Goal: Task Accomplishment & Management: Use online tool/utility

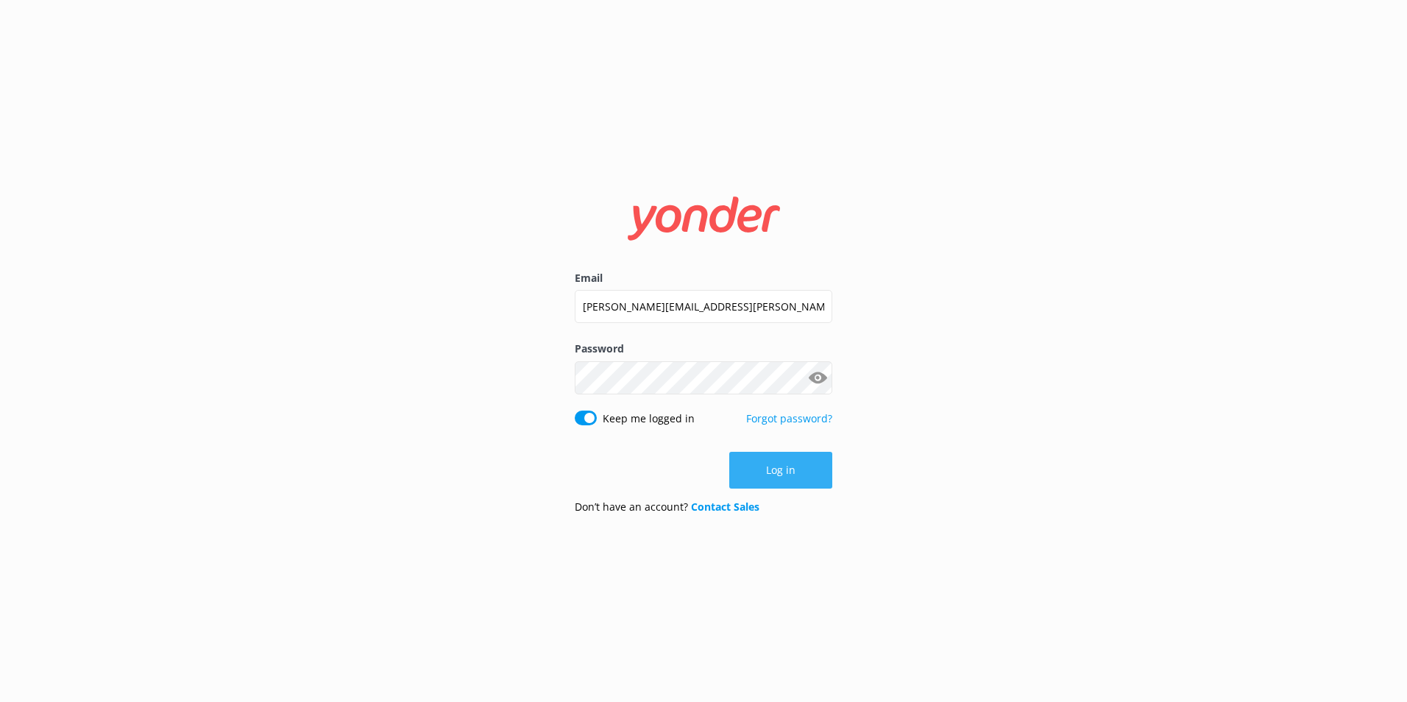
click at [778, 467] on button "Log in" at bounding box center [780, 470] width 103 height 37
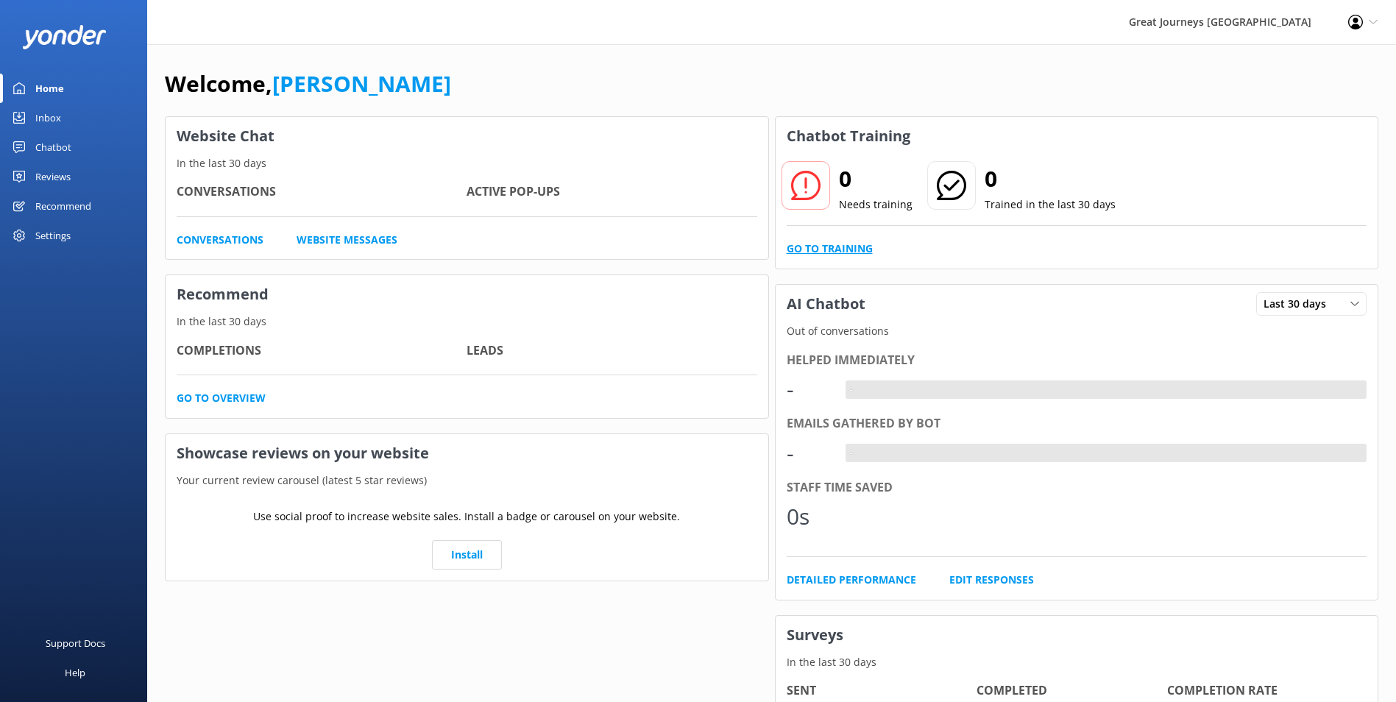
click at [831, 244] on link "Go to Training" at bounding box center [830, 249] width 86 height 16
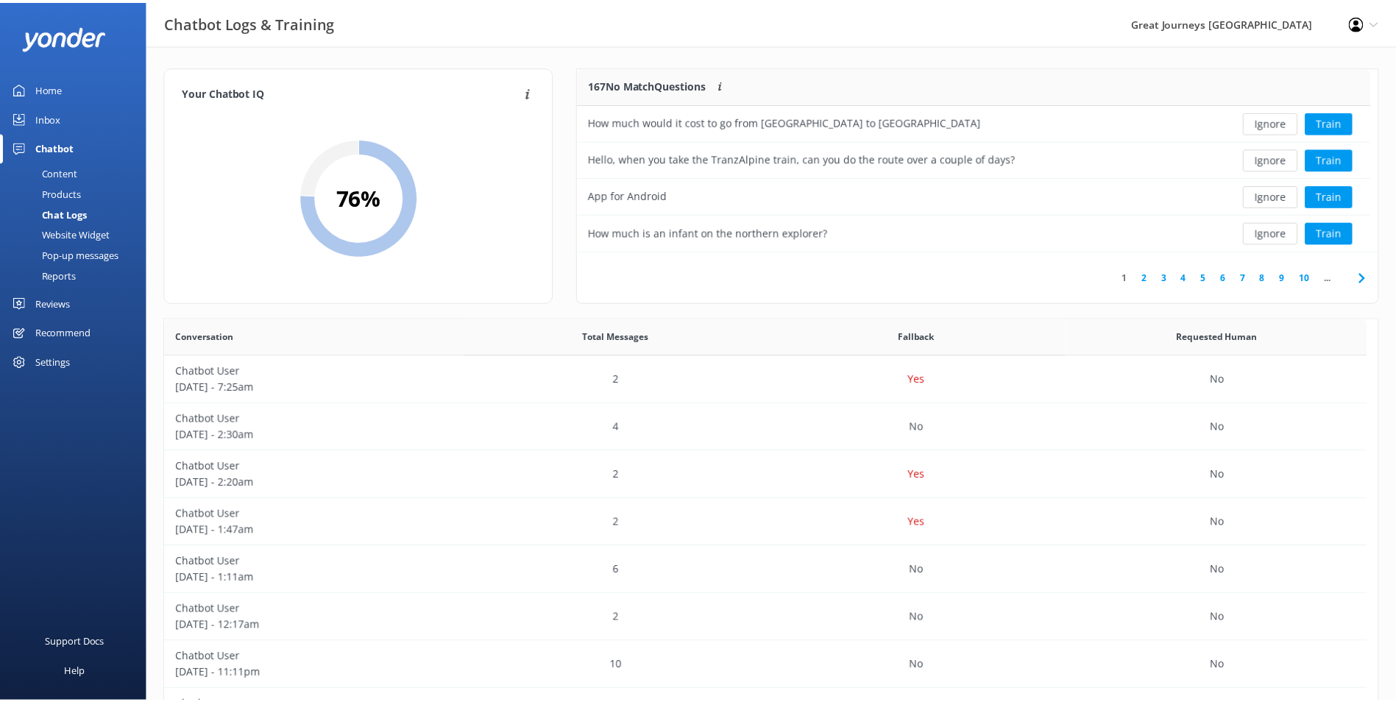
scroll to position [505, 1201]
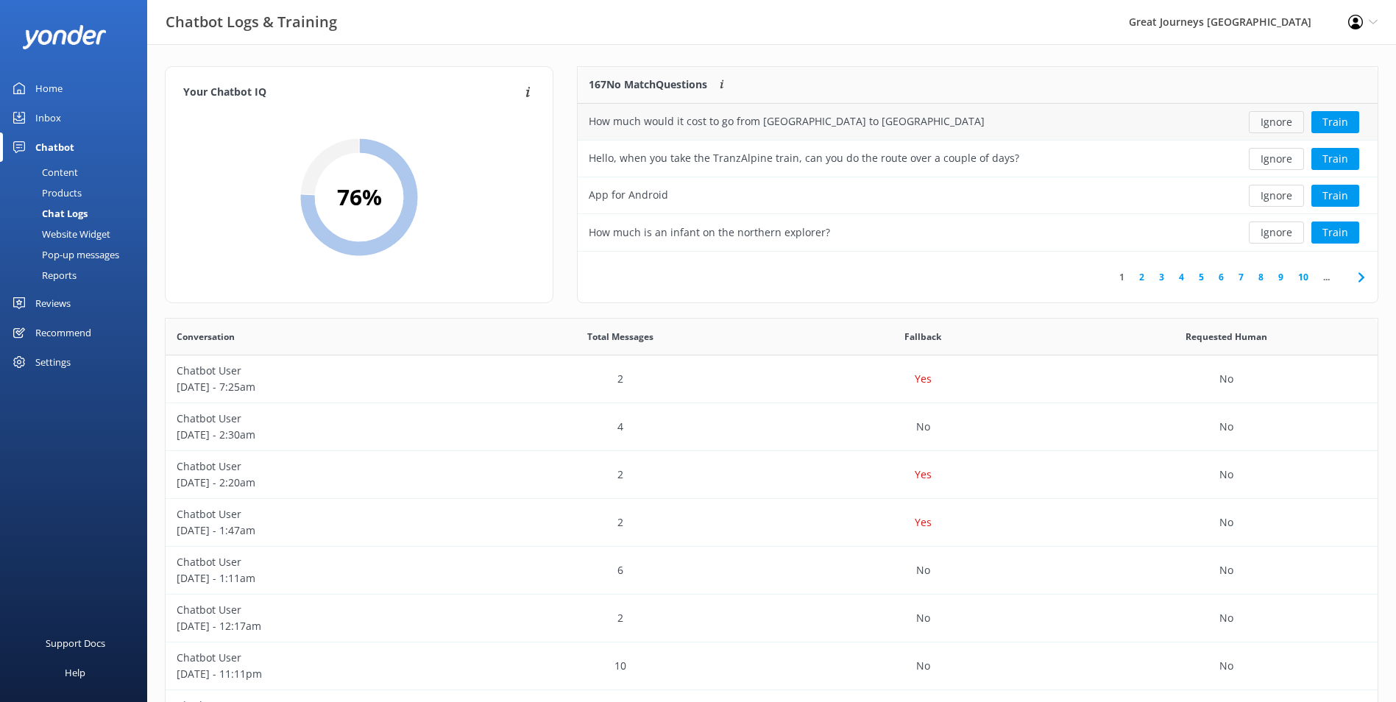
click at [1264, 125] on button "Ignore" at bounding box center [1276, 122] width 55 height 22
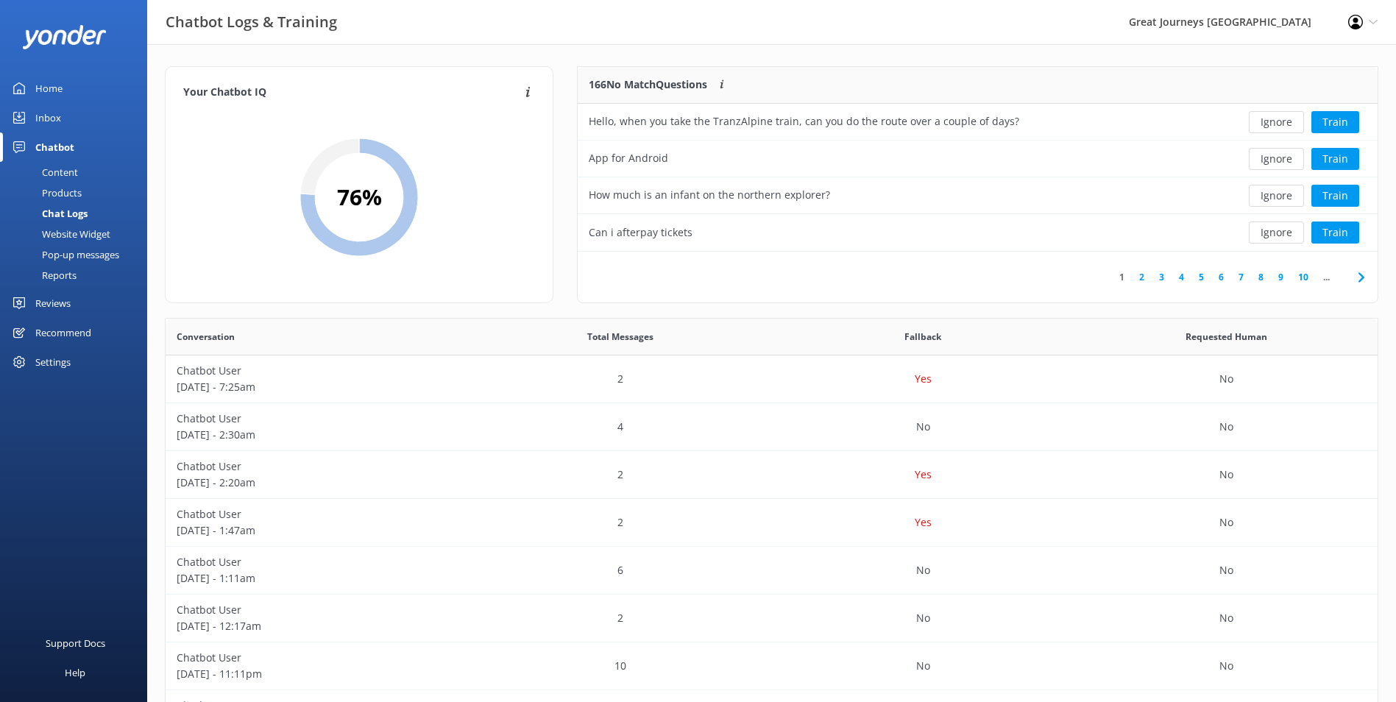
click at [1264, 125] on button "Ignore" at bounding box center [1276, 122] width 55 height 22
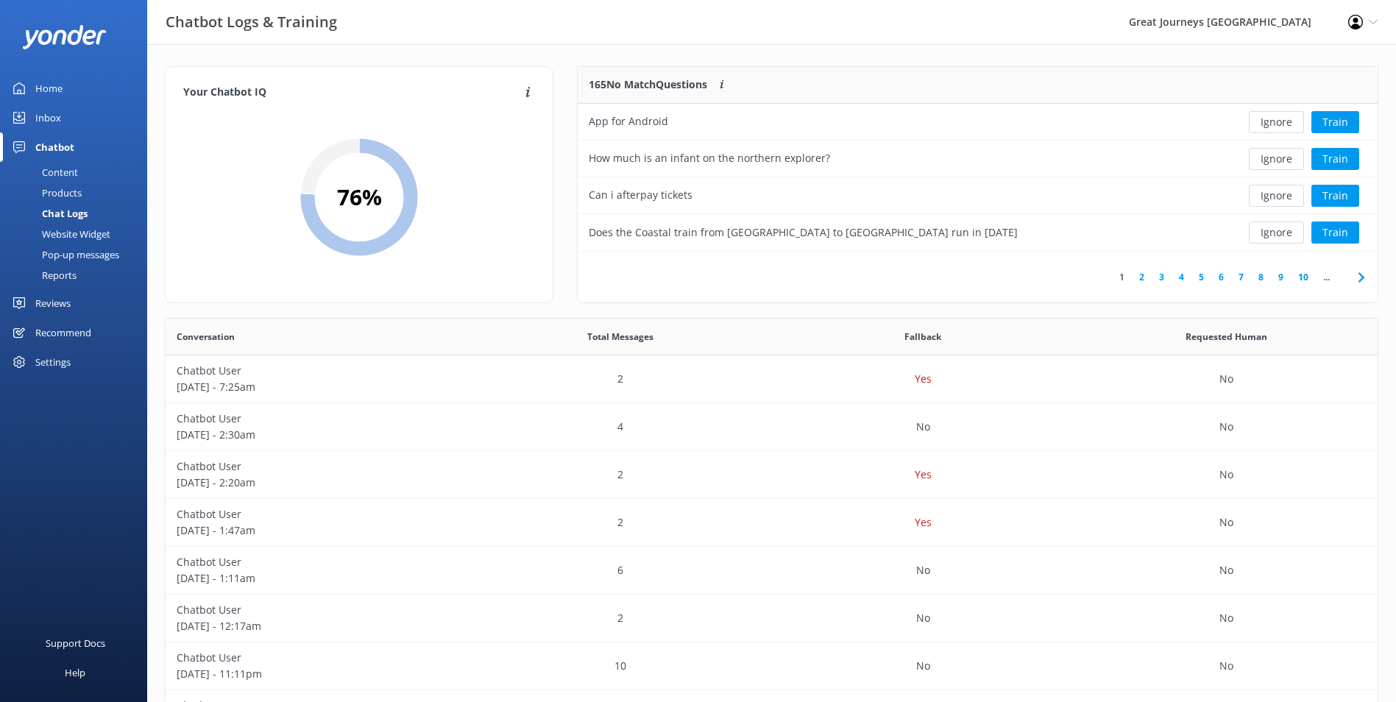
click at [1264, 125] on button "Ignore" at bounding box center [1276, 122] width 55 height 22
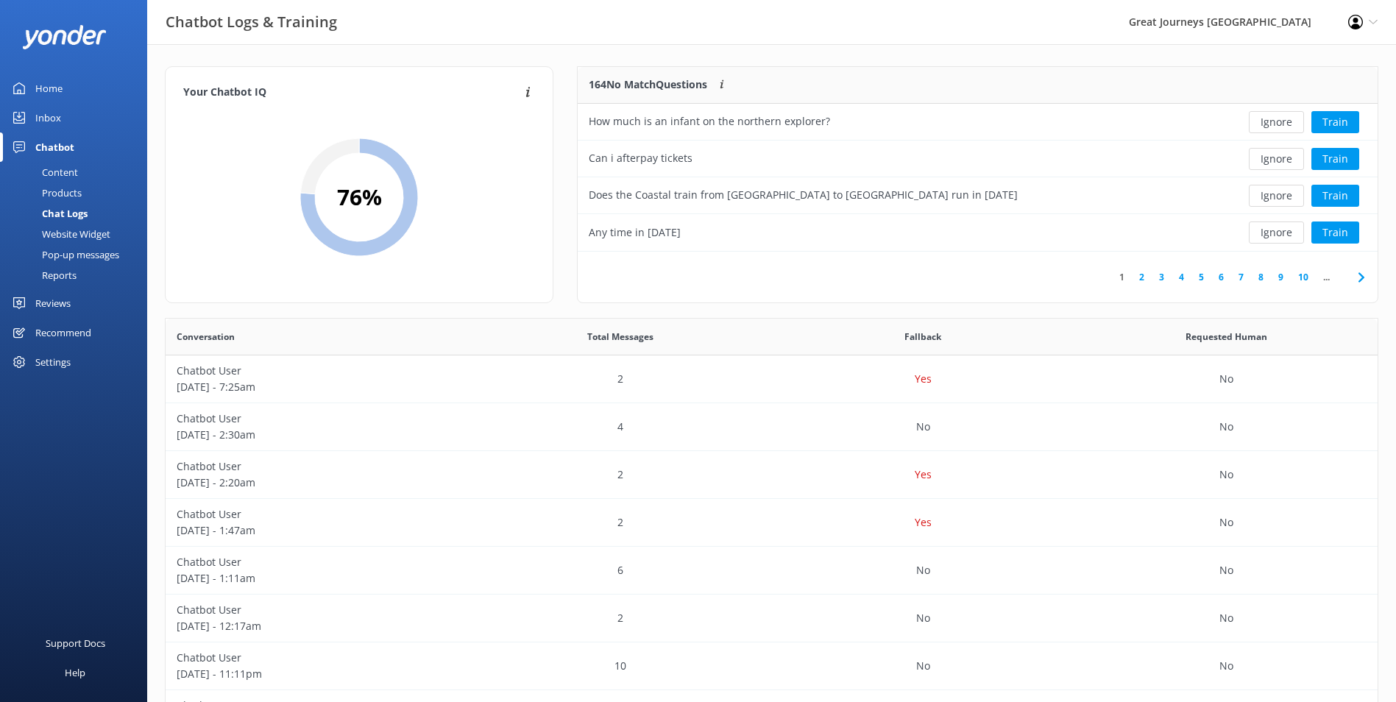
click at [1264, 125] on button "Ignore" at bounding box center [1276, 122] width 55 height 22
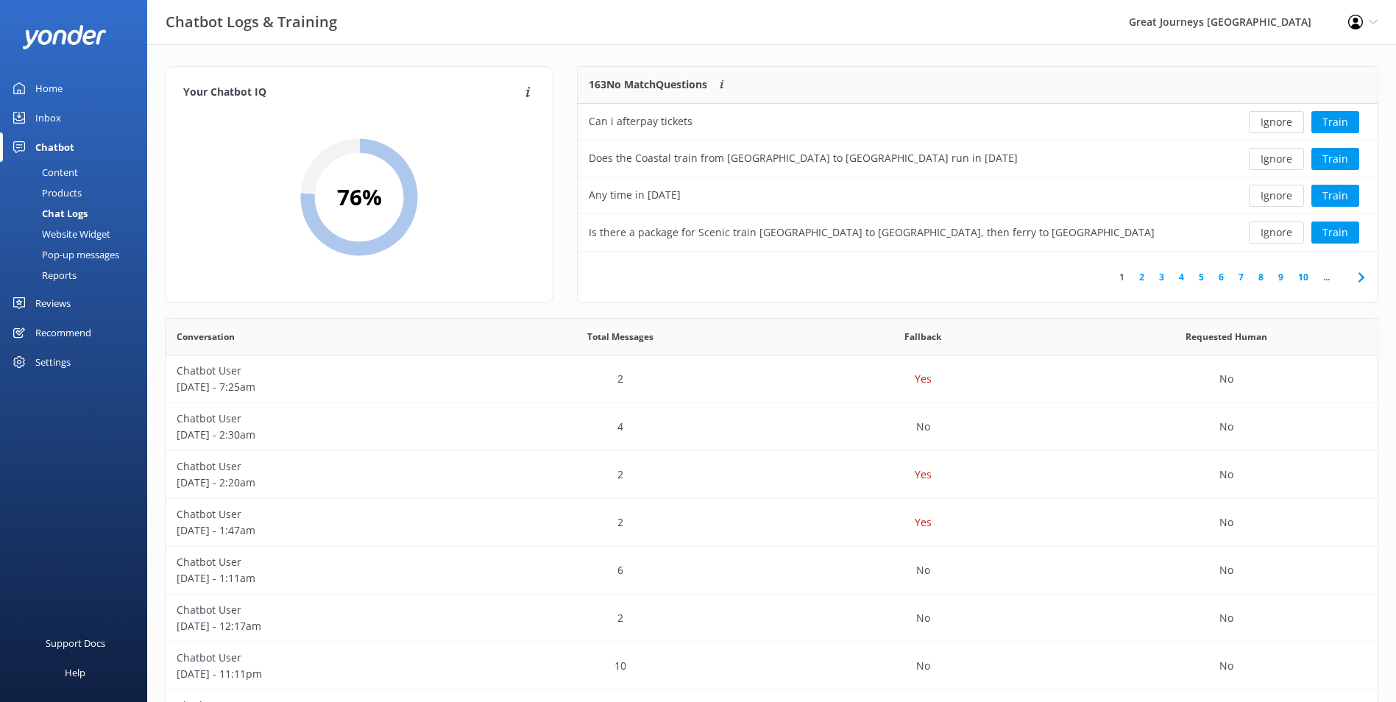
click at [1264, 125] on button "Ignore" at bounding box center [1276, 122] width 55 height 22
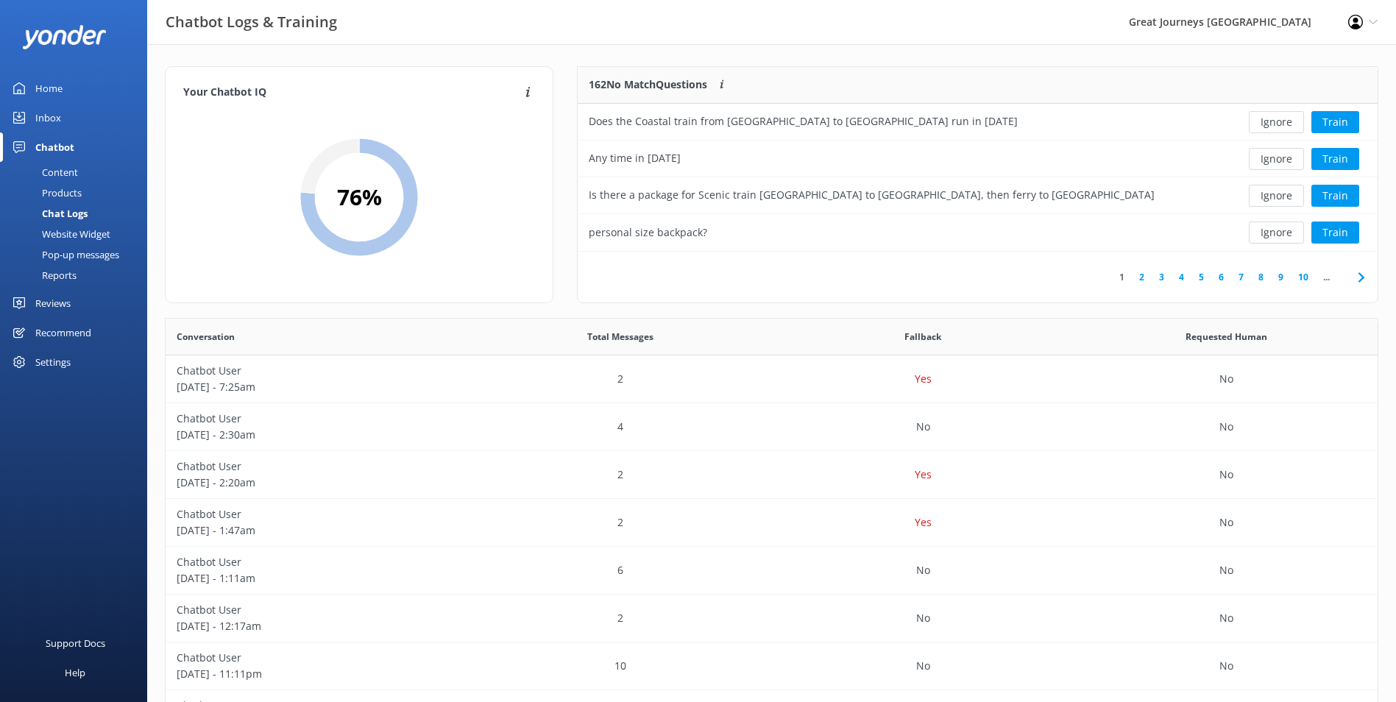
click at [1264, 125] on button "Ignore" at bounding box center [1276, 122] width 55 height 22
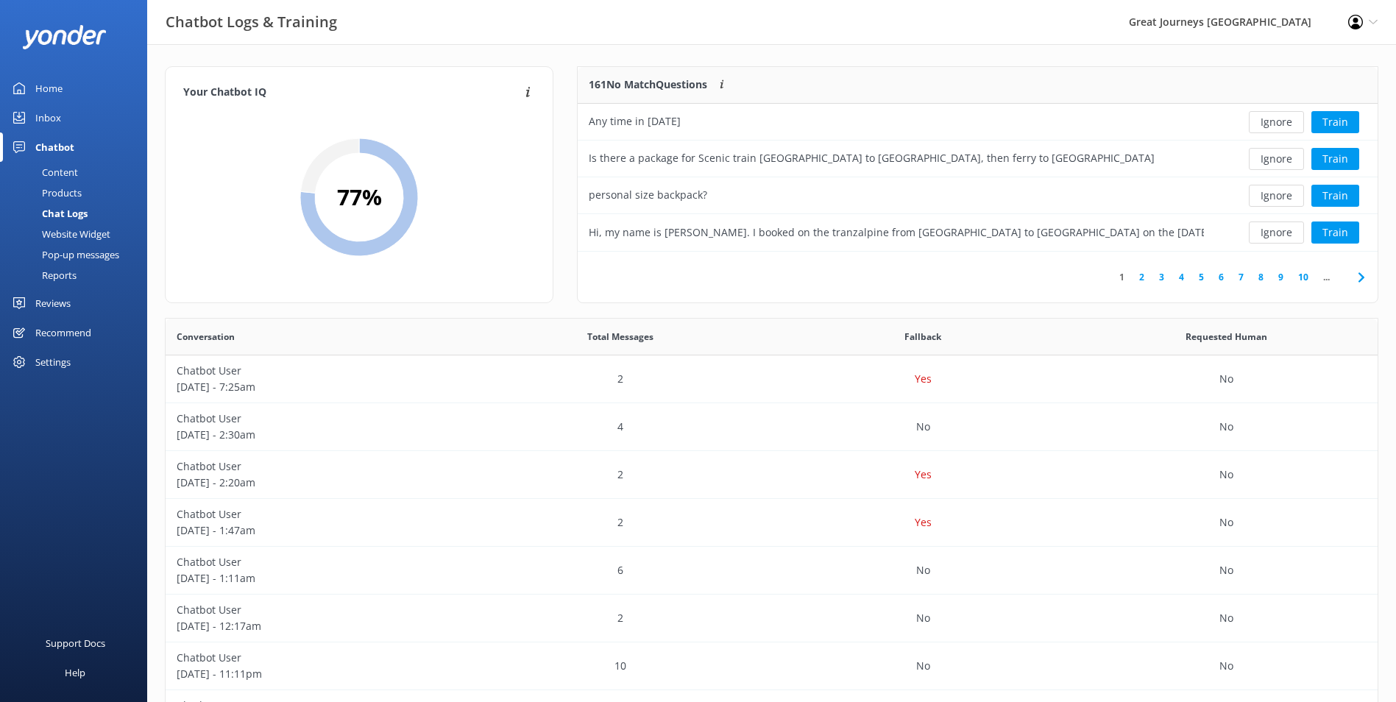
click at [1264, 125] on button "Ignore" at bounding box center [1276, 122] width 55 height 22
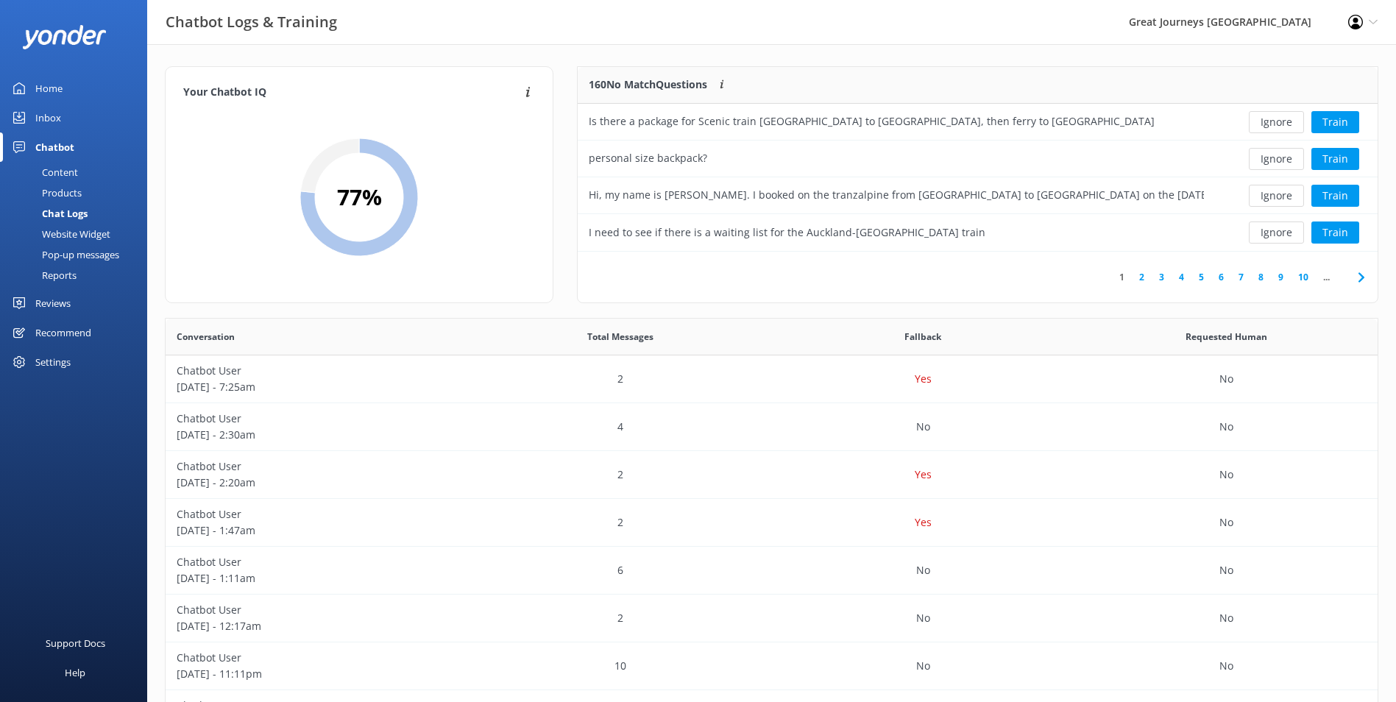
click at [1264, 125] on button "Ignore" at bounding box center [1276, 122] width 55 height 22
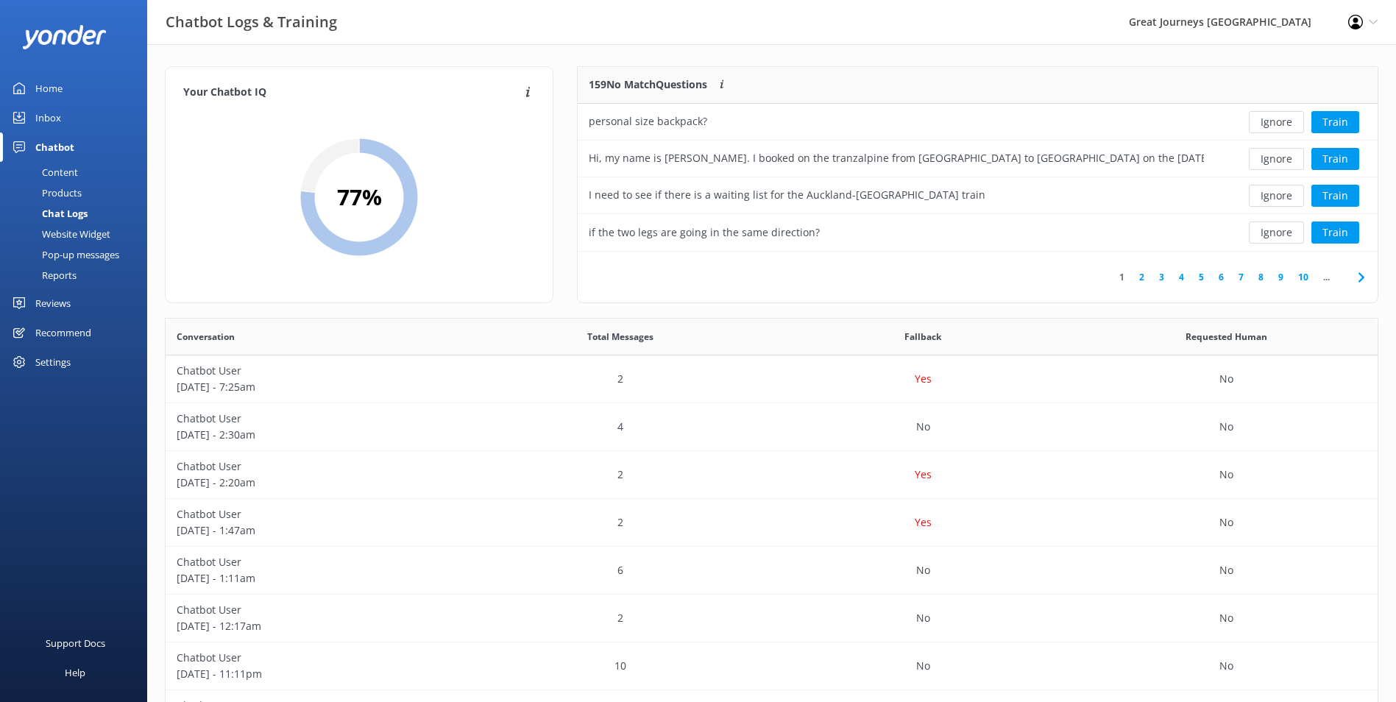
click at [1264, 125] on button "Ignore" at bounding box center [1276, 122] width 55 height 22
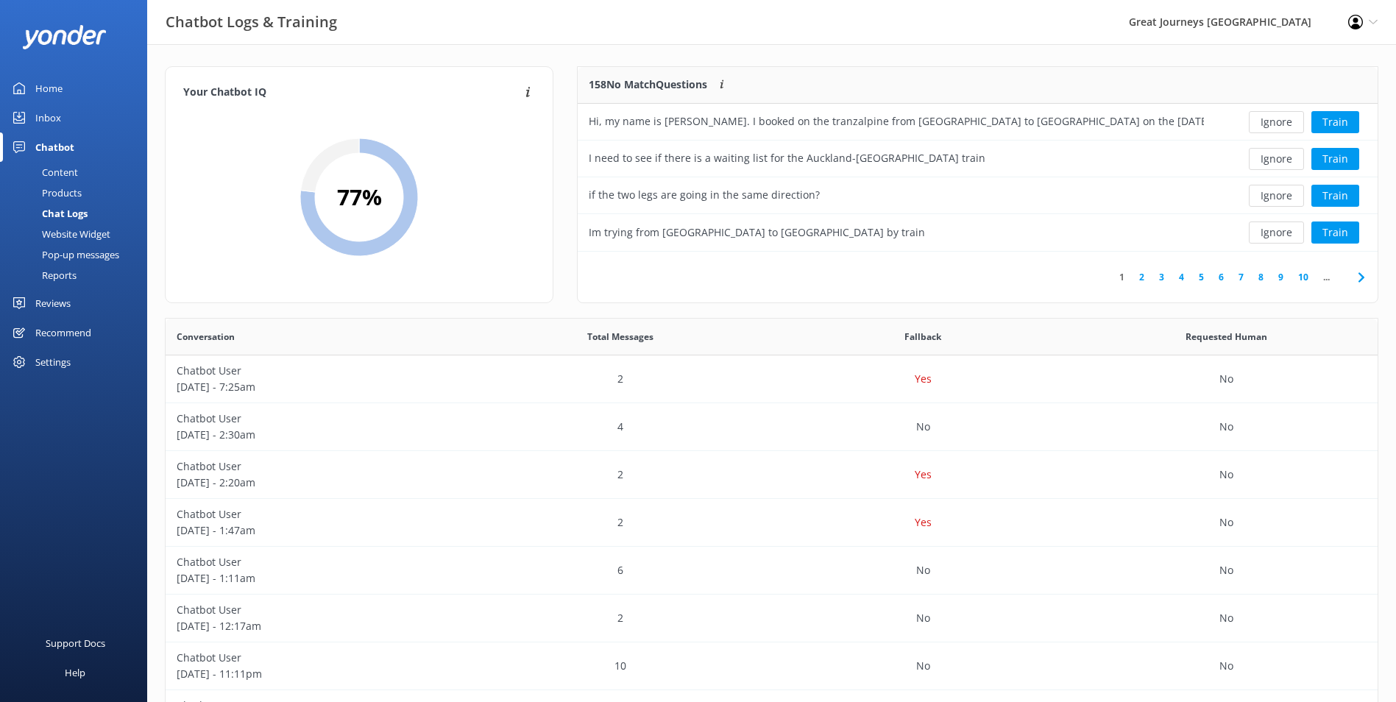
click at [1264, 125] on button "Ignore" at bounding box center [1276, 122] width 55 height 22
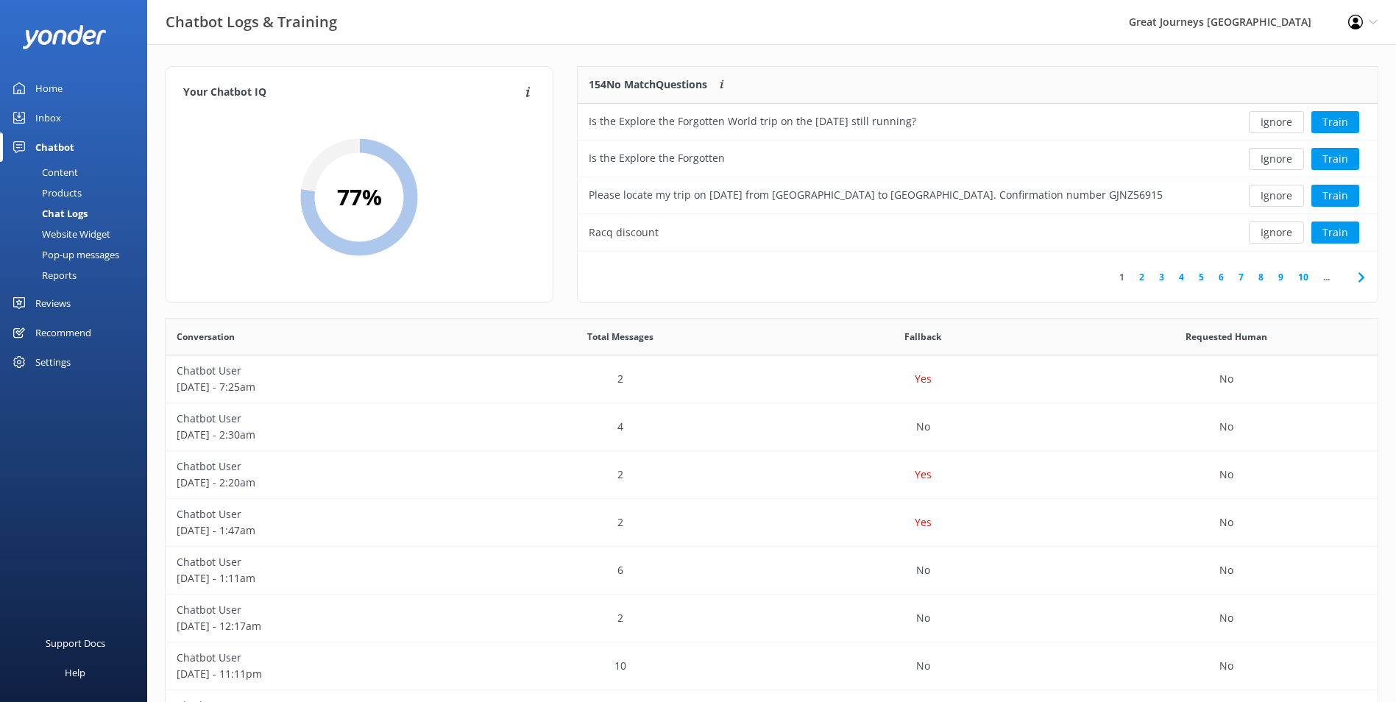
click at [1264, 125] on button "Ignore" at bounding box center [1276, 122] width 55 height 22
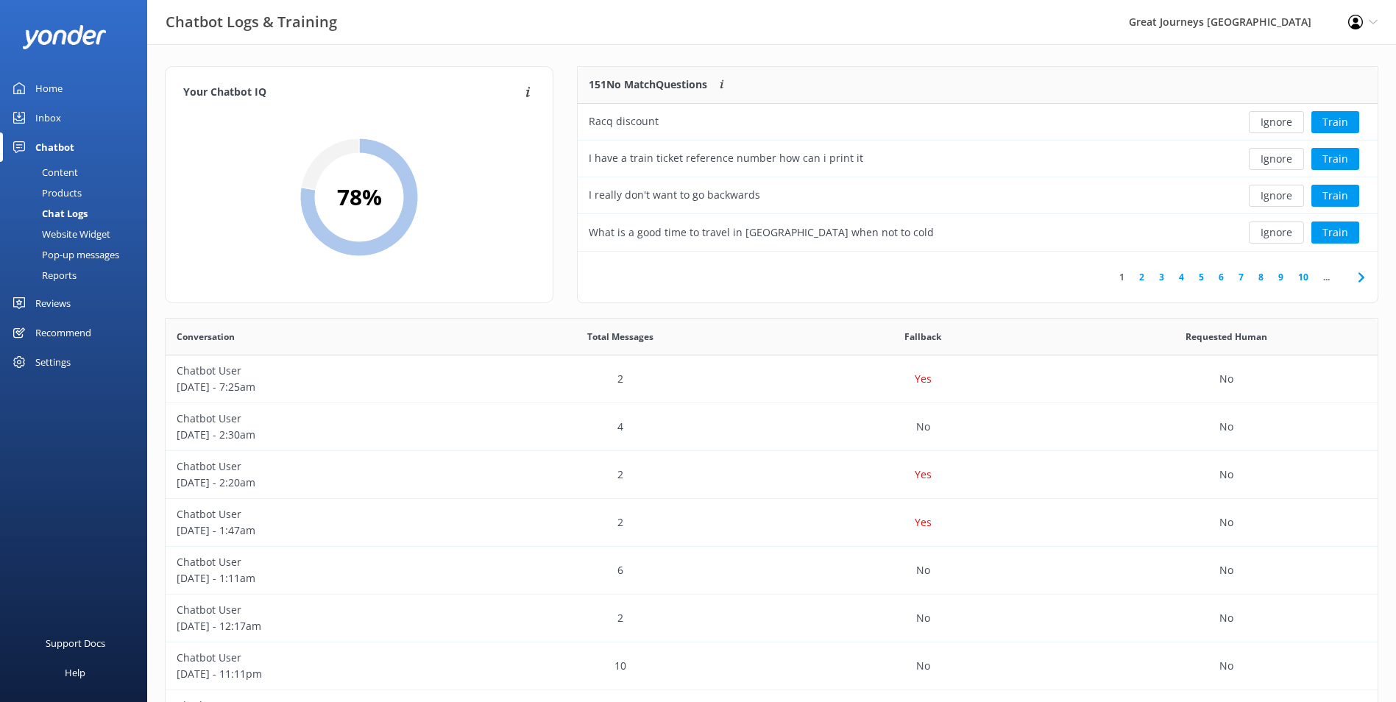
click at [1264, 125] on button "Ignore" at bounding box center [1276, 122] width 55 height 22
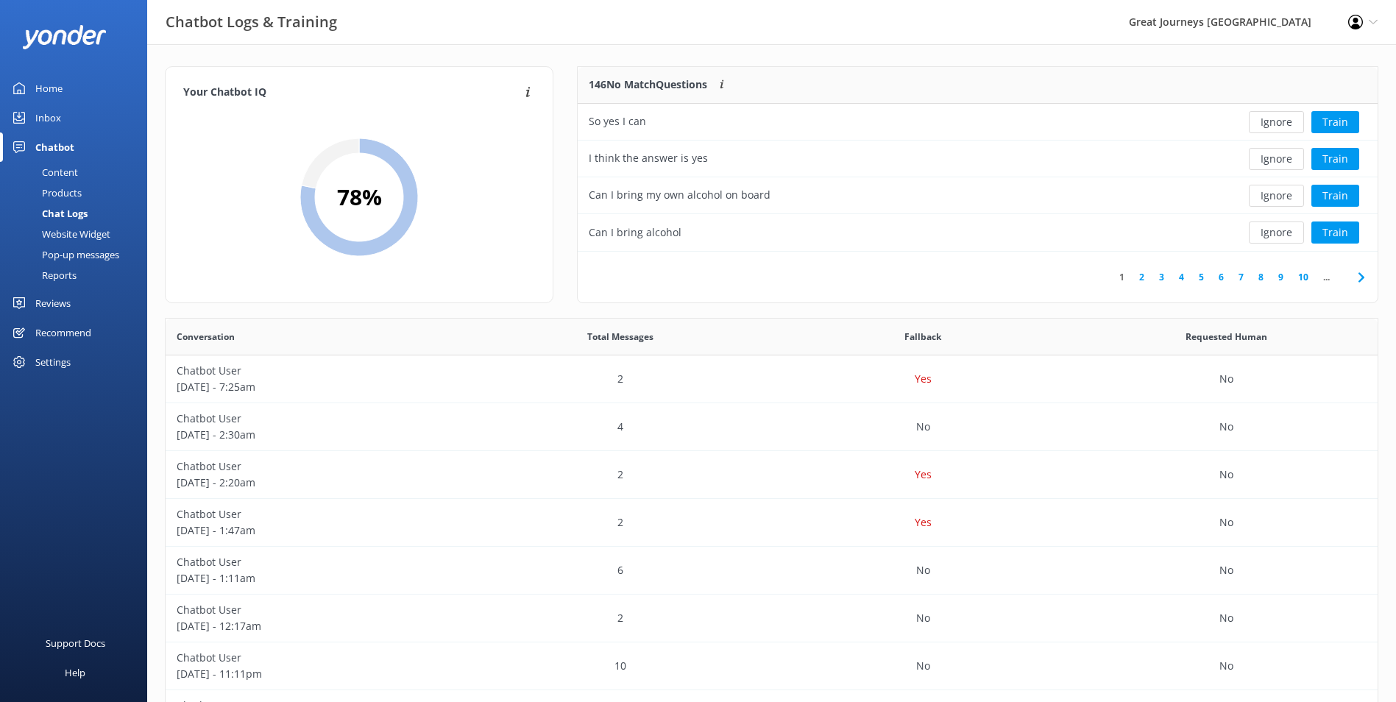
click at [1264, 125] on button "Ignore" at bounding box center [1276, 122] width 55 height 22
click at [1264, 125] on div "Ignore Train" at bounding box center [1296, 122] width 141 height 22
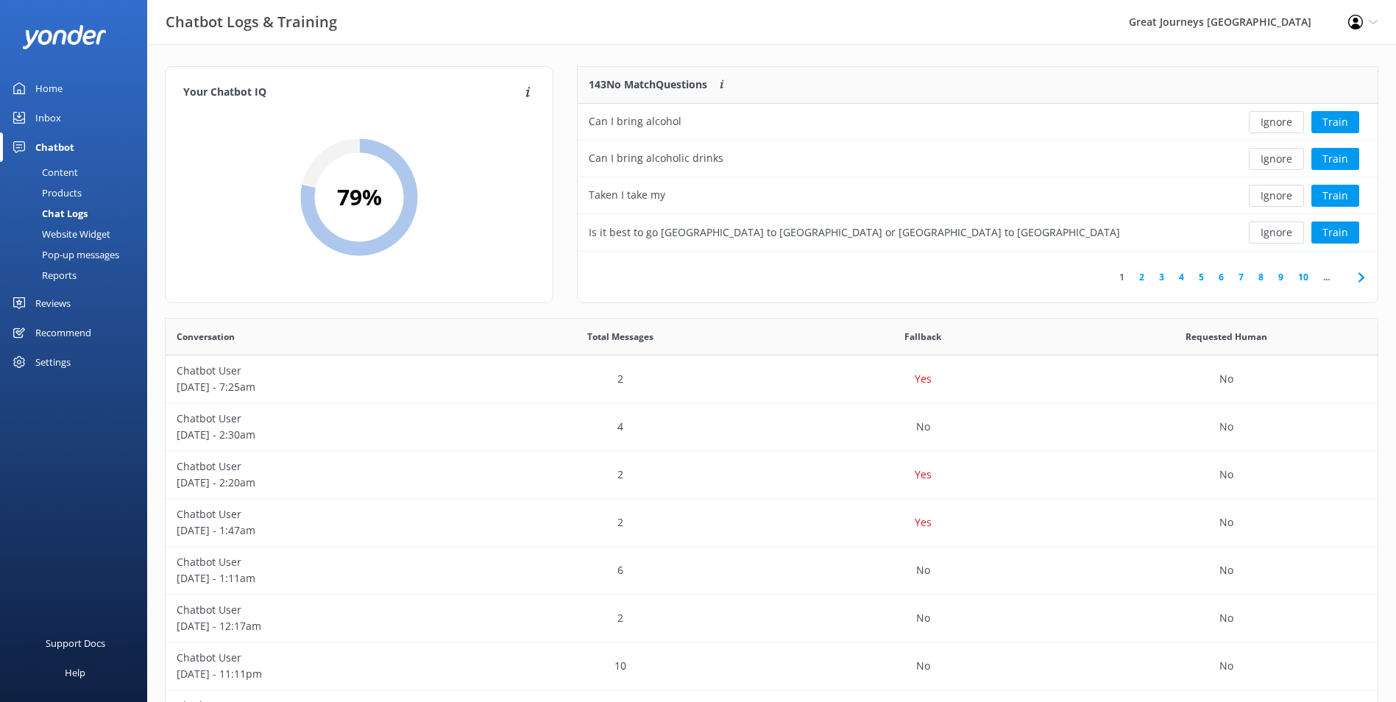
click at [1264, 125] on button "Ignore" at bounding box center [1276, 122] width 55 height 22
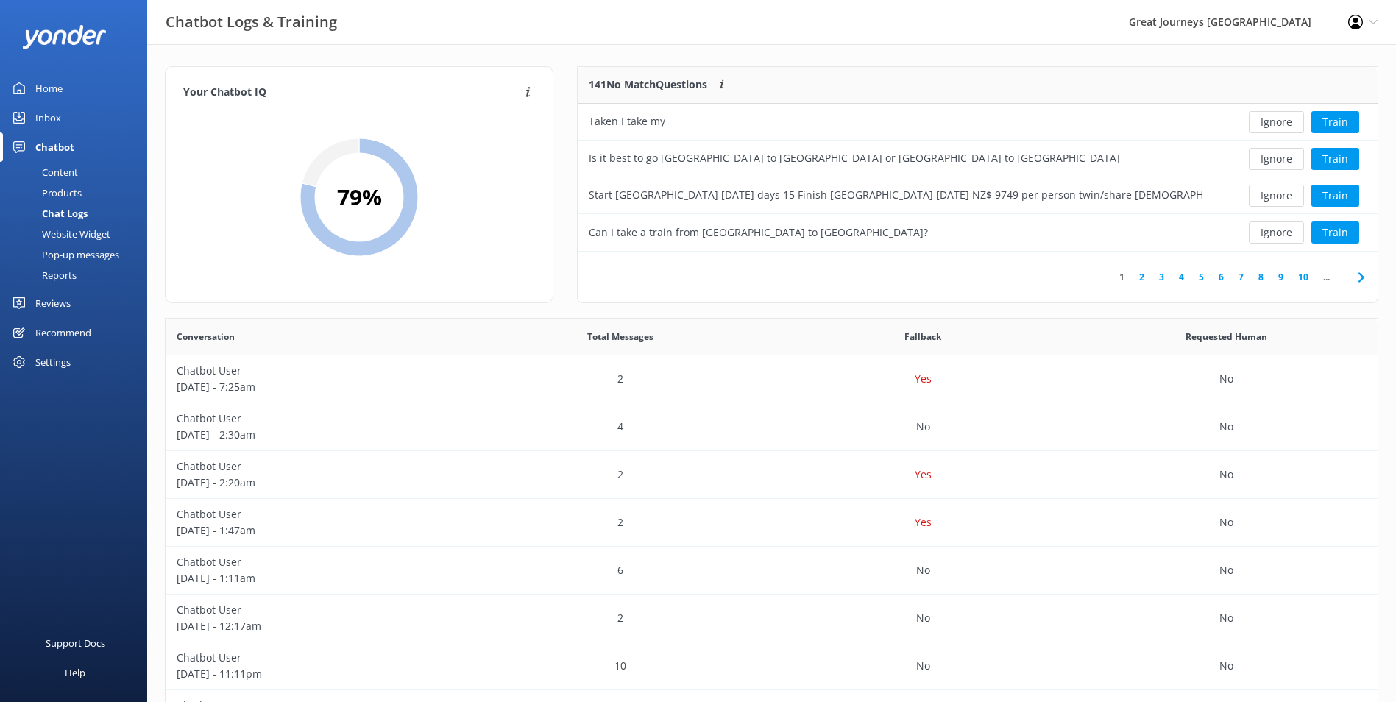
click at [1264, 125] on button "Ignore" at bounding box center [1276, 122] width 55 height 22
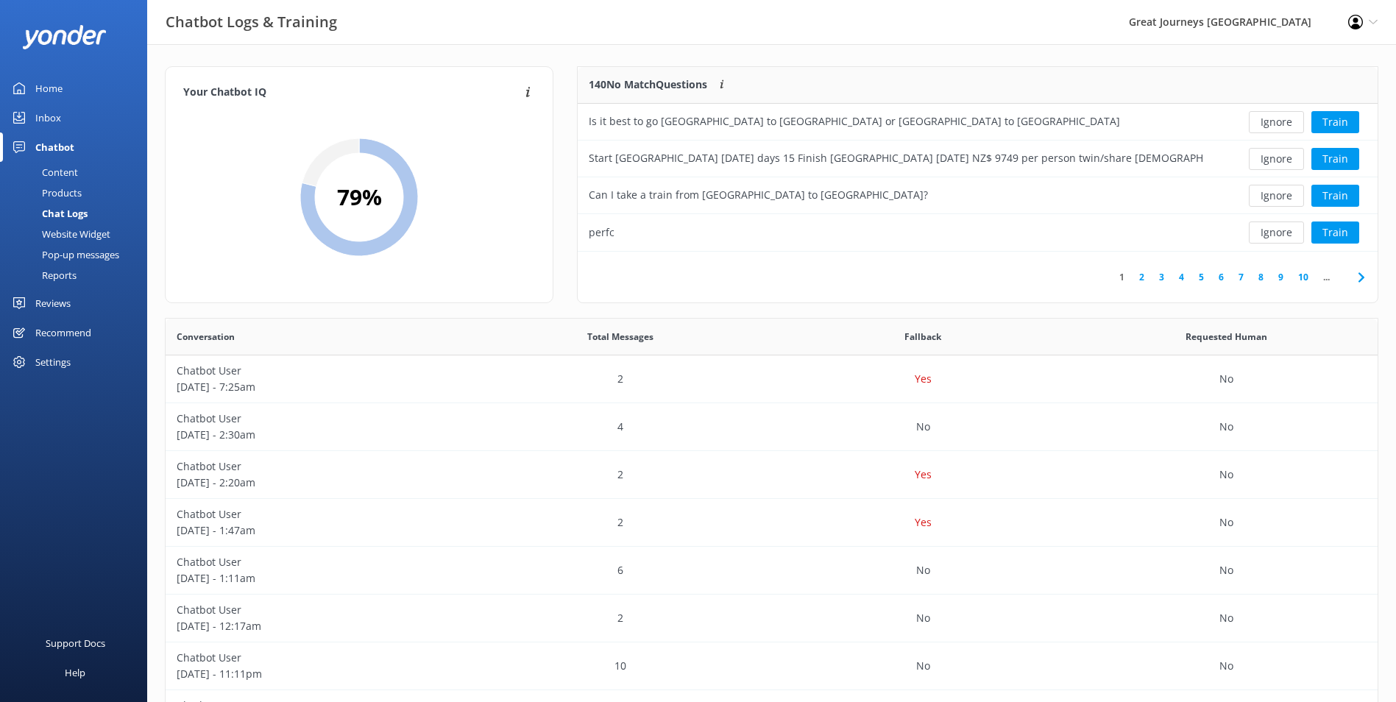
click at [1264, 125] on button "Ignore" at bounding box center [1276, 122] width 55 height 22
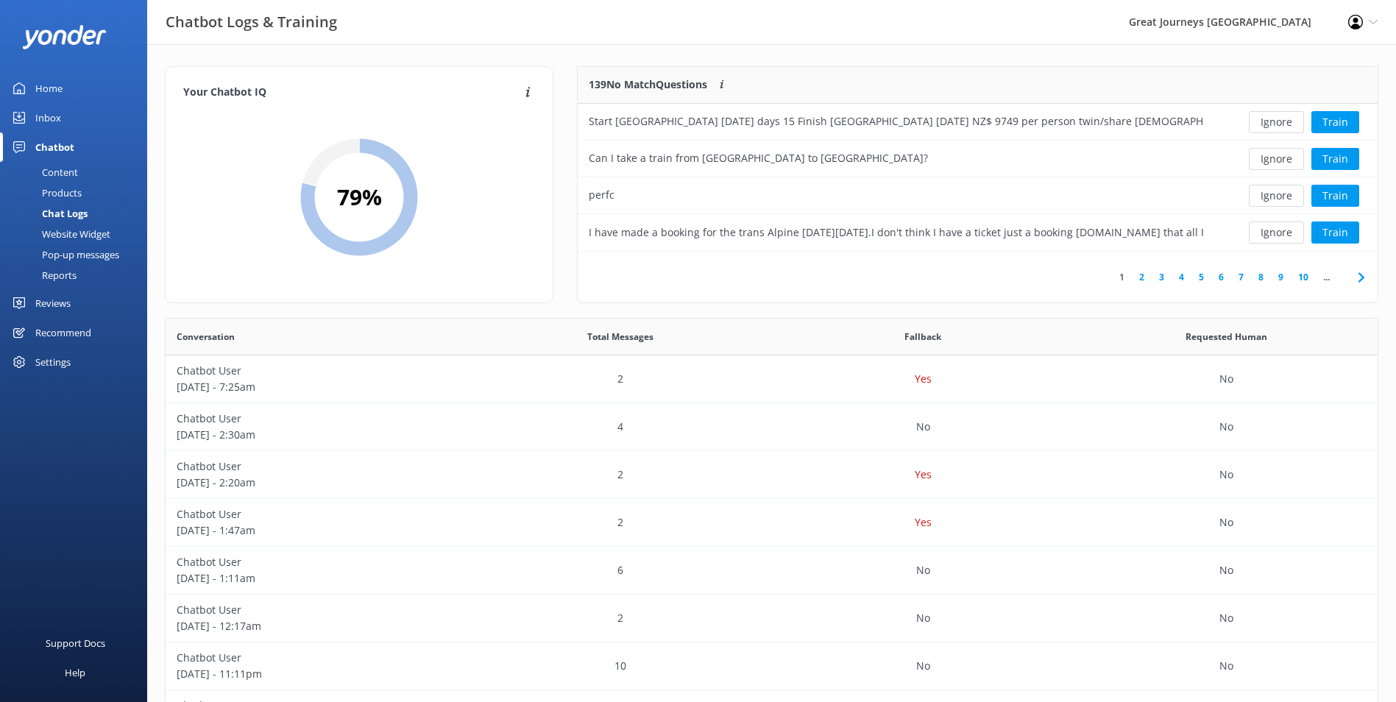
click at [1264, 125] on button "Ignore" at bounding box center [1276, 122] width 55 height 22
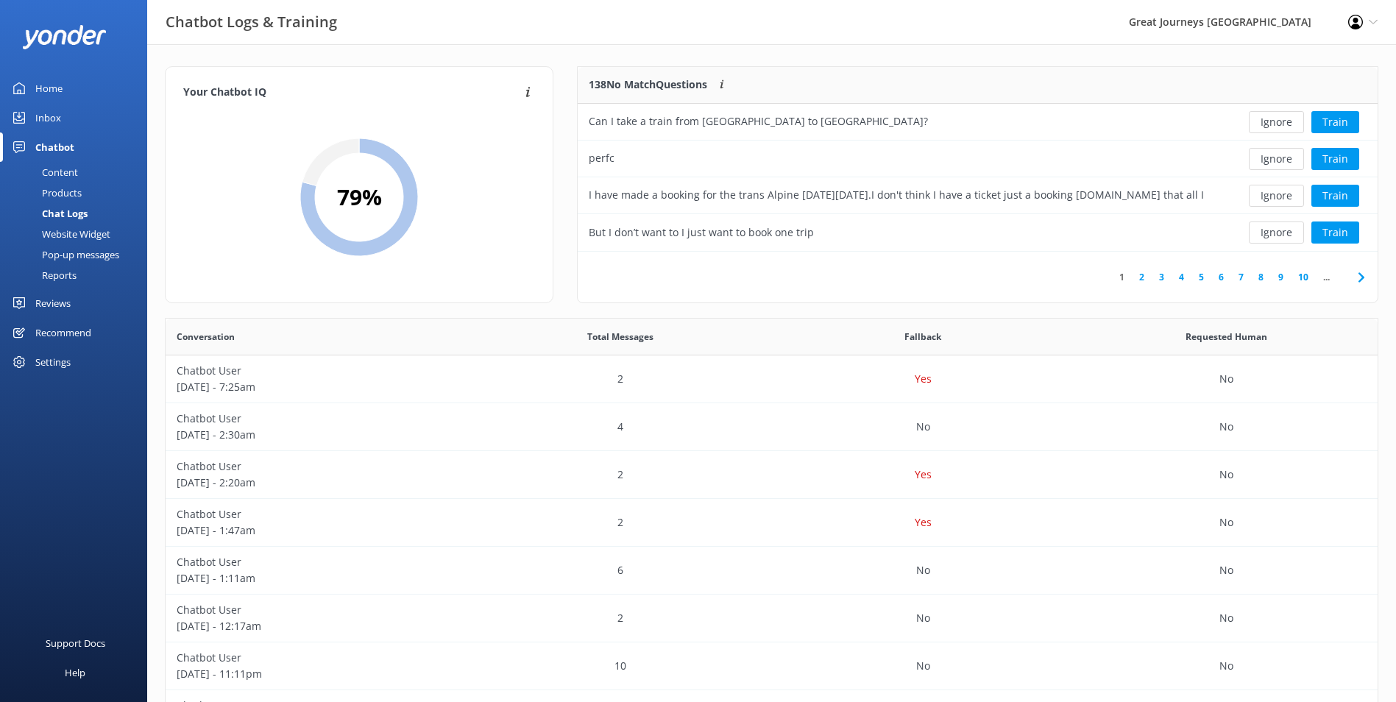
click at [1264, 125] on button "Ignore" at bounding box center [1276, 122] width 55 height 22
click at [1264, 125] on div "Ignore Train" at bounding box center [1296, 122] width 141 height 22
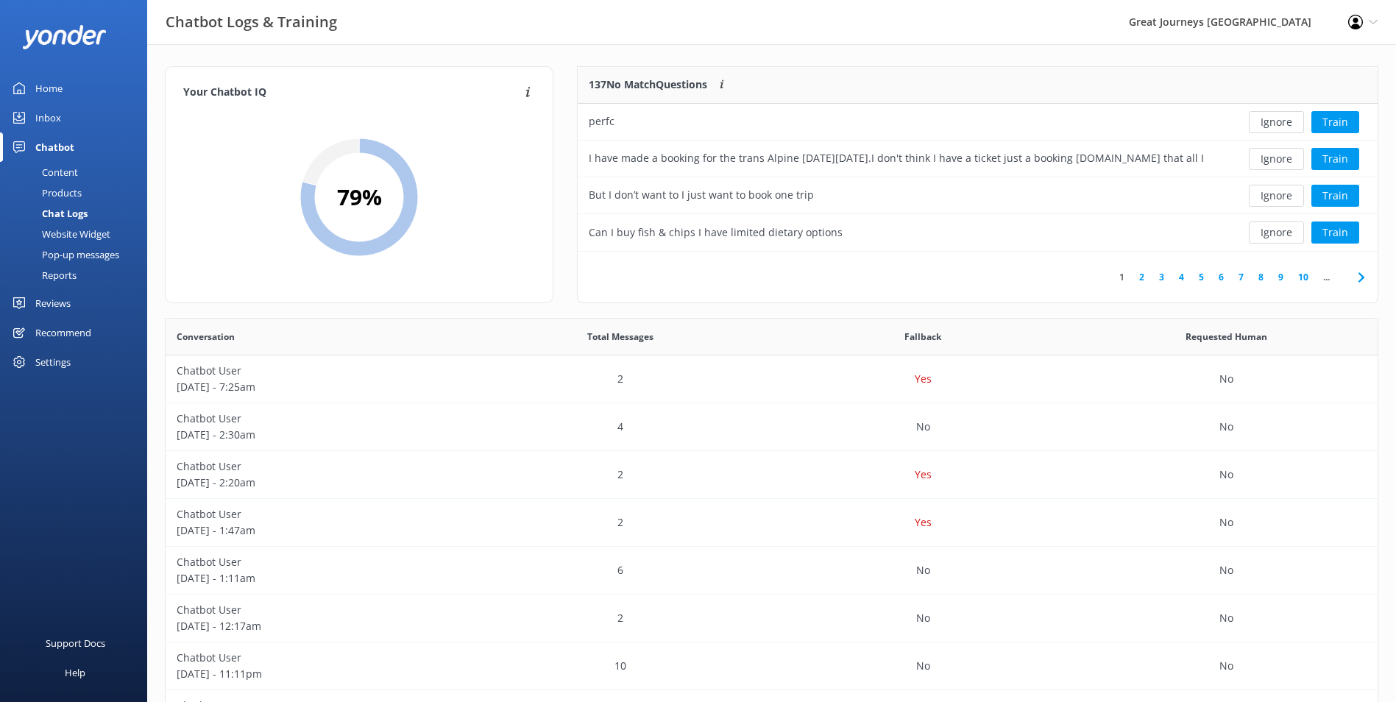
click at [1264, 125] on button "Ignore" at bounding box center [1276, 122] width 55 height 22
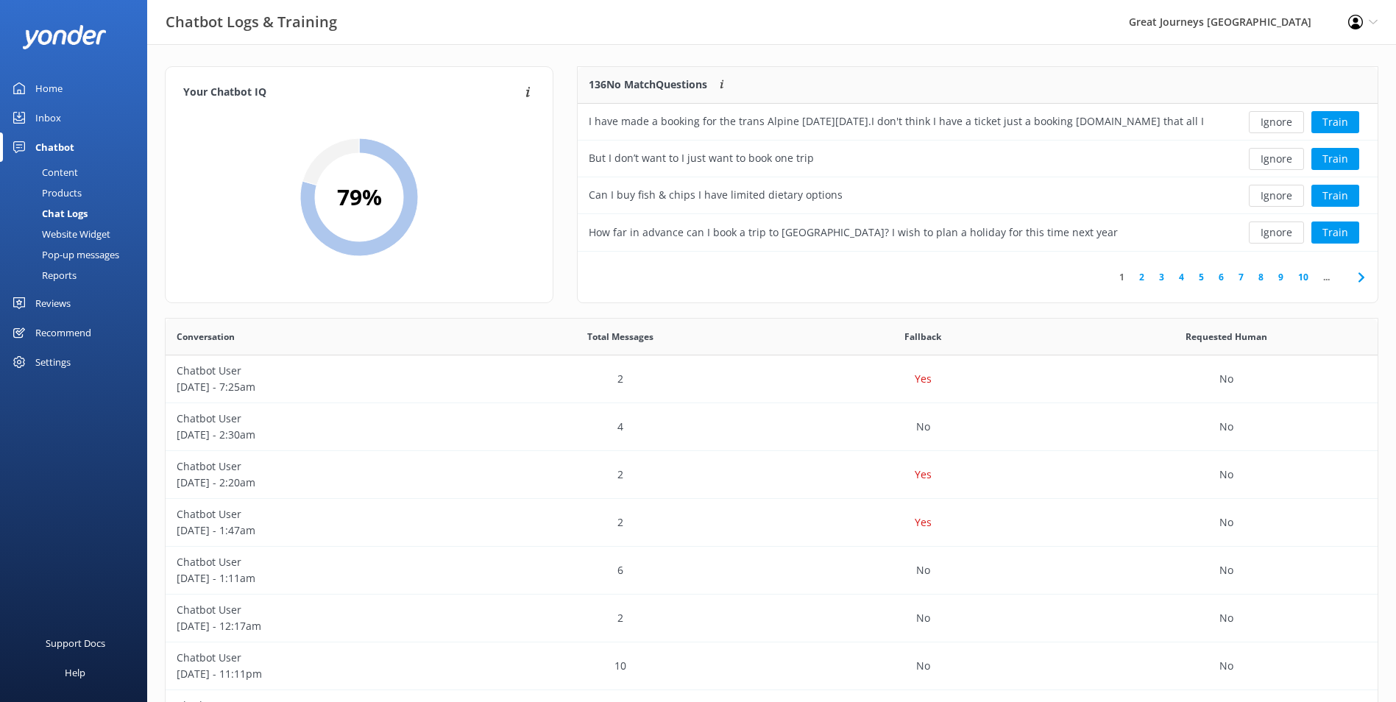
click at [1264, 125] on button "Ignore" at bounding box center [1276, 122] width 55 height 22
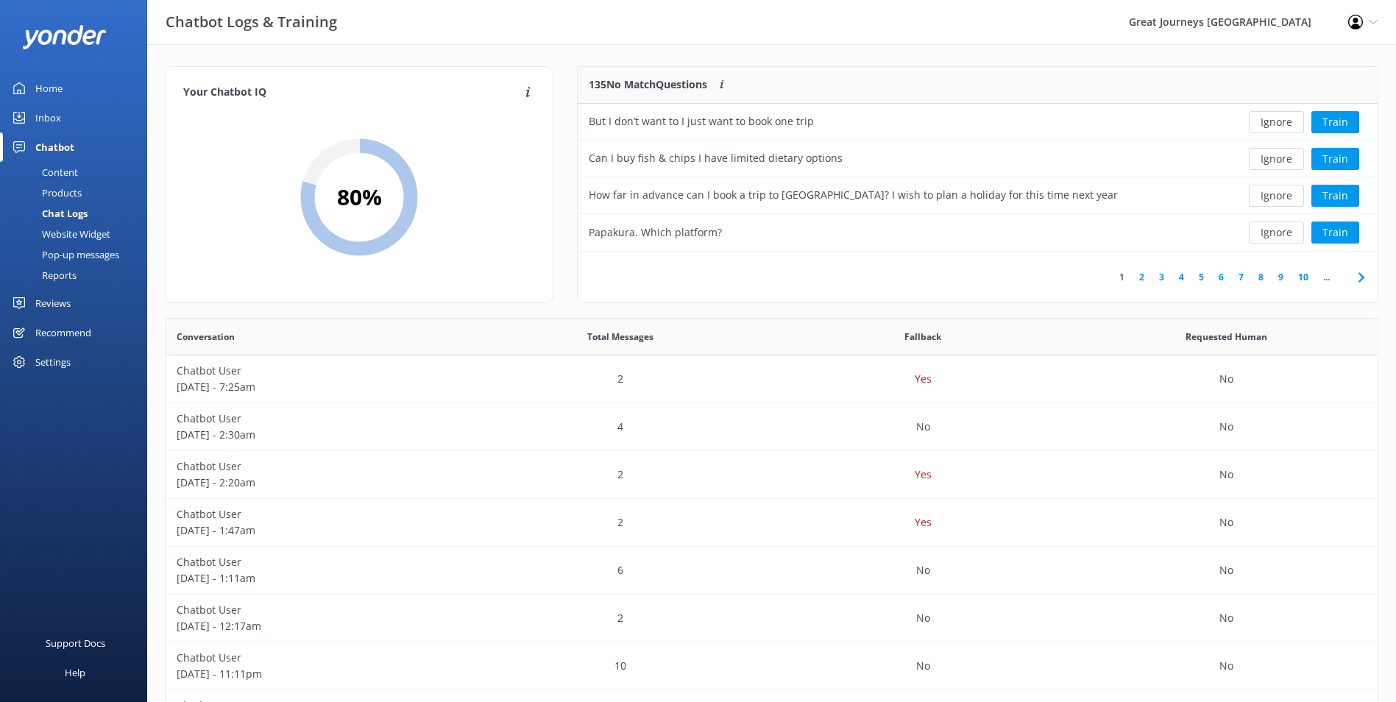
click at [1264, 125] on button "Ignore" at bounding box center [1276, 122] width 55 height 22
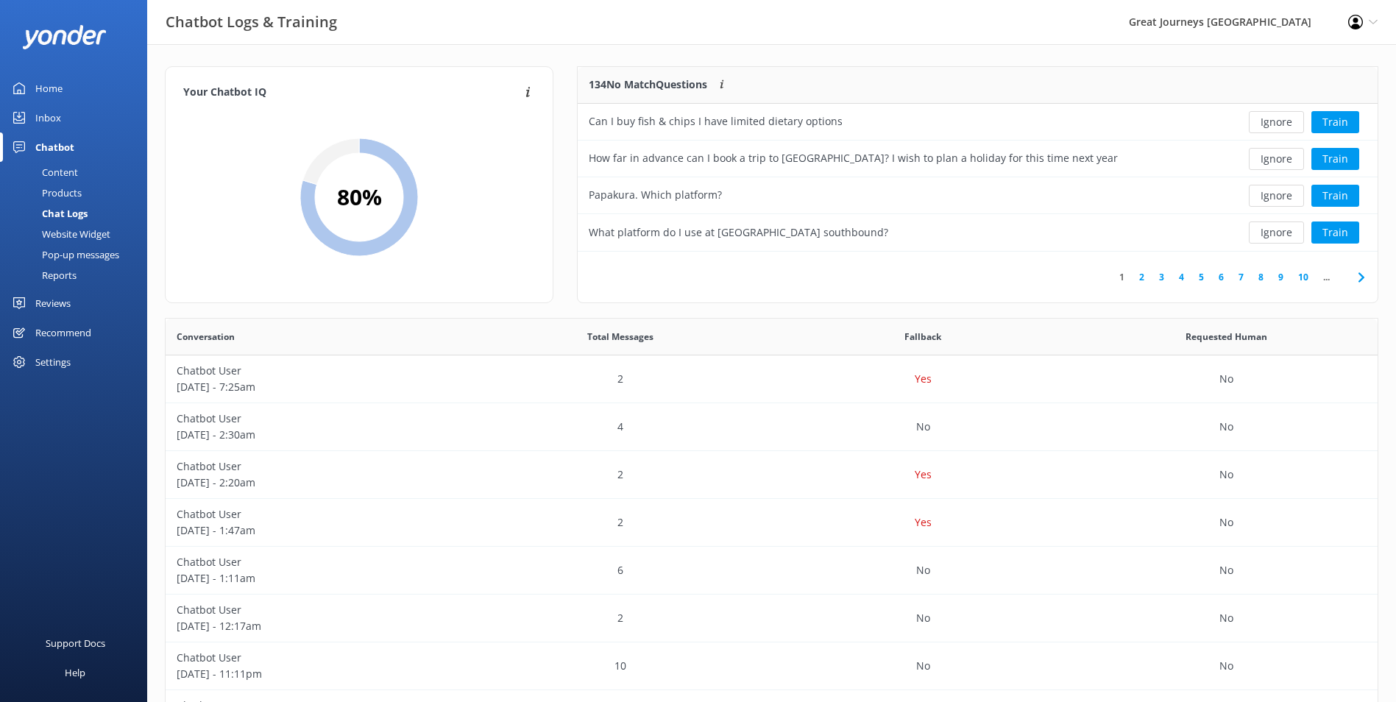
click at [1264, 125] on button "Ignore" at bounding box center [1276, 122] width 55 height 22
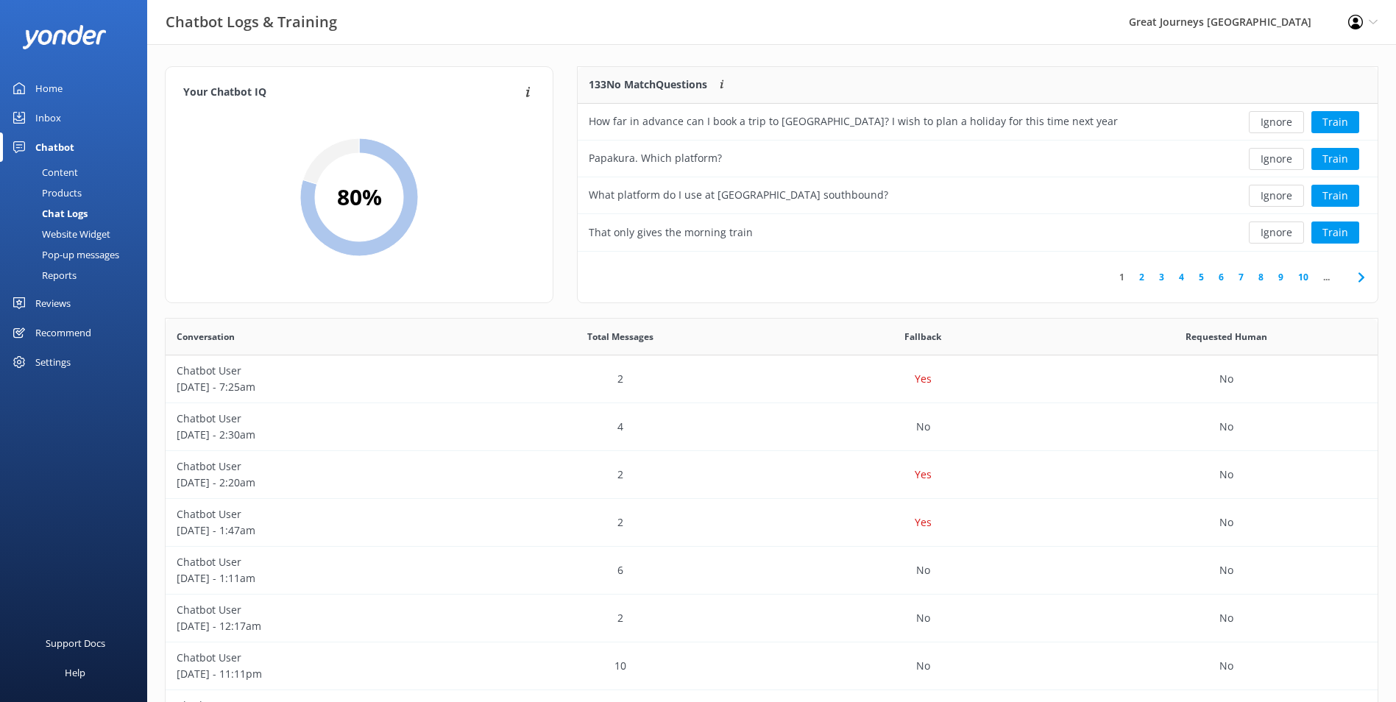
click at [1264, 125] on button "Ignore" at bounding box center [1276, 122] width 55 height 22
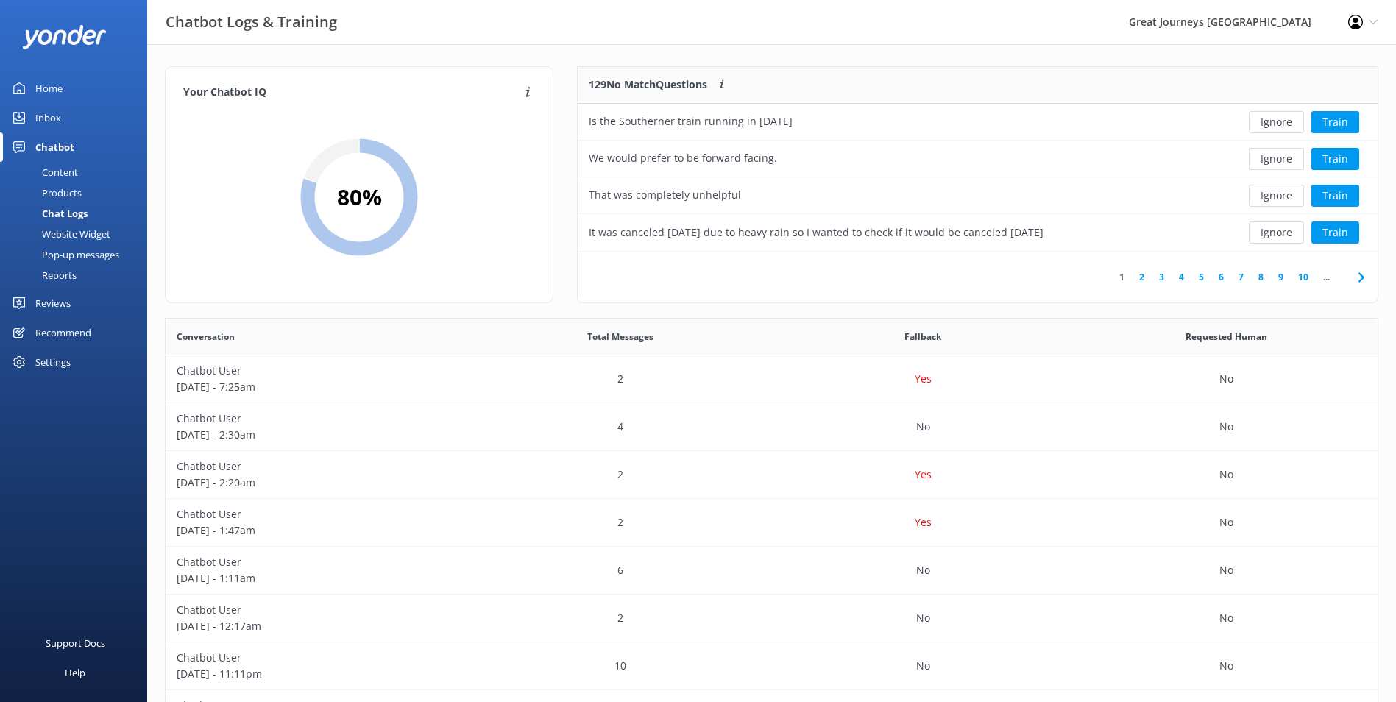
click at [1264, 125] on button "Ignore" at bounding box center [1276, 122] width 55 height 22
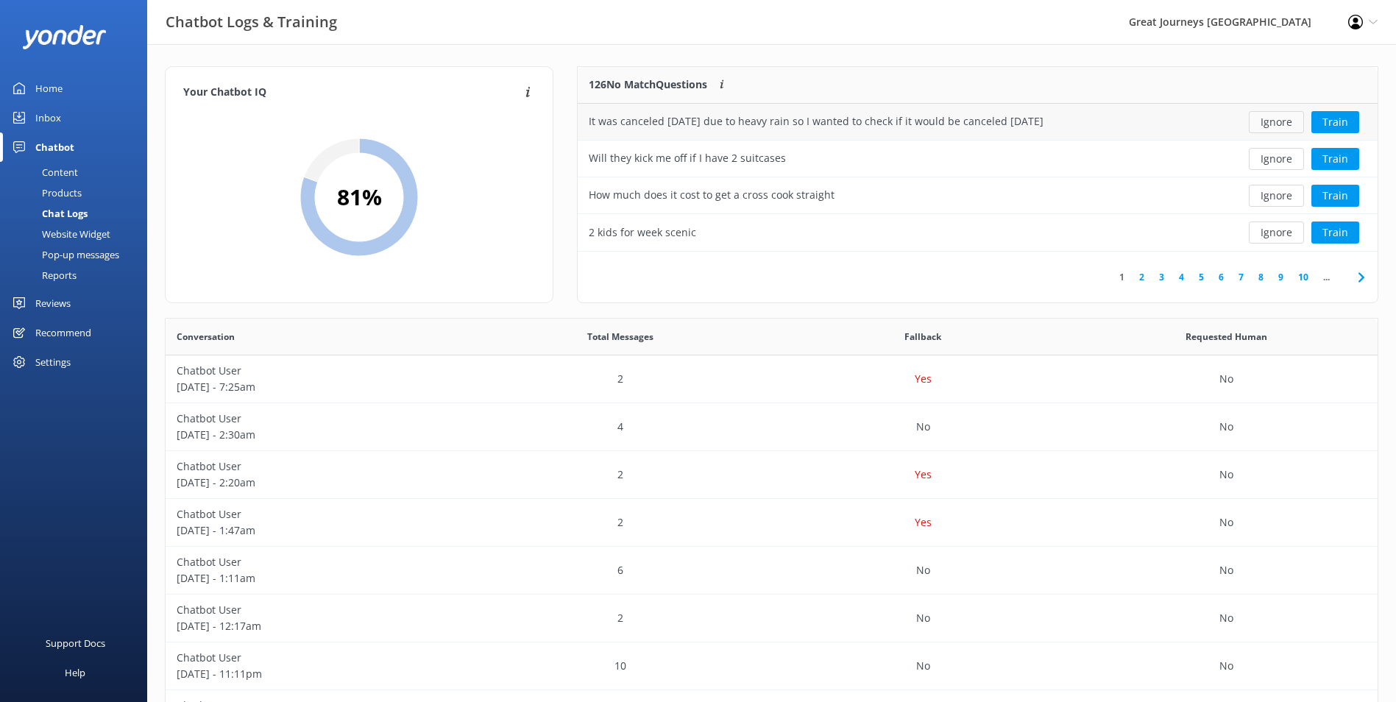
click at [1283, 127] on button "Ignore" at bounding box center [1276, 122] width 55 height 22
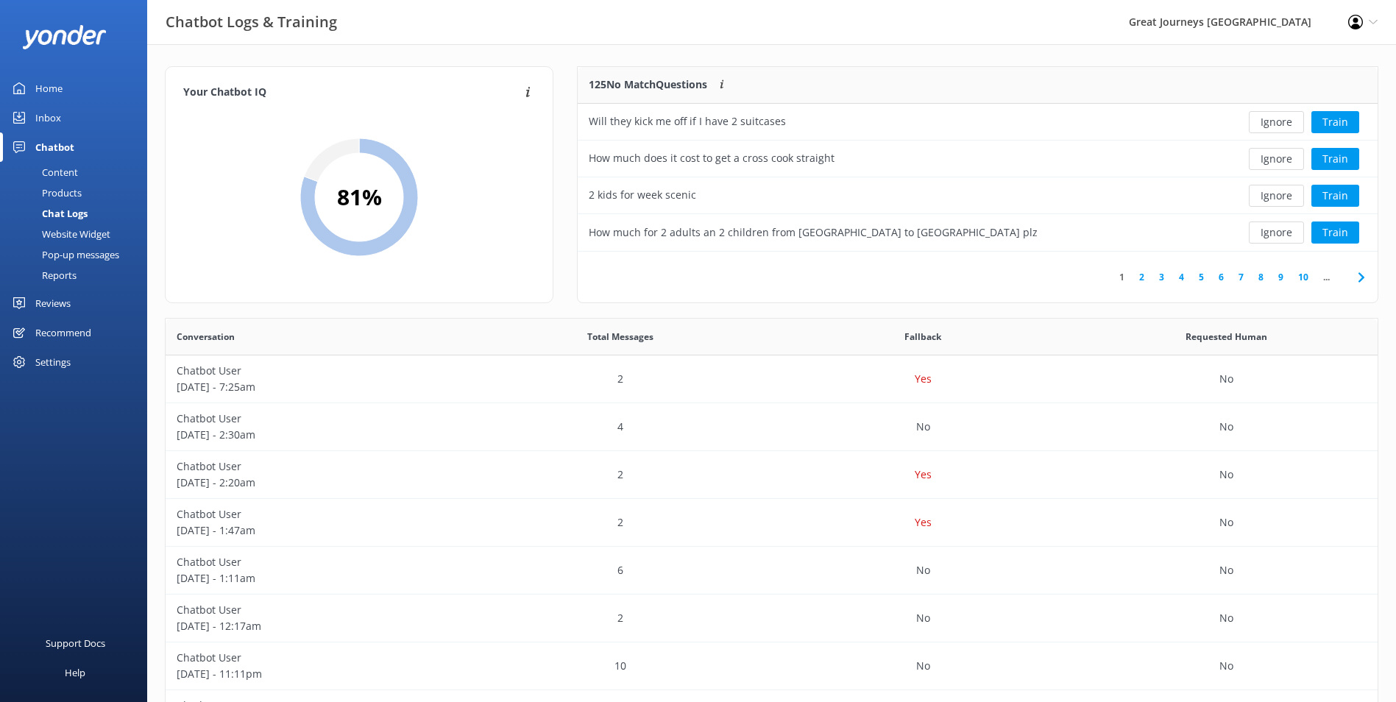
click at [1283, 127] on button "Ignore" at bounding box center [1276, 122] width 55 height 22
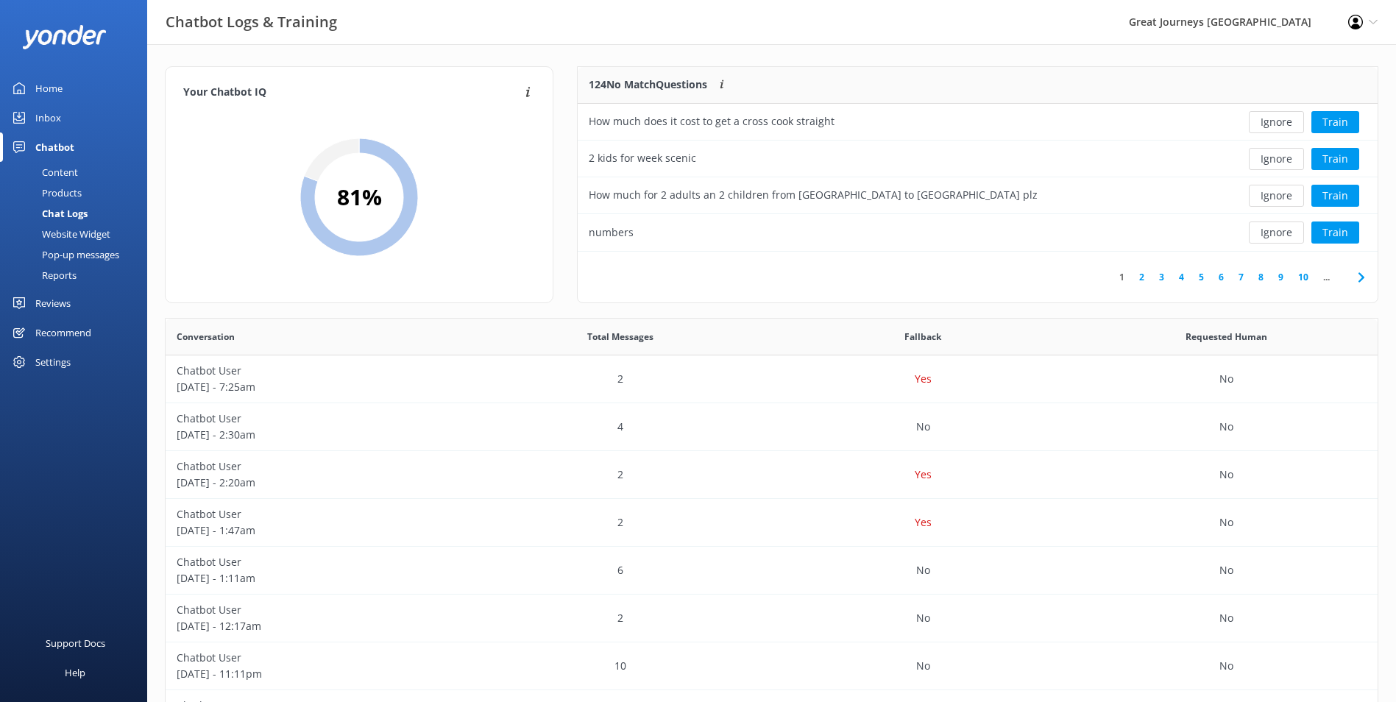
click at [1283, 127] on button "Ignore" at bounding box center [1276, 122] width 55 height 22
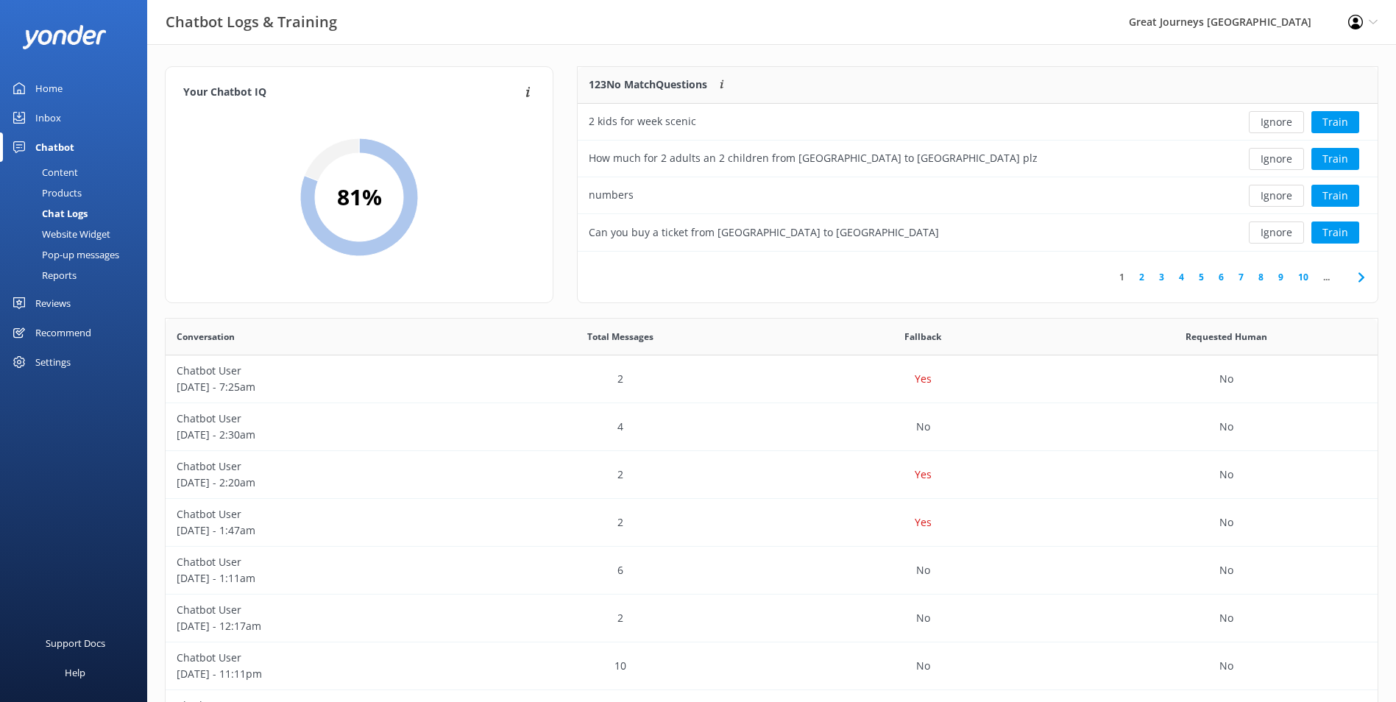
click at [1283, 127] on button "Ignore" at bounding box center [1276, 122] width 55 height 22
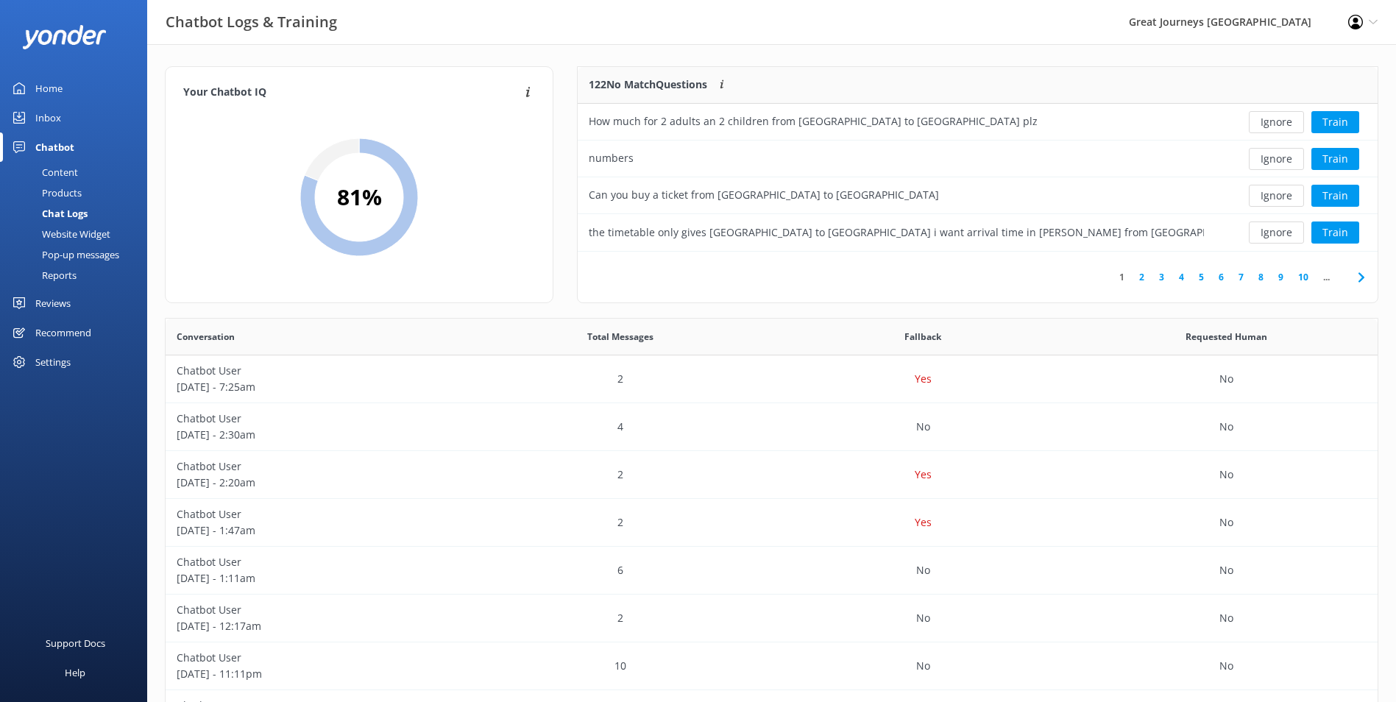
click at [1283, 127] on button "Ignore" at bounding box center [1276, 122] width 55 height 22
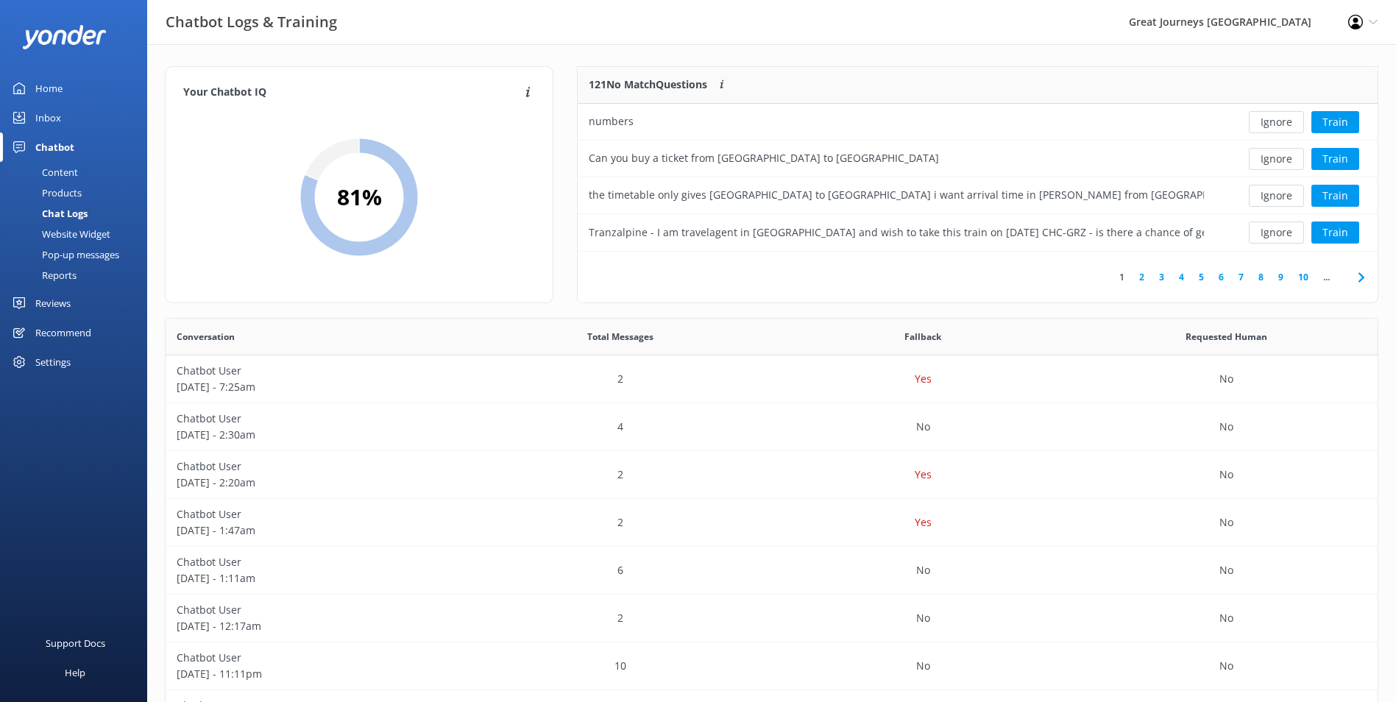
click at [1283, 127] on button "Ignore" at bounding box center [1276, 122] width 55 height 22
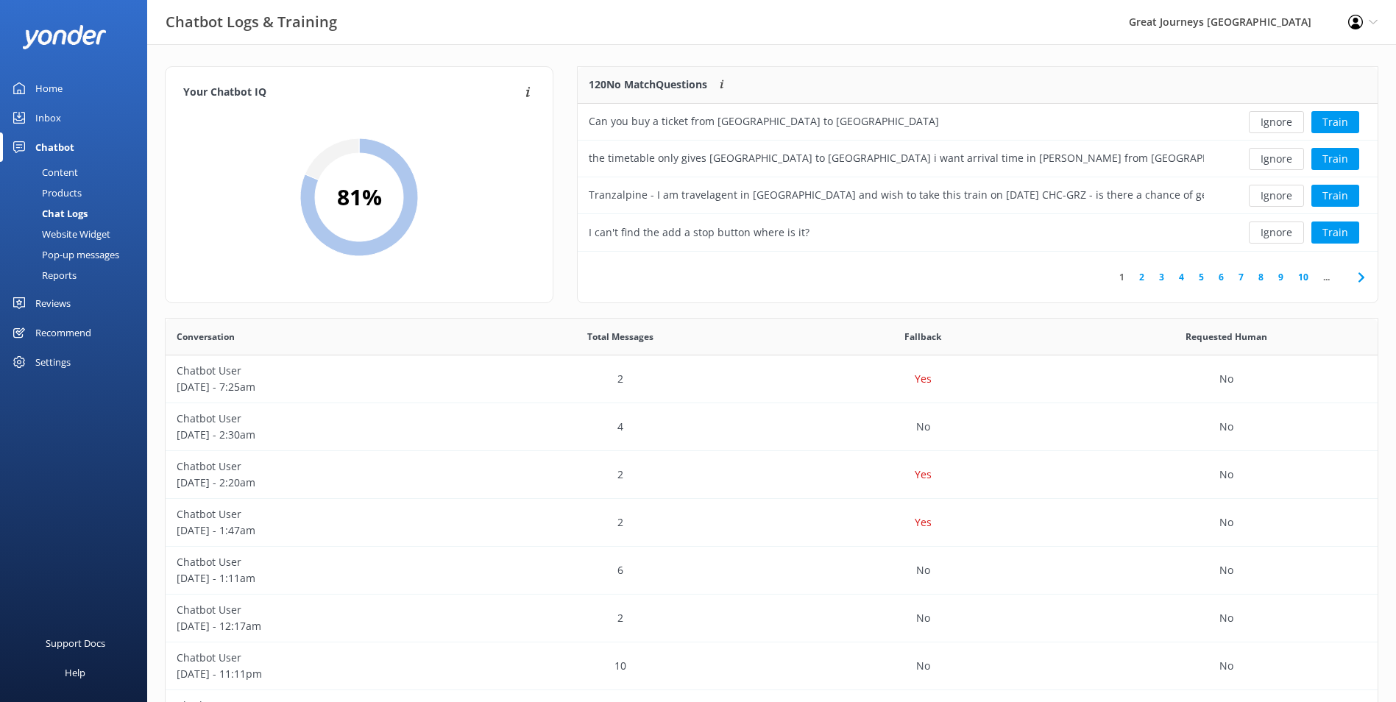
click at [1283, 127] on button "Ignore" at bounding box center [1276, 122] width 55 height 22
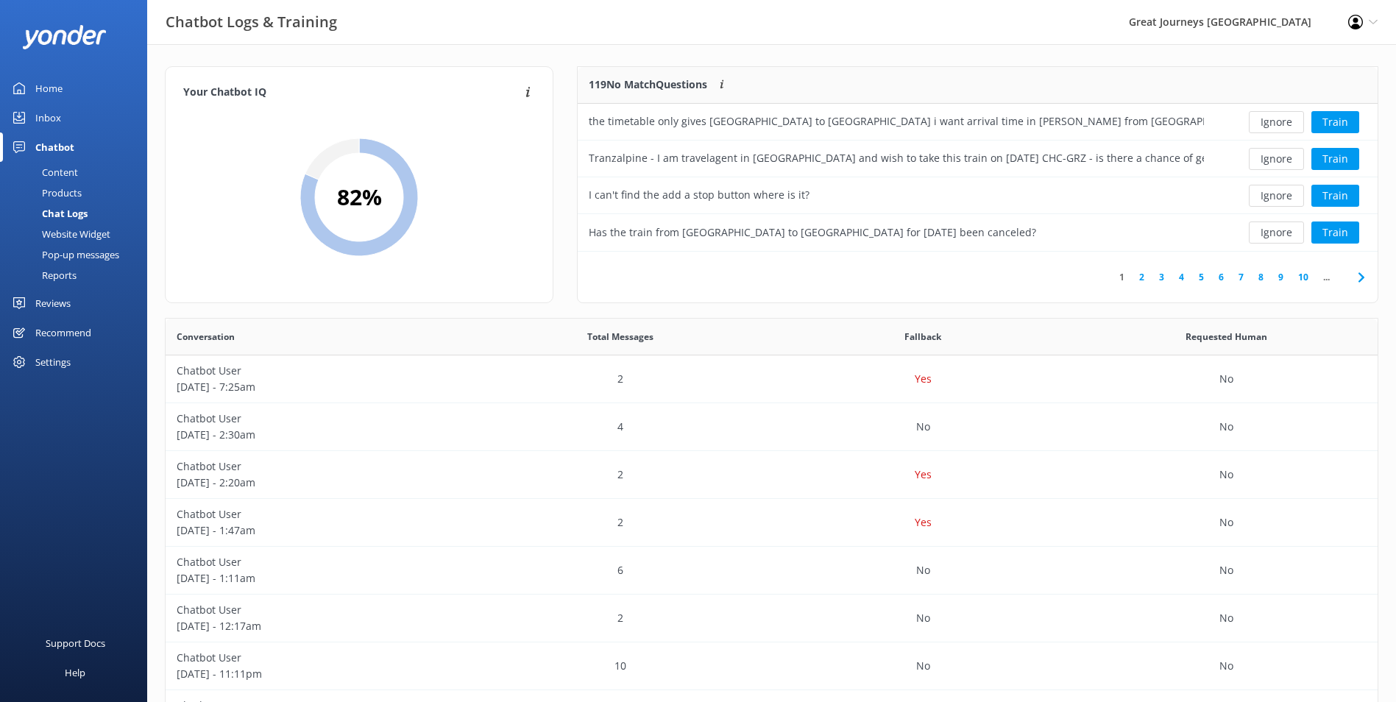
click at [1283, 127] on button "Ignore" at bounding box center [1276, 122] width 55 height 22
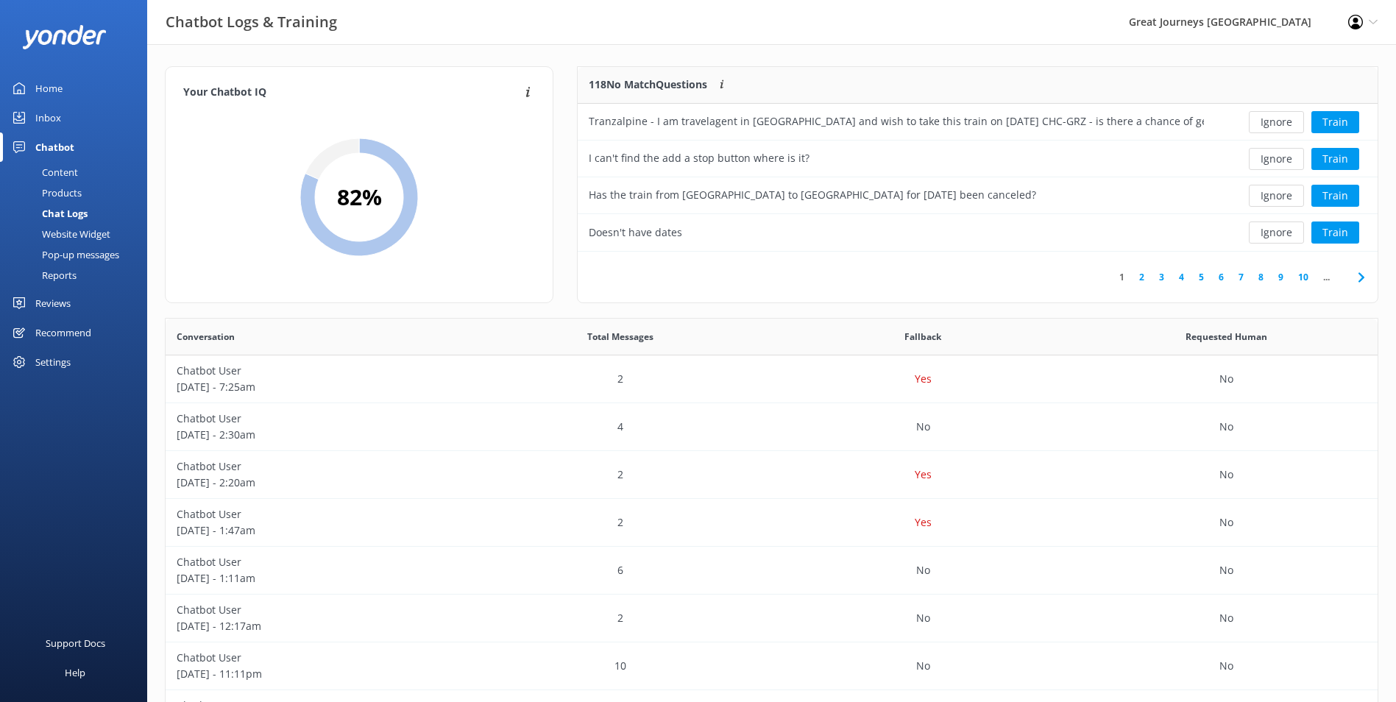
click at [1283, 127] on button "Ignore" at bounding box center [1276, 122] width 55 height 22
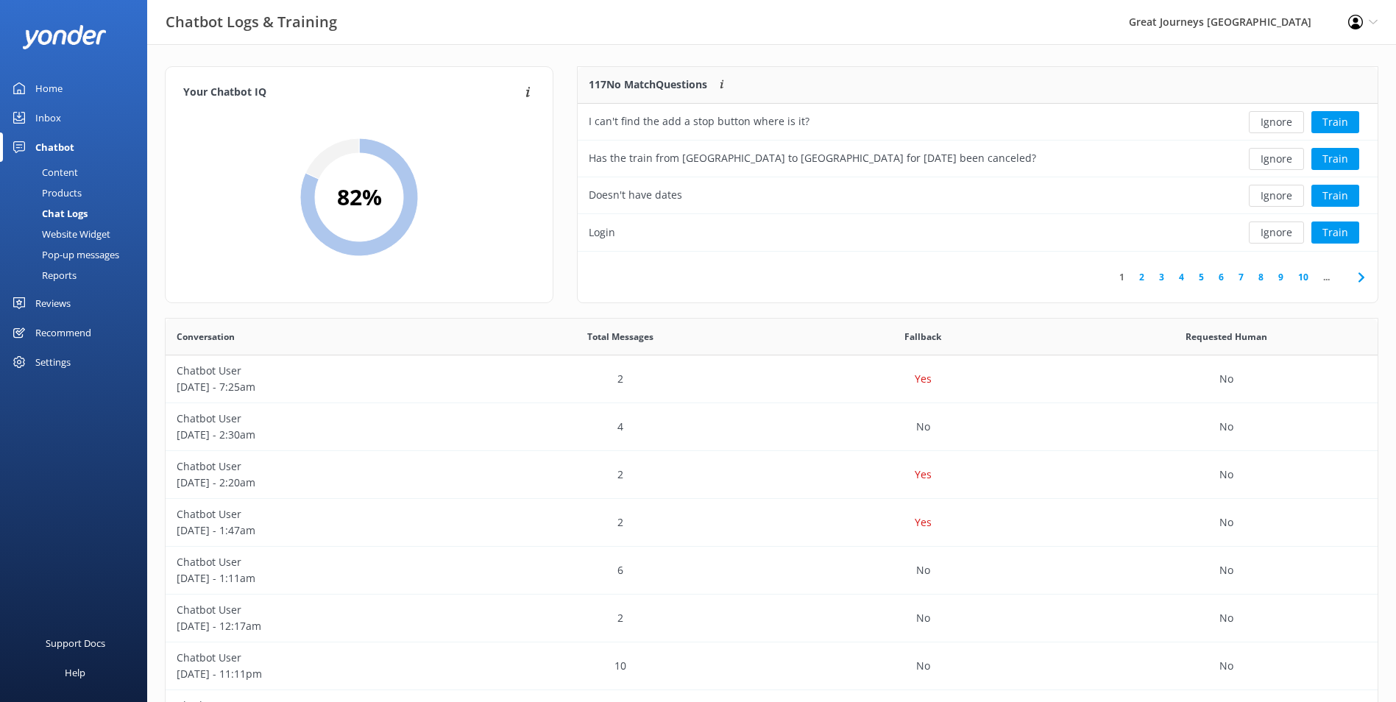
click at [1283, 127] on button "Ignore" at bounding box center [1276, 122] width 55 height 22
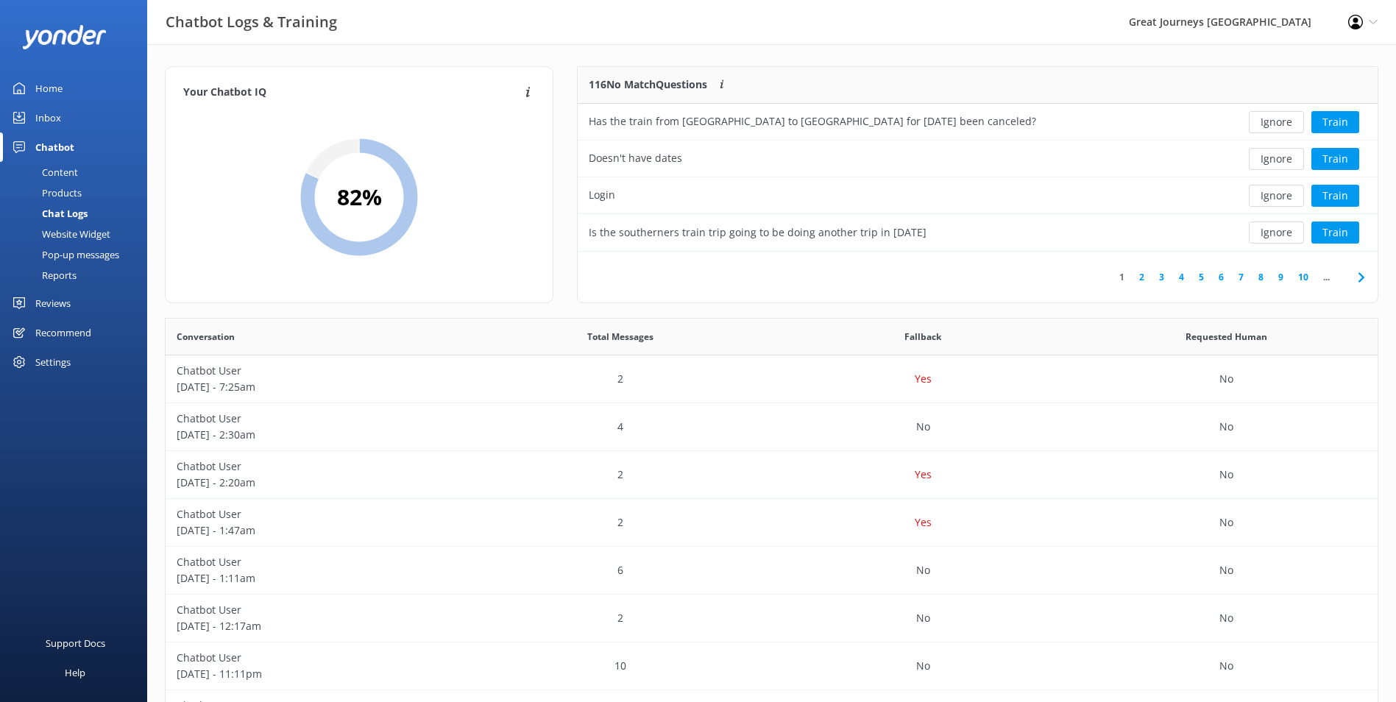
click at [1283, 127] on button "Ignore" at bounding box center [1276, 122] width 55 height 22
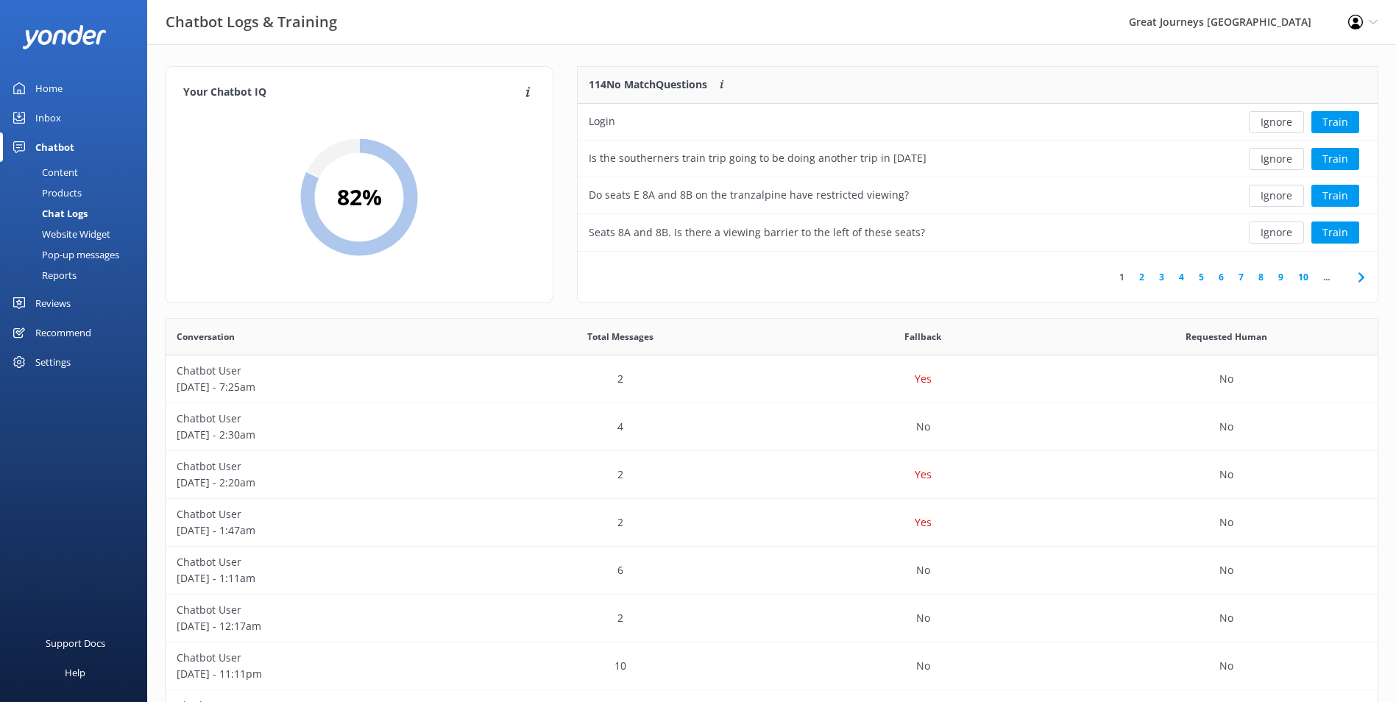
click at [1283, 127] on button "Ignore" at bounding box center [1276, 122] width 55 height 22
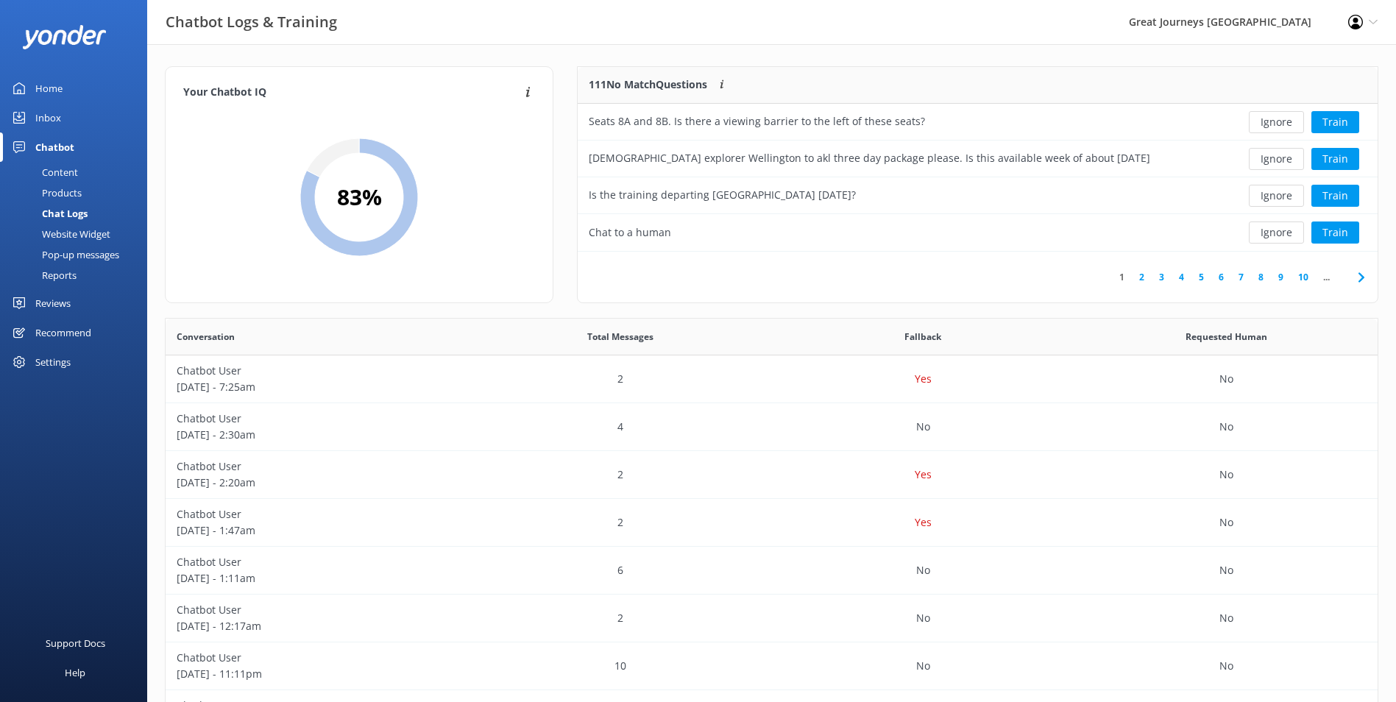
click at [1283, 127] on button "Ignore" at bounding box center [1276, 122] width 55 height 22
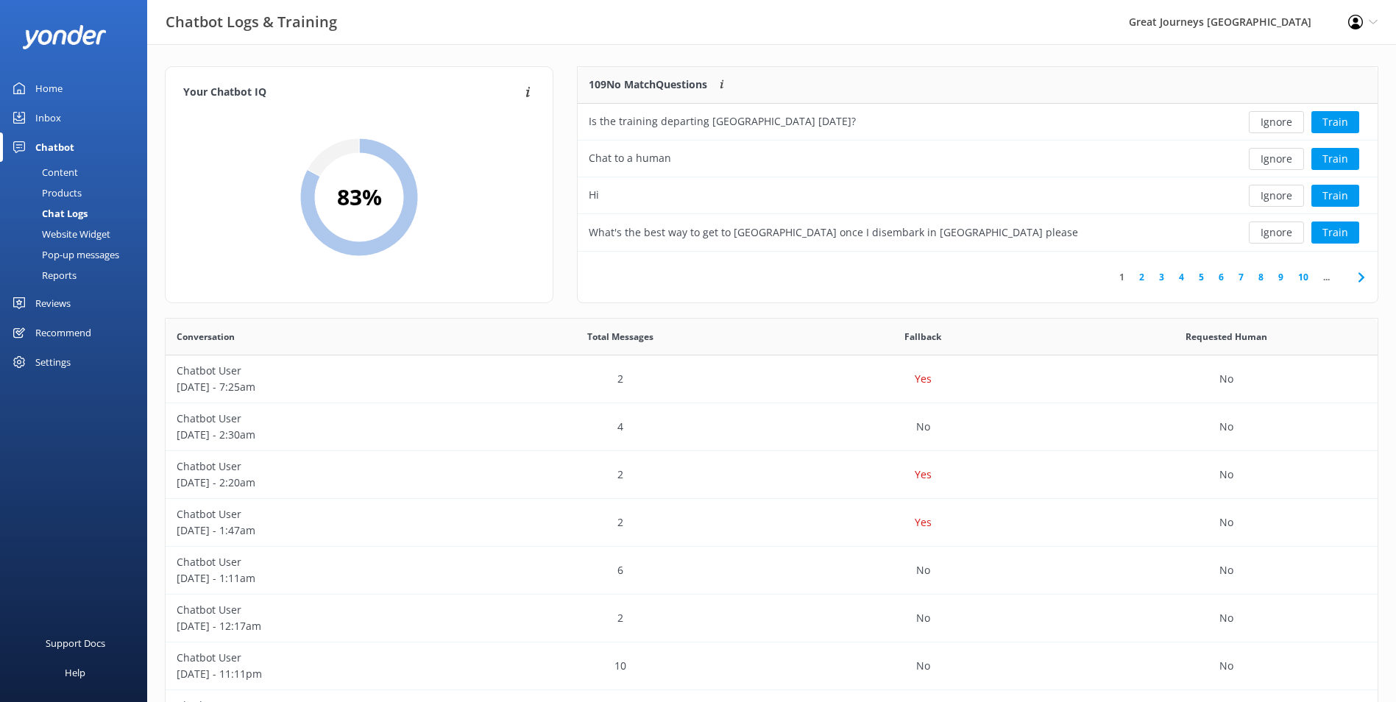
click at [1283, 127] on button "Ignore" at bounding box center [1276, 122] width 55 height 22
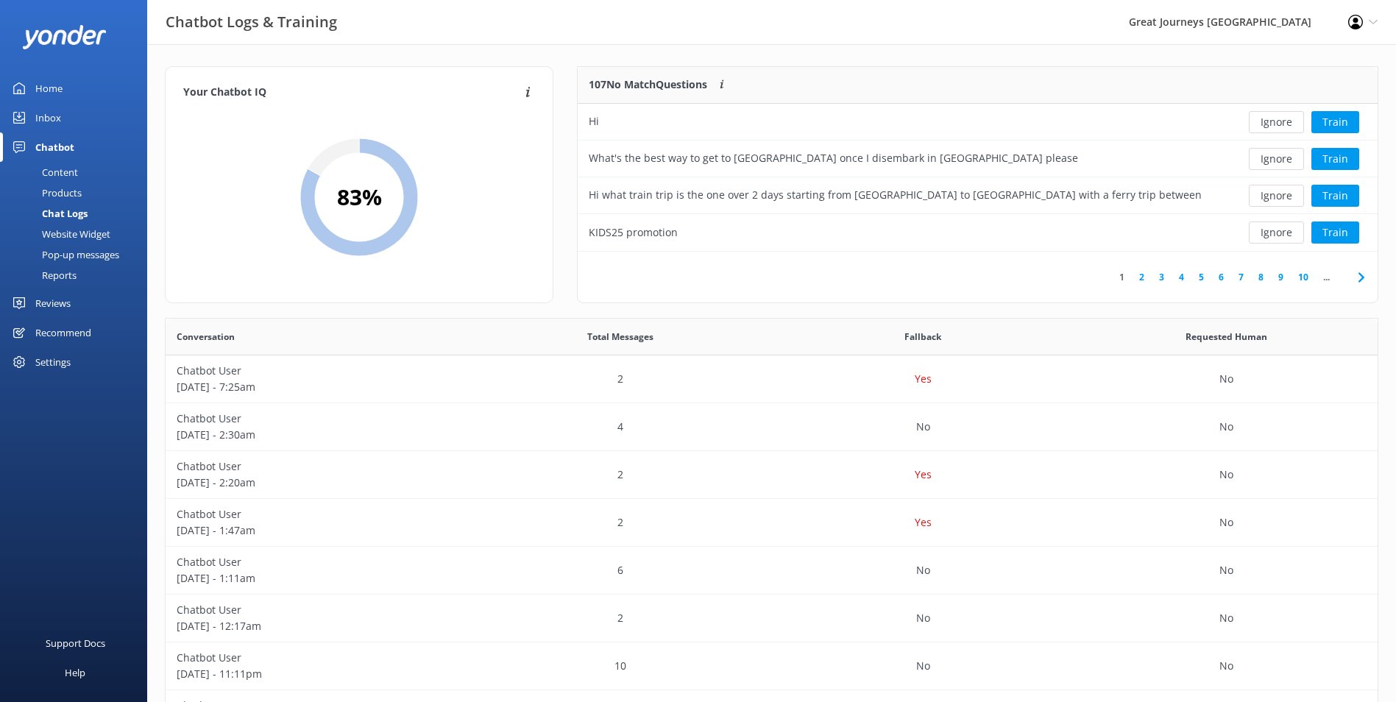
click at [1283, 127] on button "Ignore" at bounding box center [1276, 122] width 55 height 22
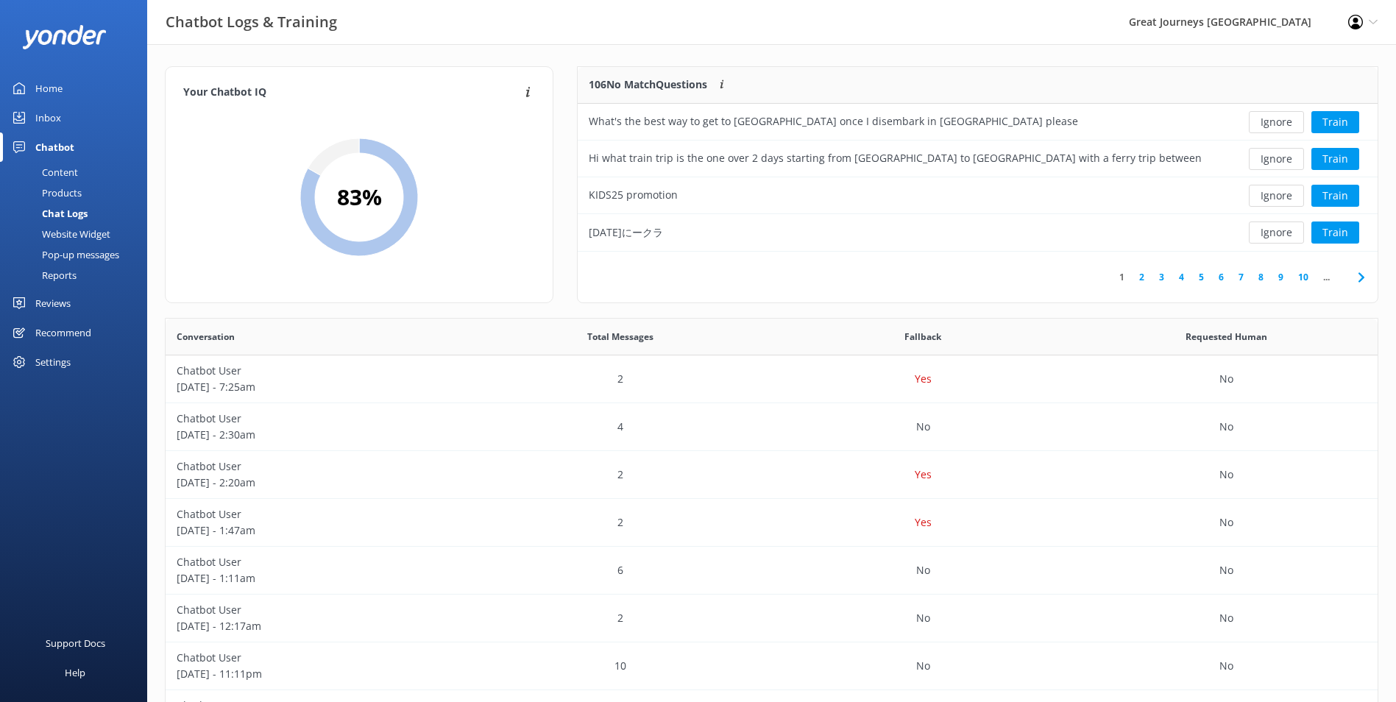
click at [1283, 127] on button "Ignore" at bounding box center [1276, 122] width 55 height 22
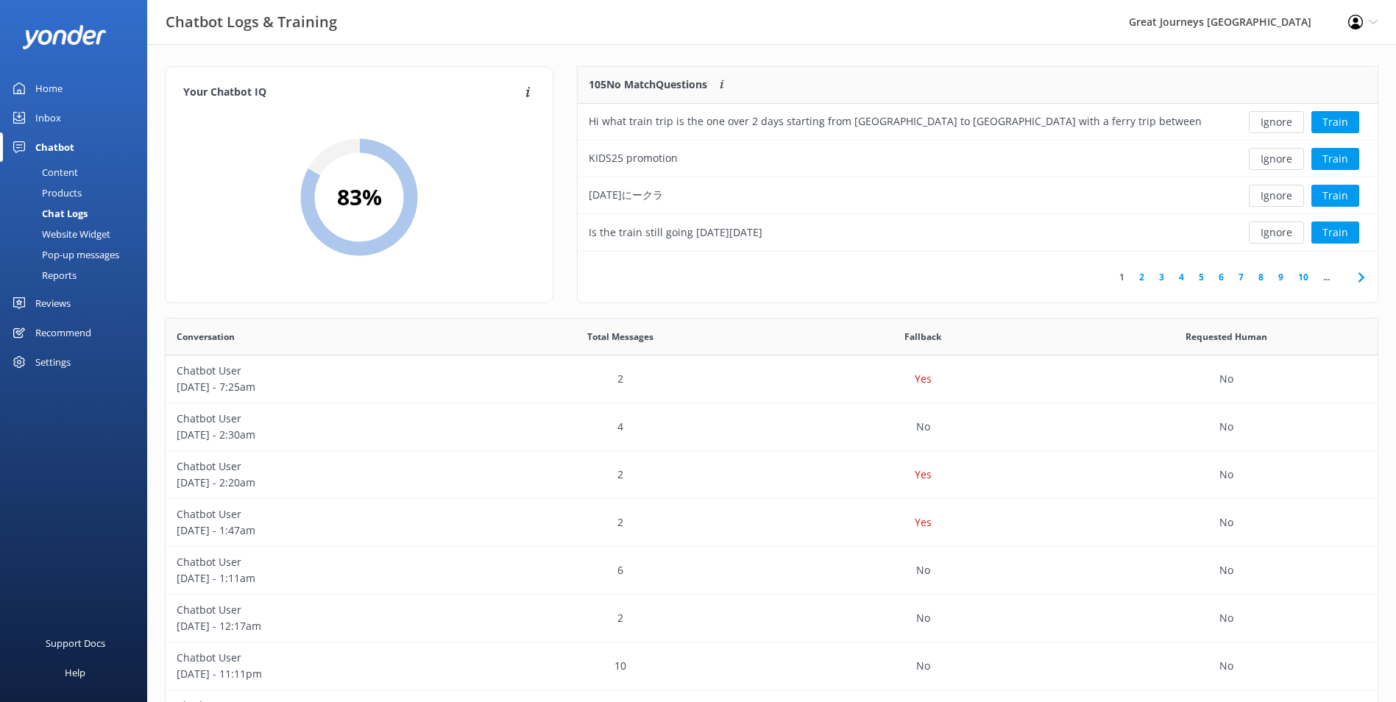
click at [1283, 127] on button "Ignore" at bounding box center [1276, 122] width 55 height 22
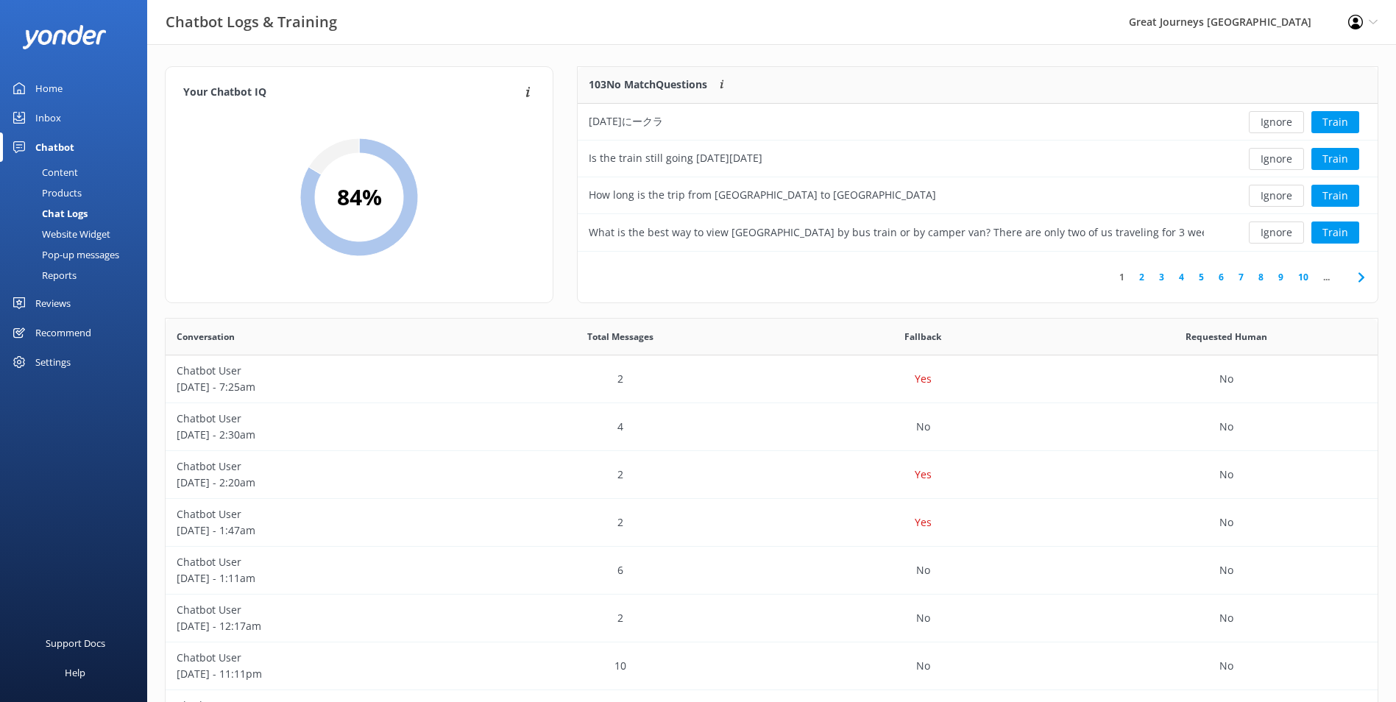
click at [1283, 127] on button "Ignore" at bounding box center [1276, 122] width 55 height 22
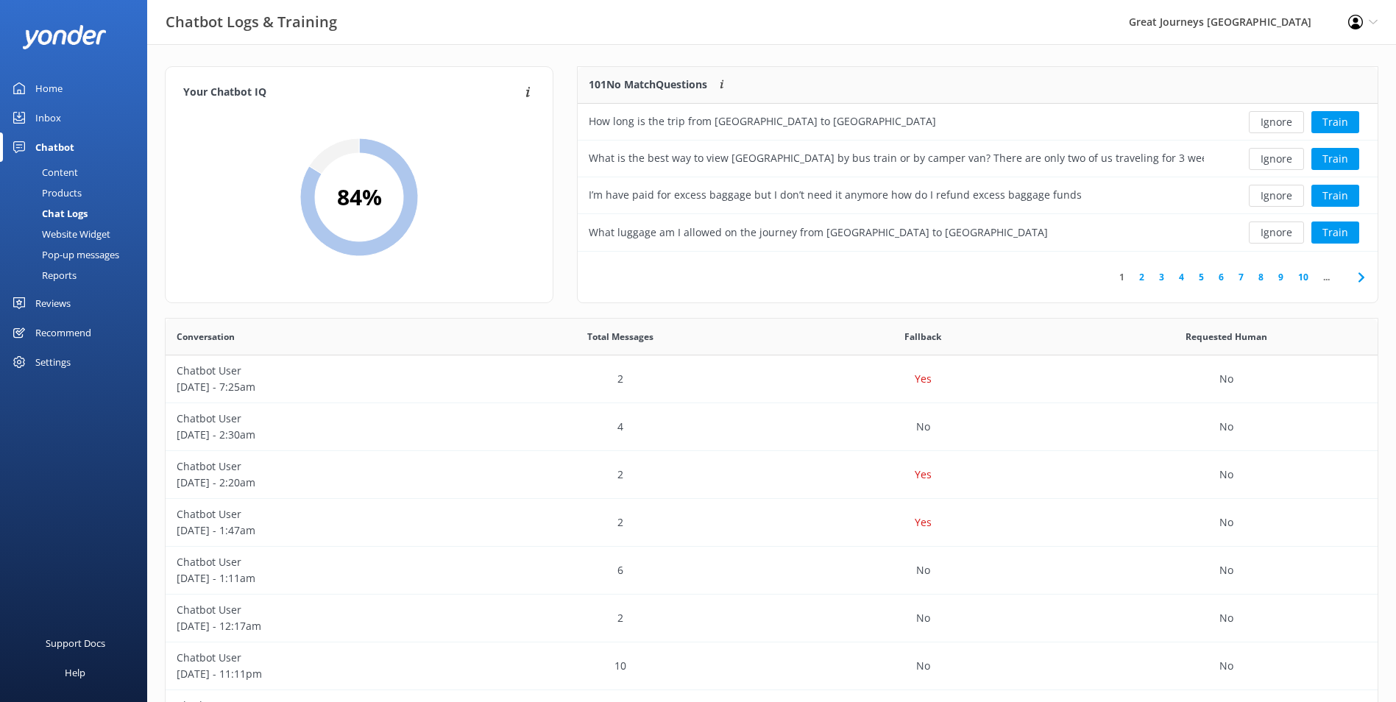
click at [1283, 127] on button "Ignore" at bounding box center [1276, 122] width 55 height 22
click at [1283, 124] on button "Ignore" at bounding box center [1276, 122] width 55 height 22
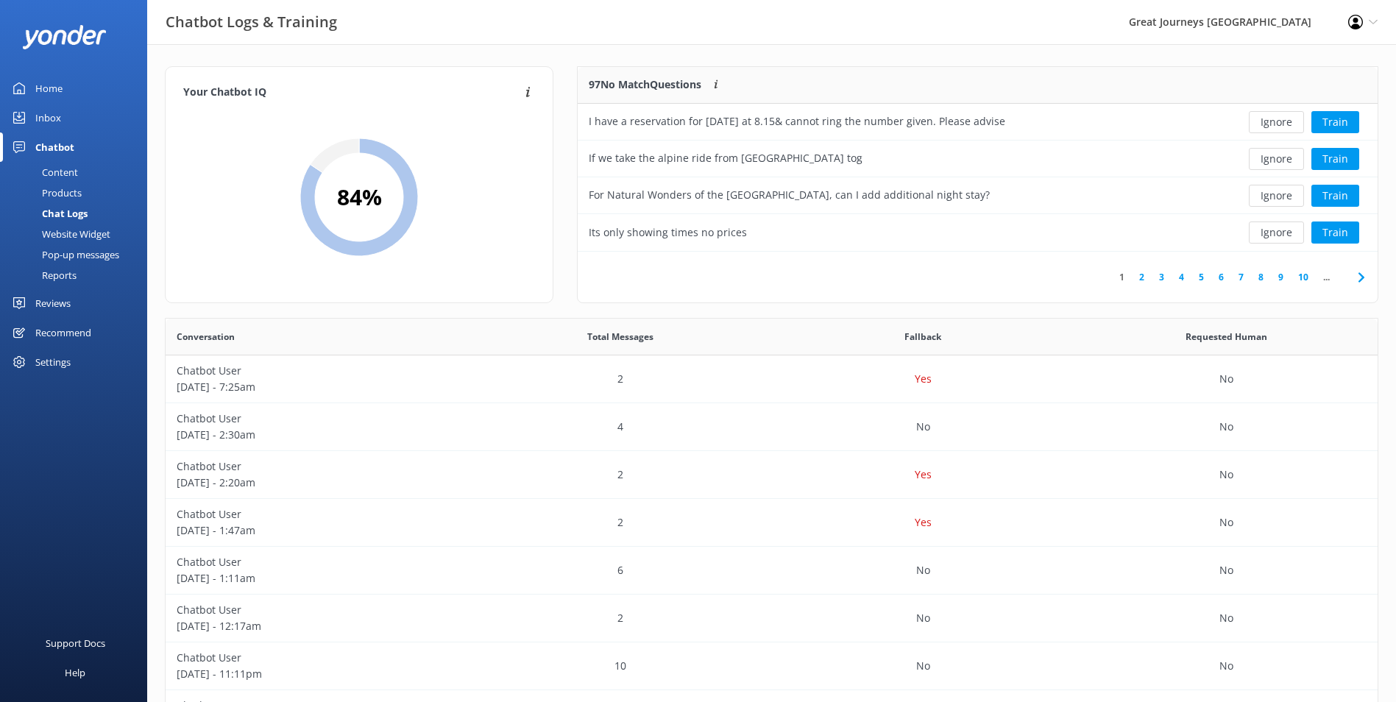
click at [1283, 124] on button "Ignore" at bounding box center [1276, 122] width 55 height 22
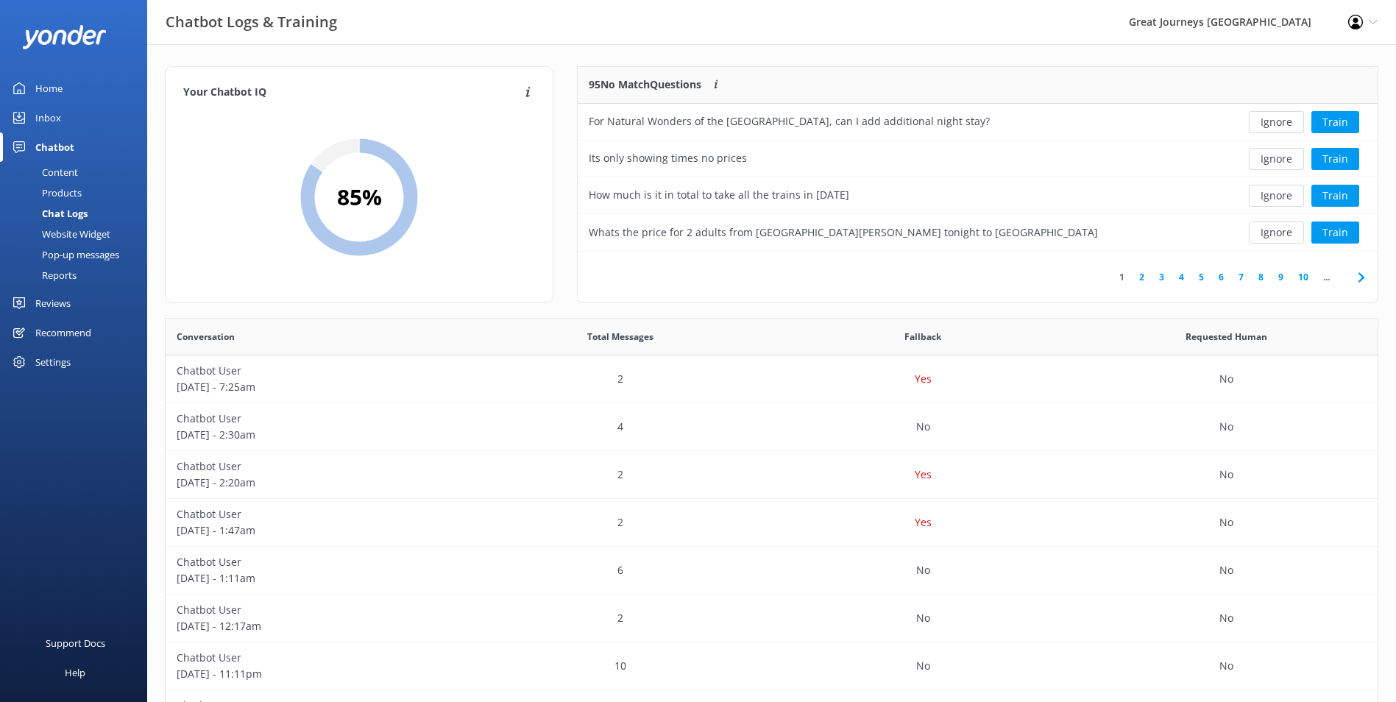
click at [1283, 124] on button "Ignore" at bounding box center [1276, 122] width 55 height 22
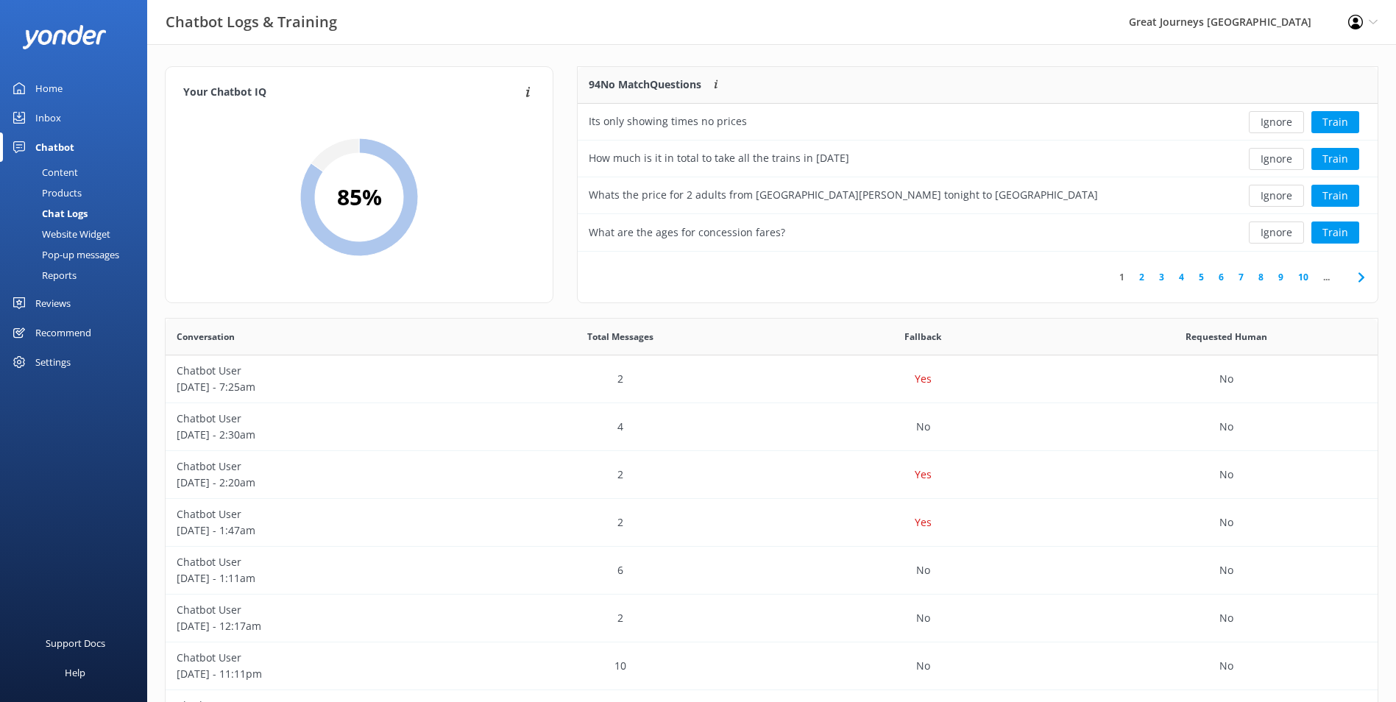
click at [1283, 124] on button "Ignore" at bounding box center [1276, 122] width 55 height 22
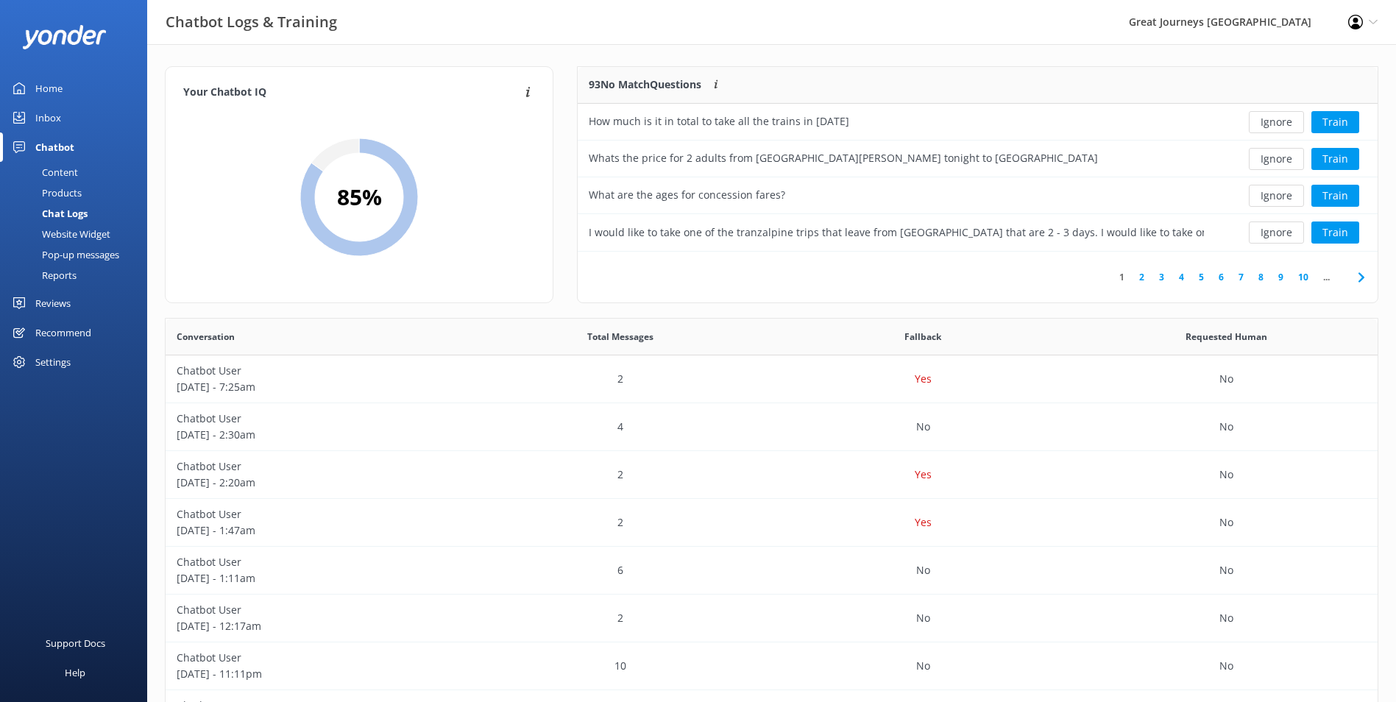
click at [1283, 124] on button "Ignore" at bounding box center [1276, 122] width 55 height 22
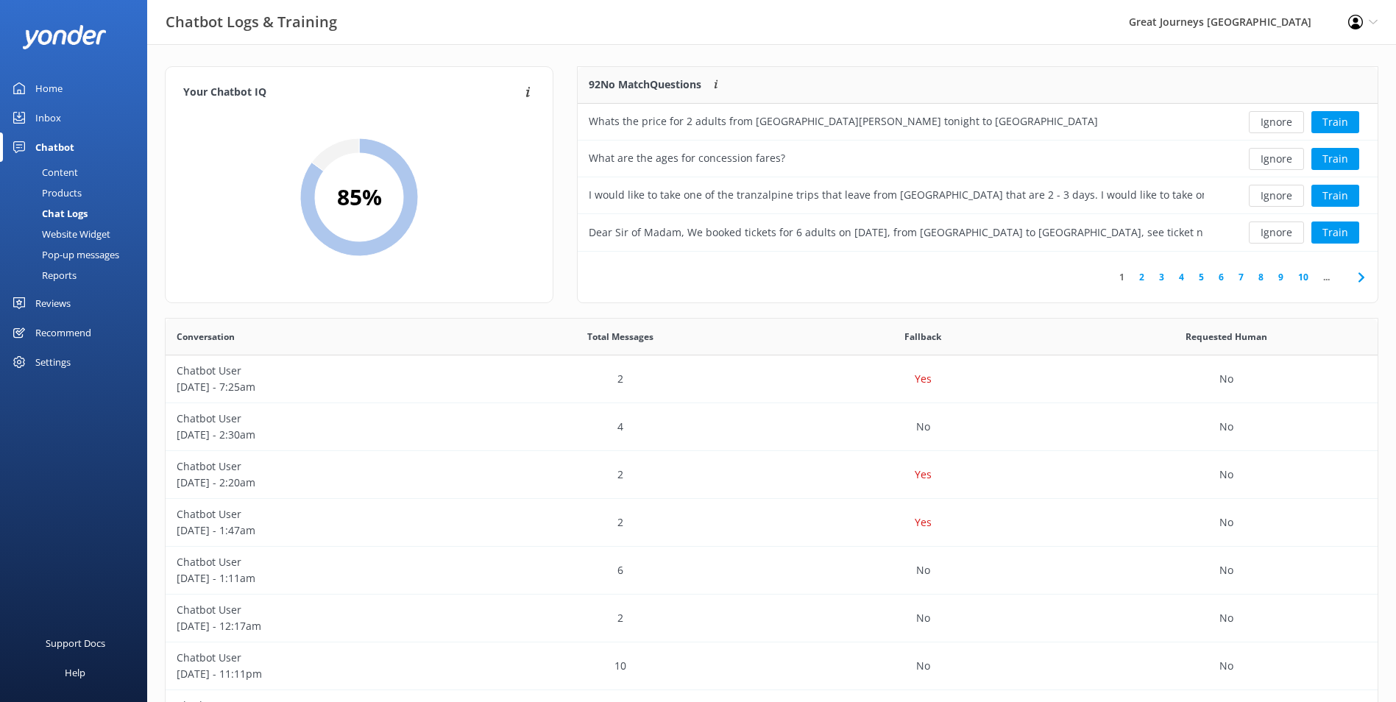
click at [1283, 124] on button "Ignore" at bounding box center [1276, 122] width 55 height 22
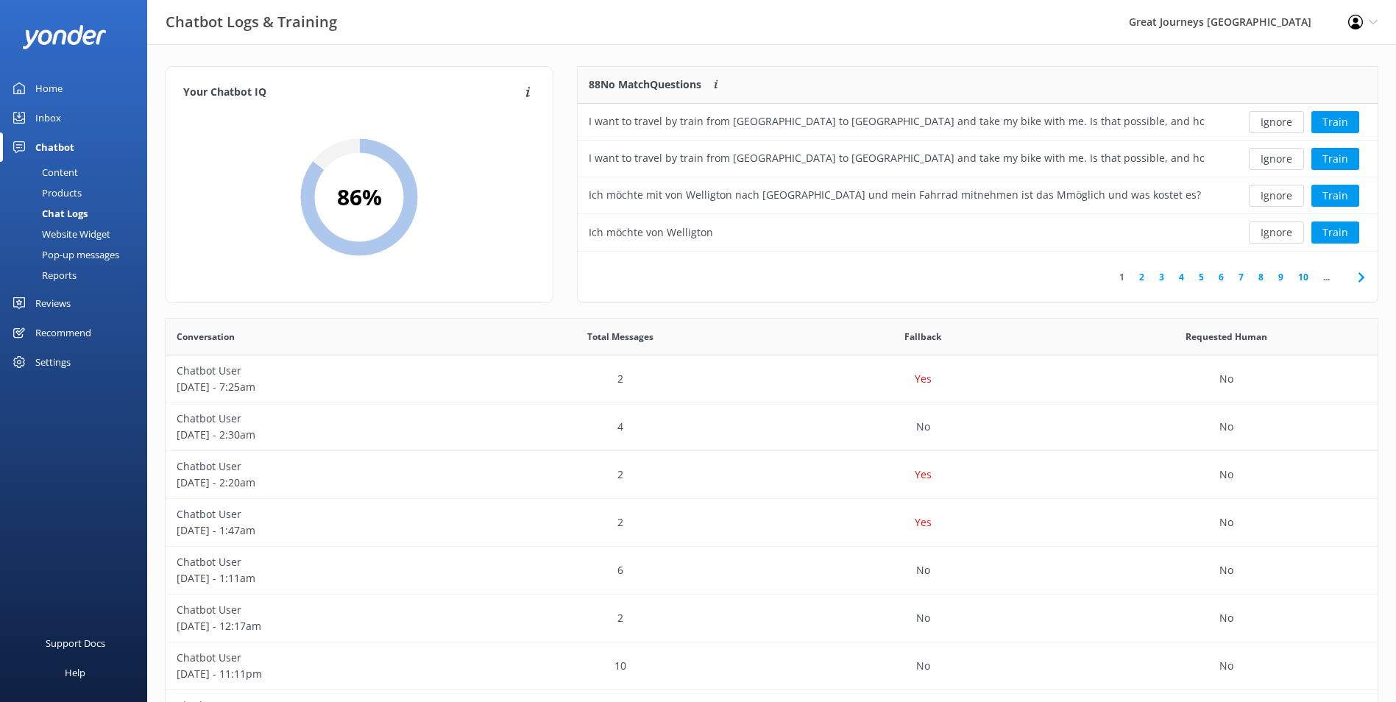
click at [1283, 124] on button "Ignore" at bounding box center [1276, 122] width 55 height 22
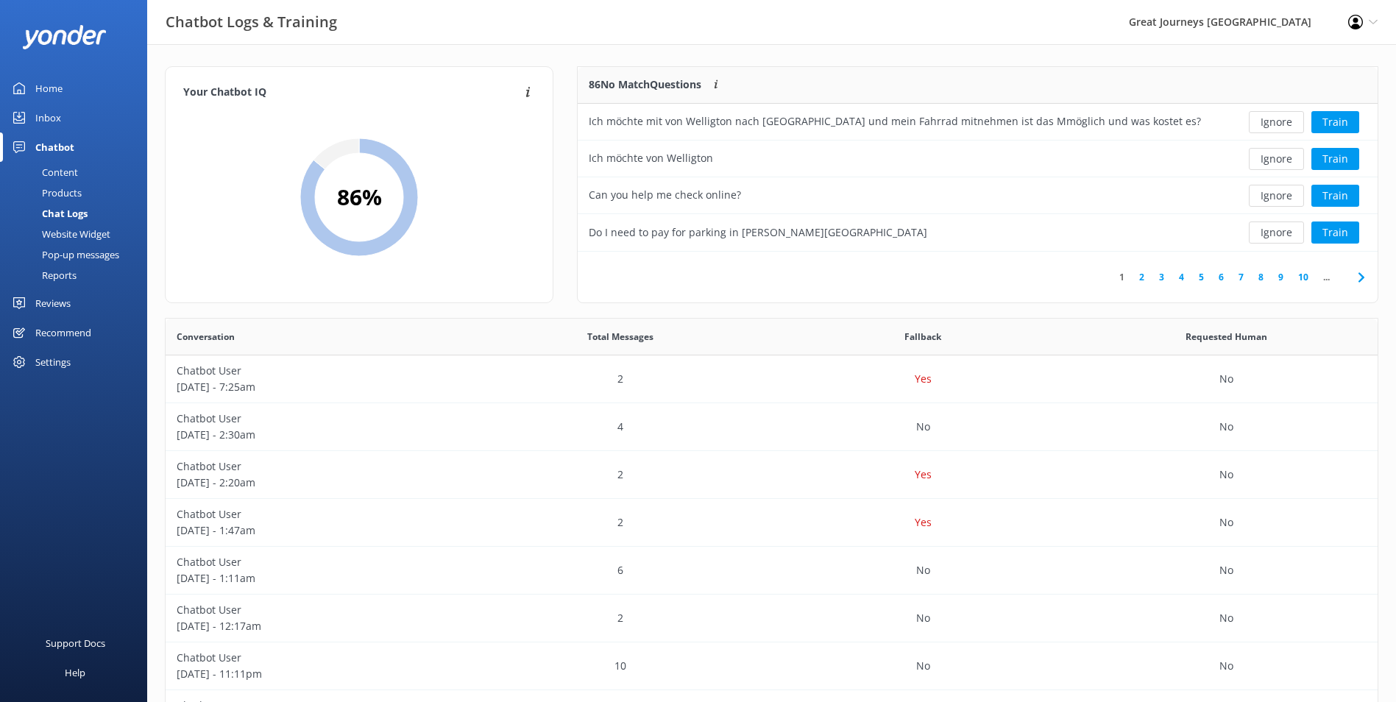
click at [1283, 124] on button "Ignore" at bounding box center [1276, 122] width 55 height 22
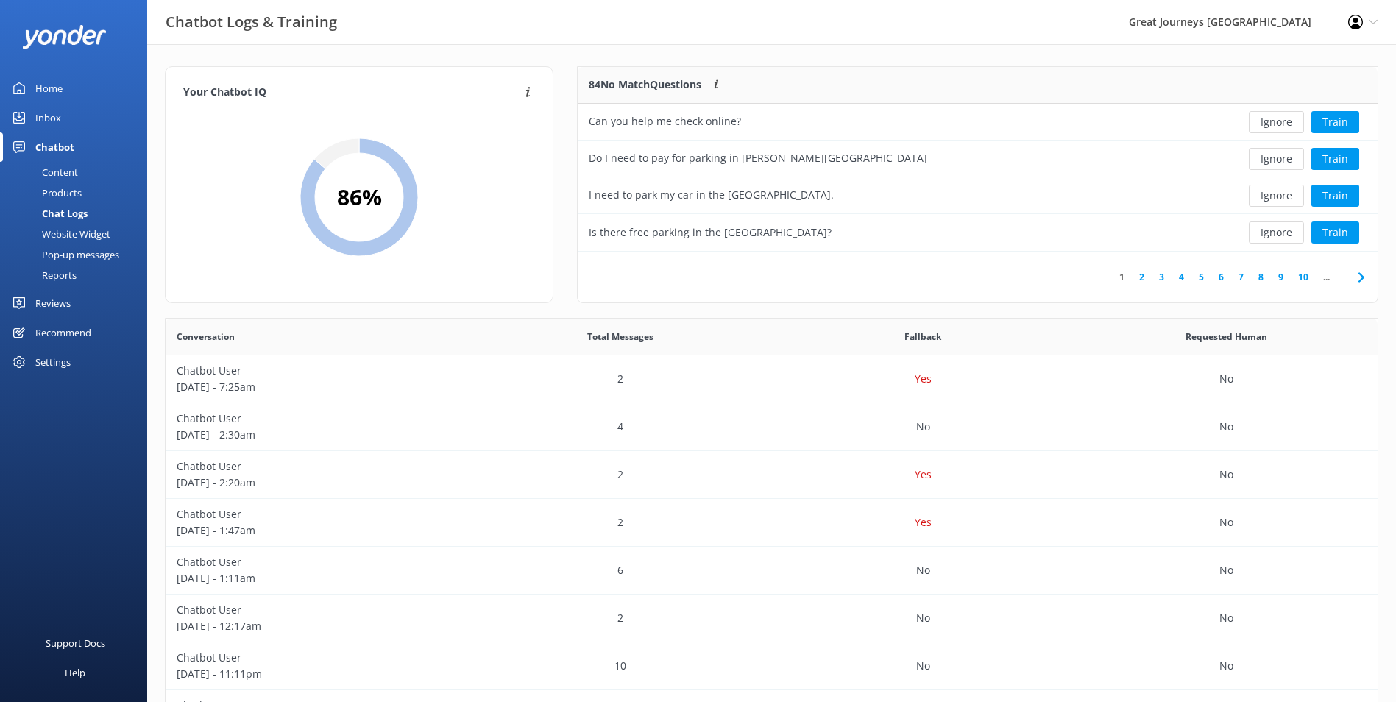
click at [1283, 124] on button "Ignore" at bounding box center [1276, 122] width 55 height 22
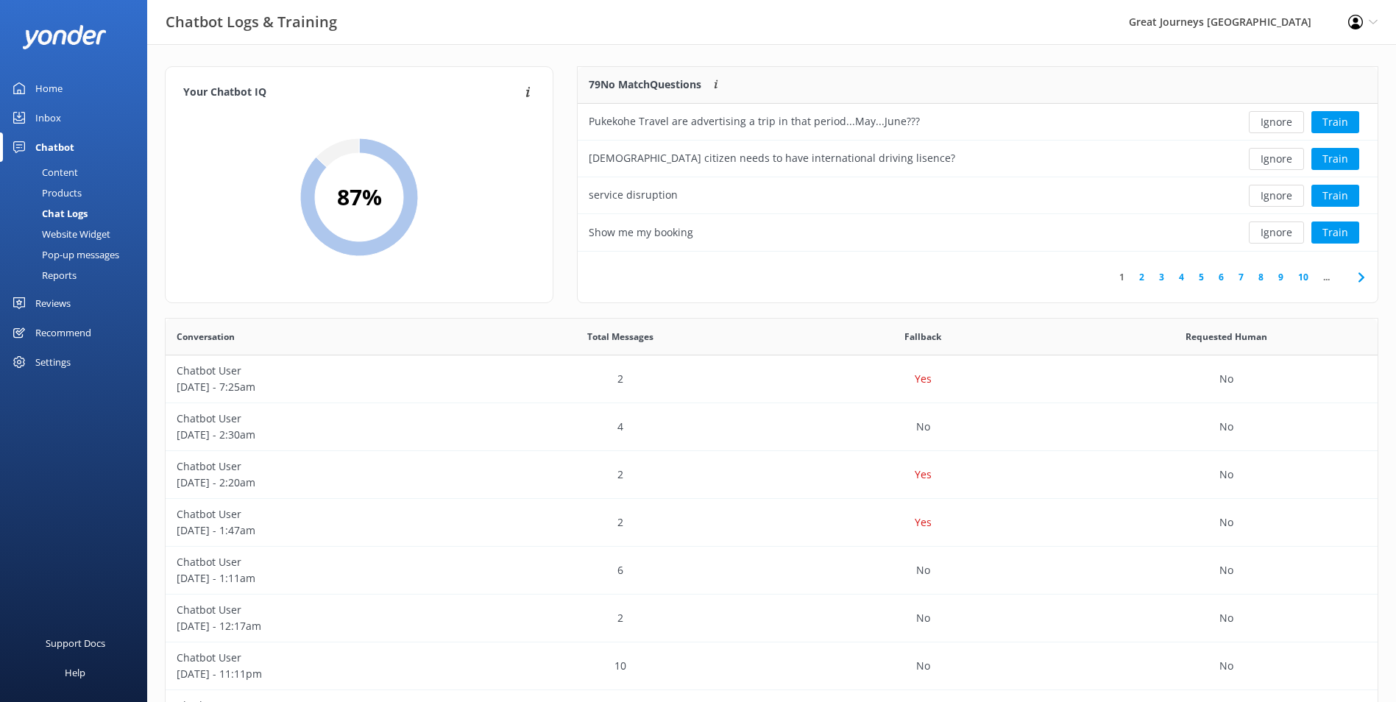
click at [1283, 124] on button "Ignore" at bounding box center [1276, 122] width 55 height 22
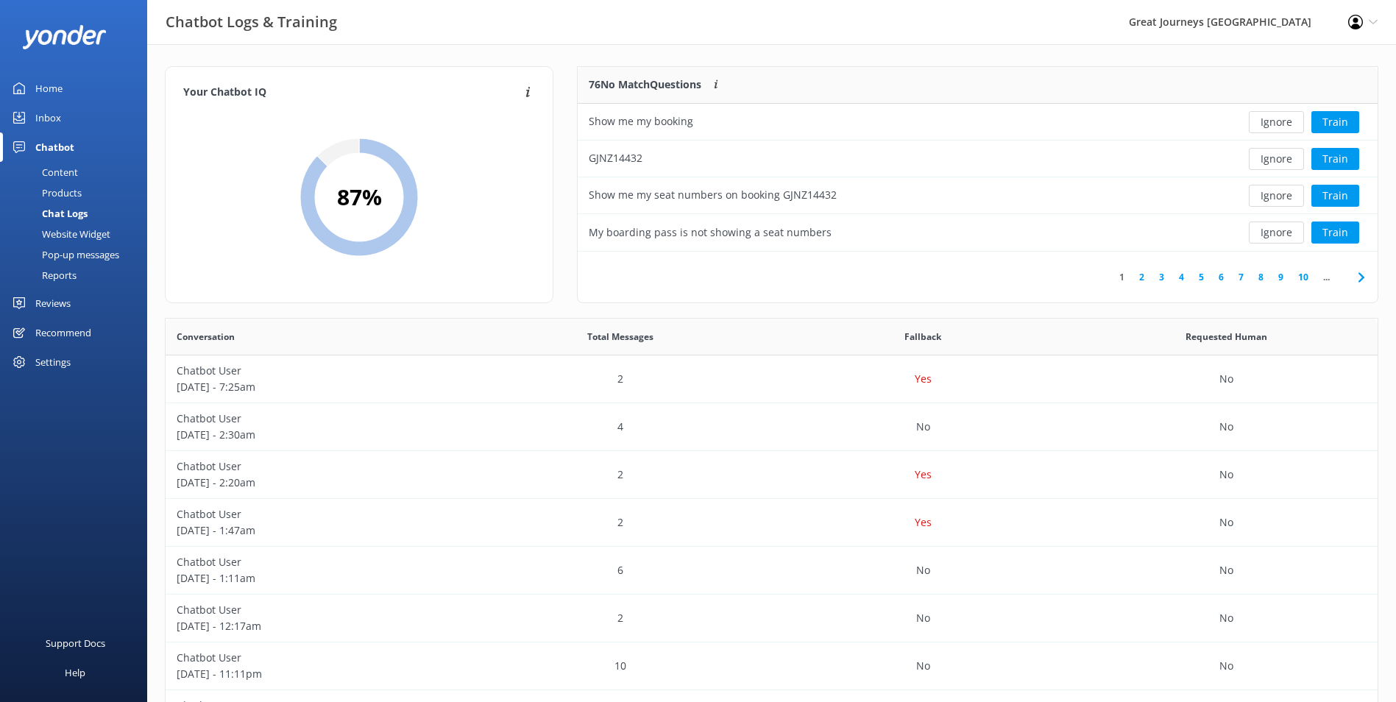
click at [1283, 124] on button "Ignore" at bounding box center [1276, 122] width 55 height 22
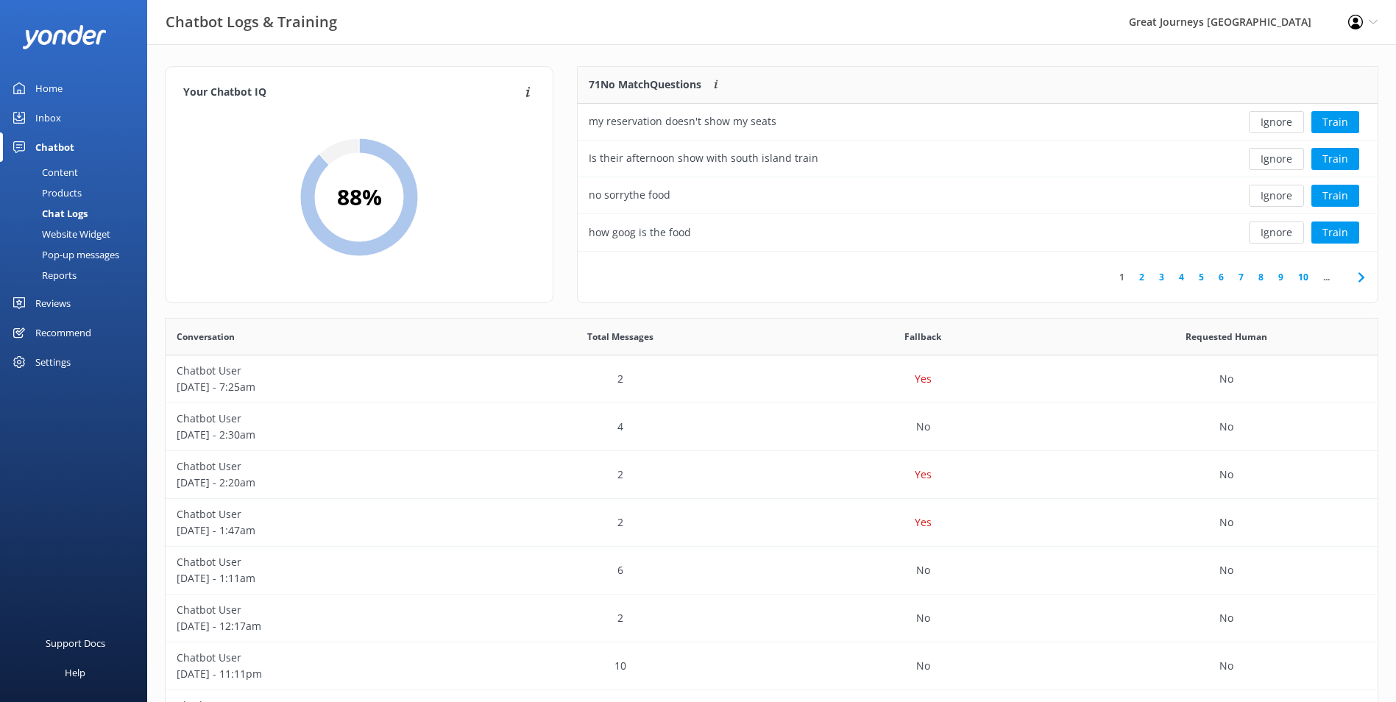
click at [1283, 124] on button "Ignore" at bounding box center [1276, 122] width 55 height 22
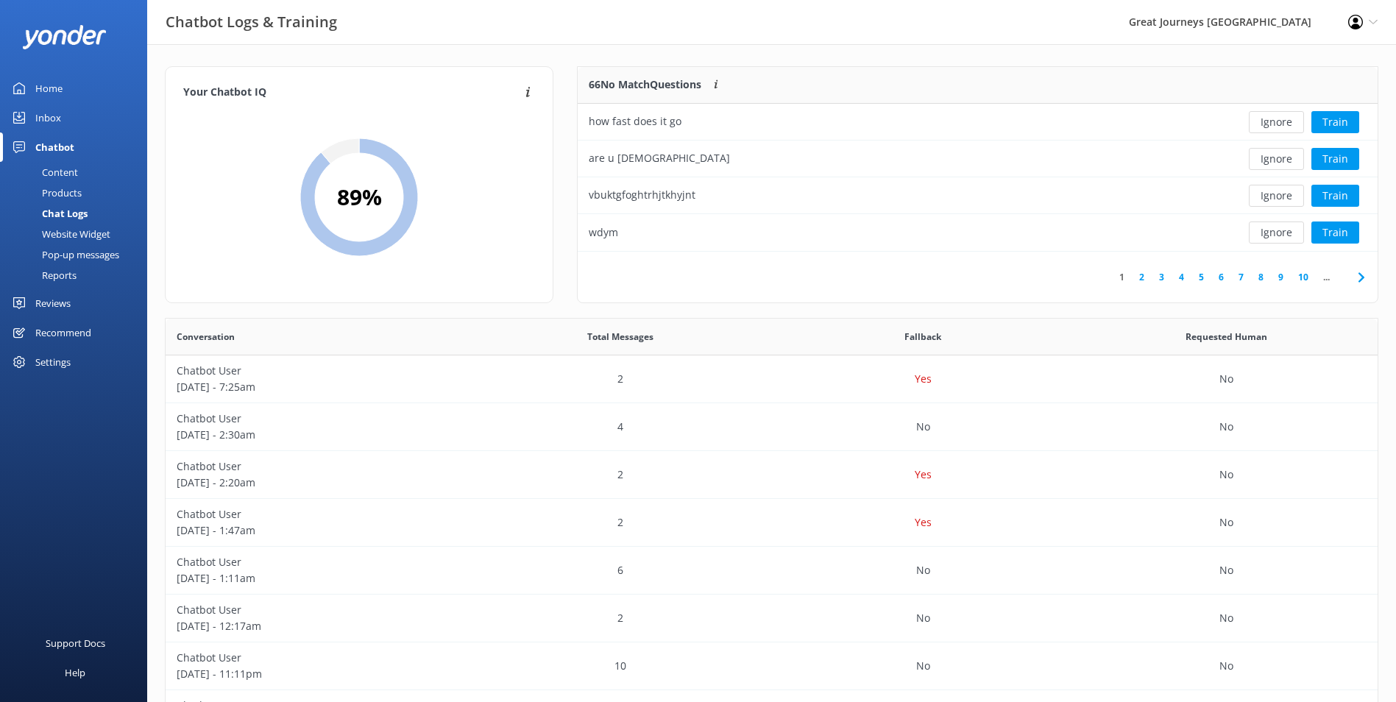
click at [1283, 124] on button "Ignore" at bounding box center [1276, 122] width 55 height 22
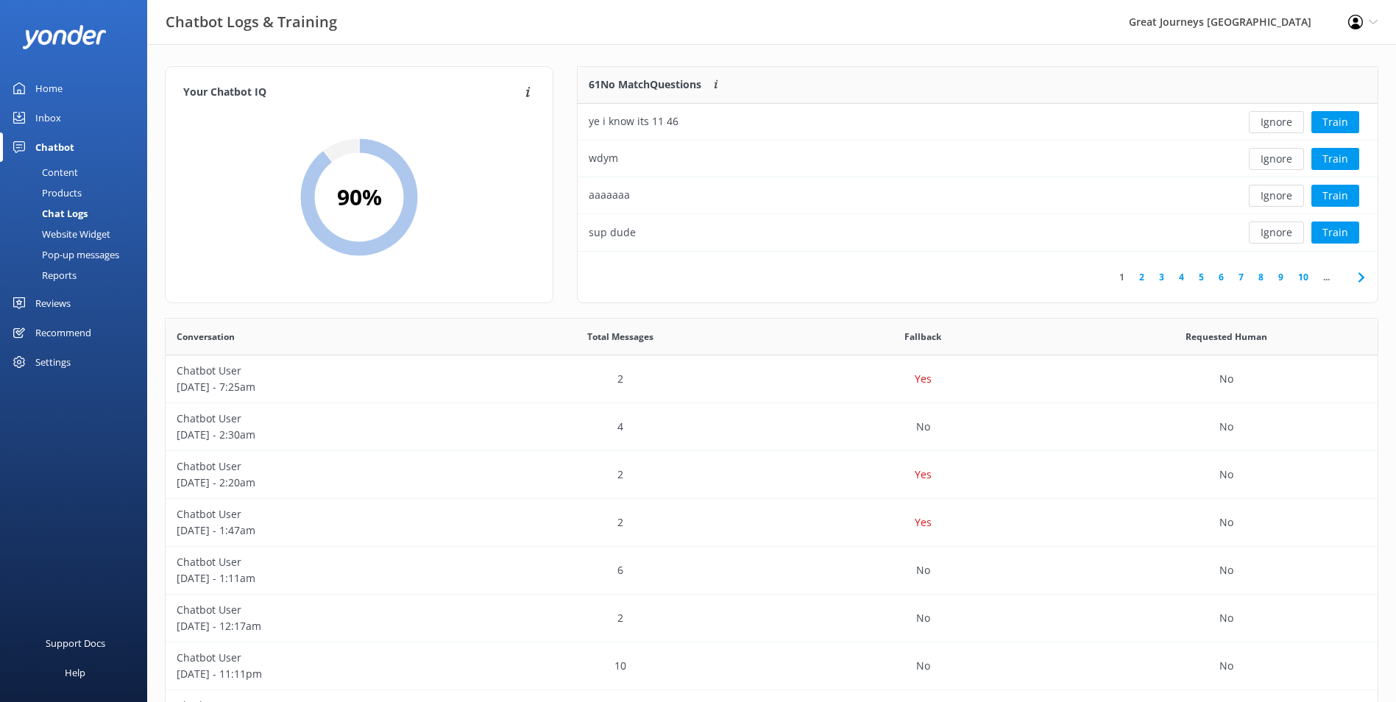
click at [1283, 124] on button "Ignore" at bounding box center [1276, 122] width 55 height 22
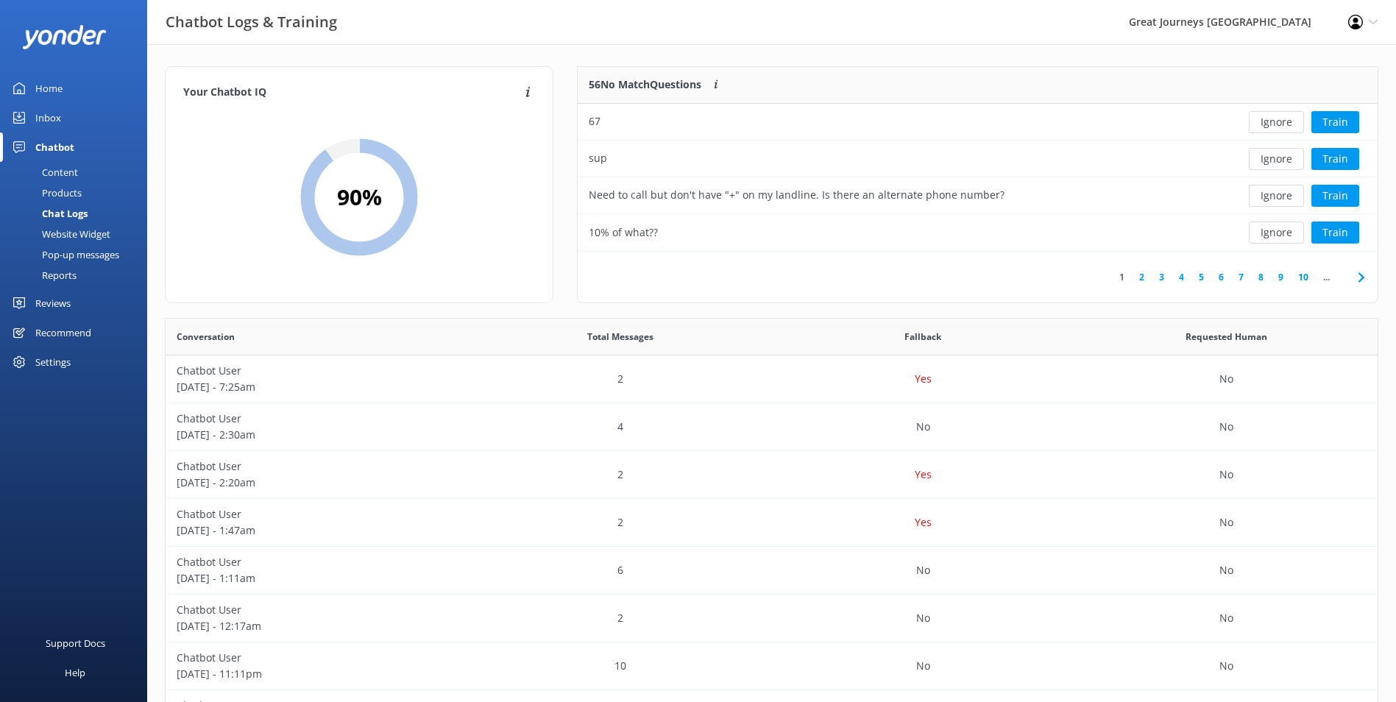
click at [1283, 124] on button "Ignore" at bounding box center [1276, 122] width 55 height 22
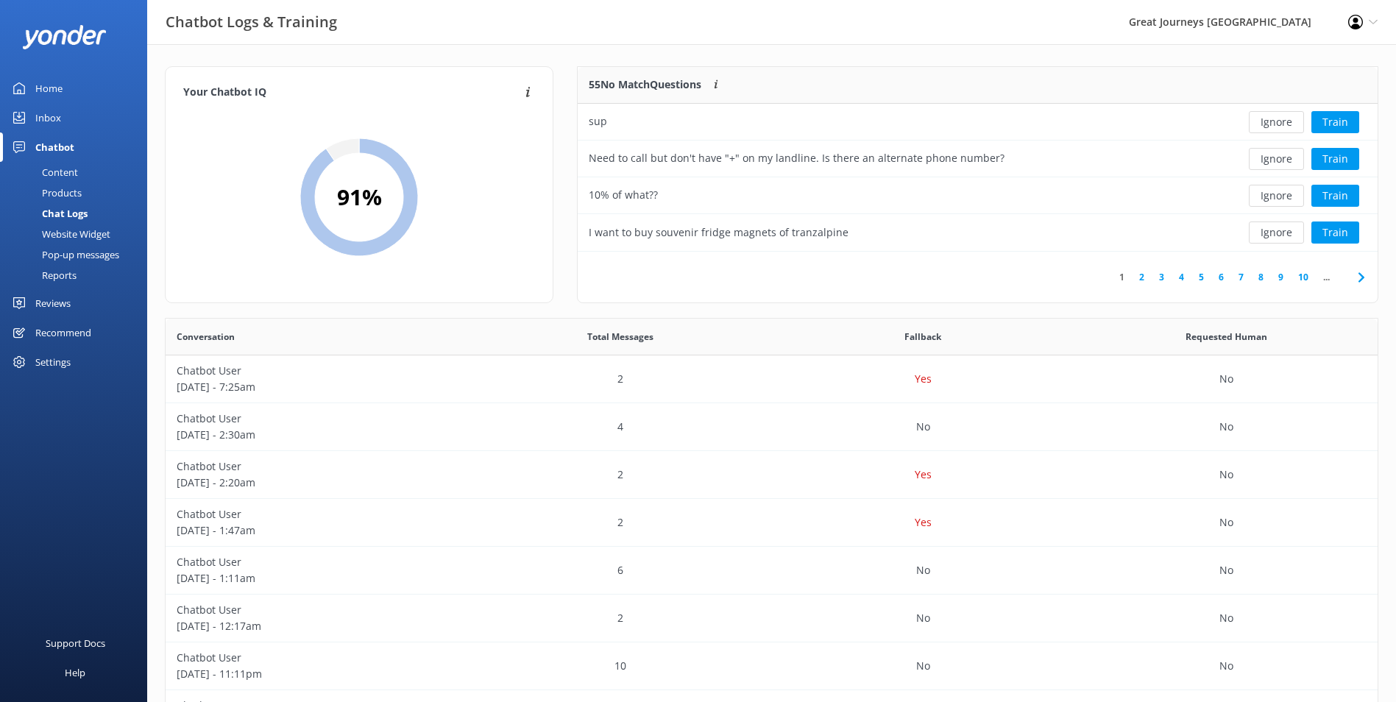
click at [1283, 124] on button "Ignore" at bounding box center [1276, 122] width 55 height 22
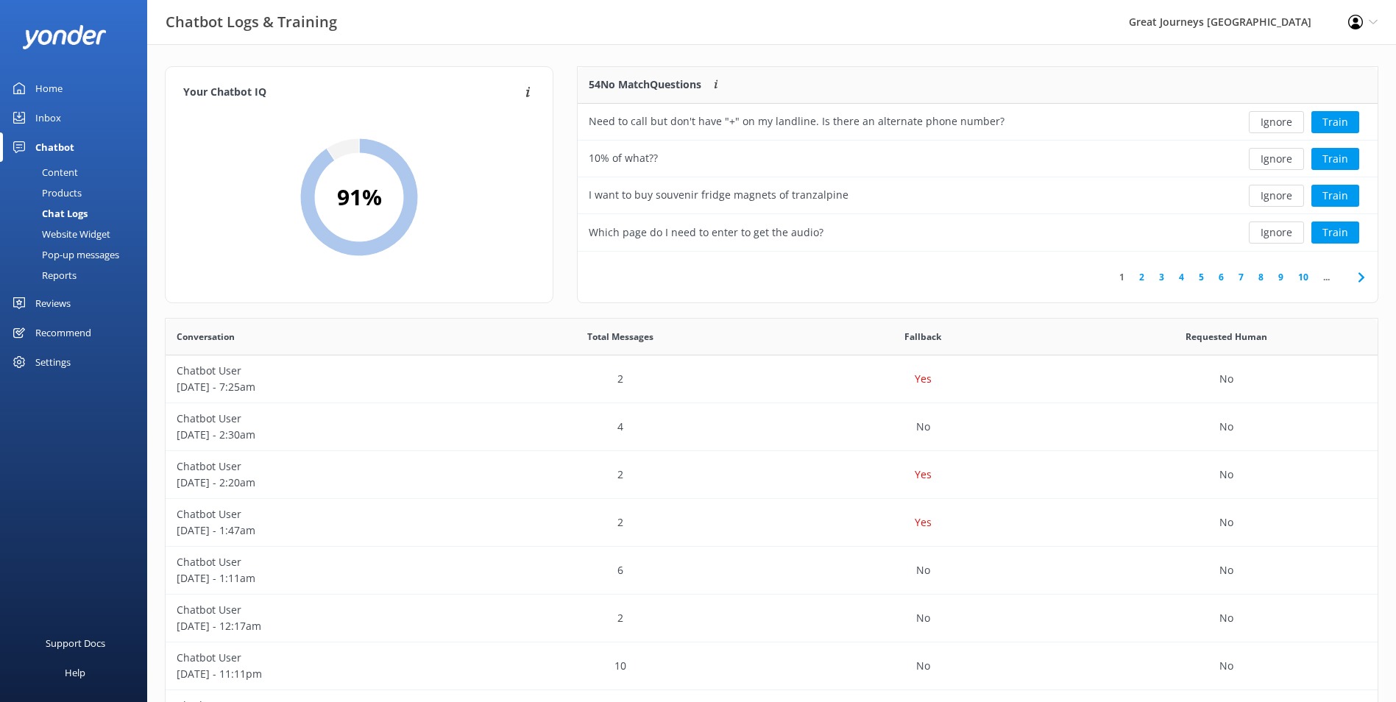
click at [1283, 124] on button "Ignore" at bounding box center [1276, 122] width 55 height 22
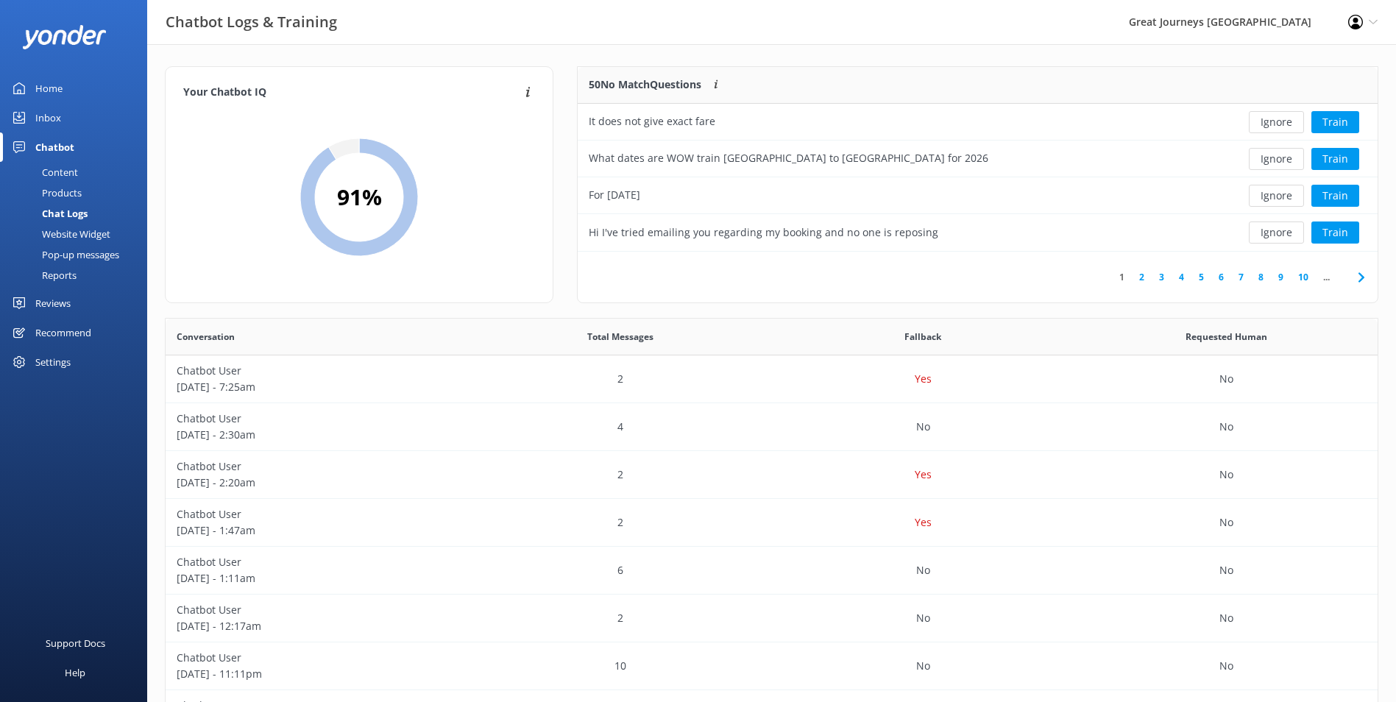
click at [1283, 124] on button "Ignore" at bounding box center [1276, 122] width 55 height 22
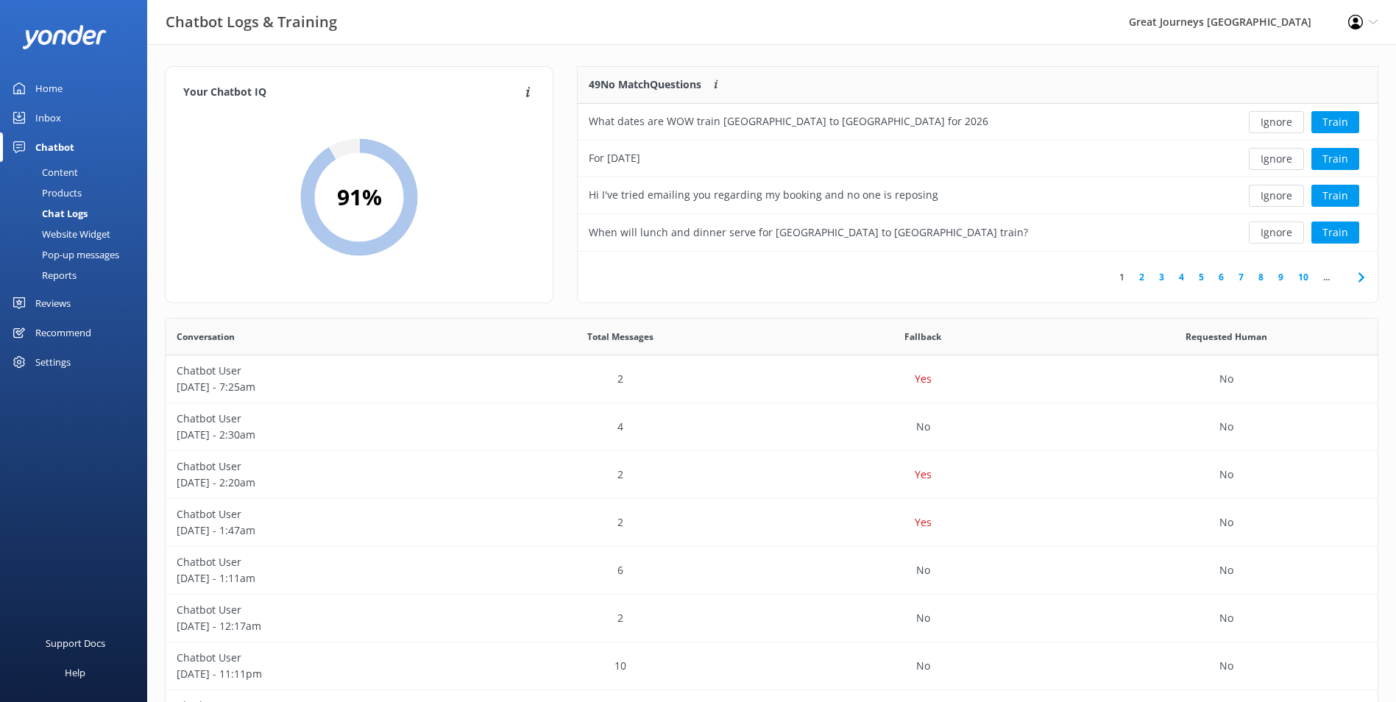
click at [1283, 124] on button "Ignore" at bounding box center [1276, 122] width 55 height 22
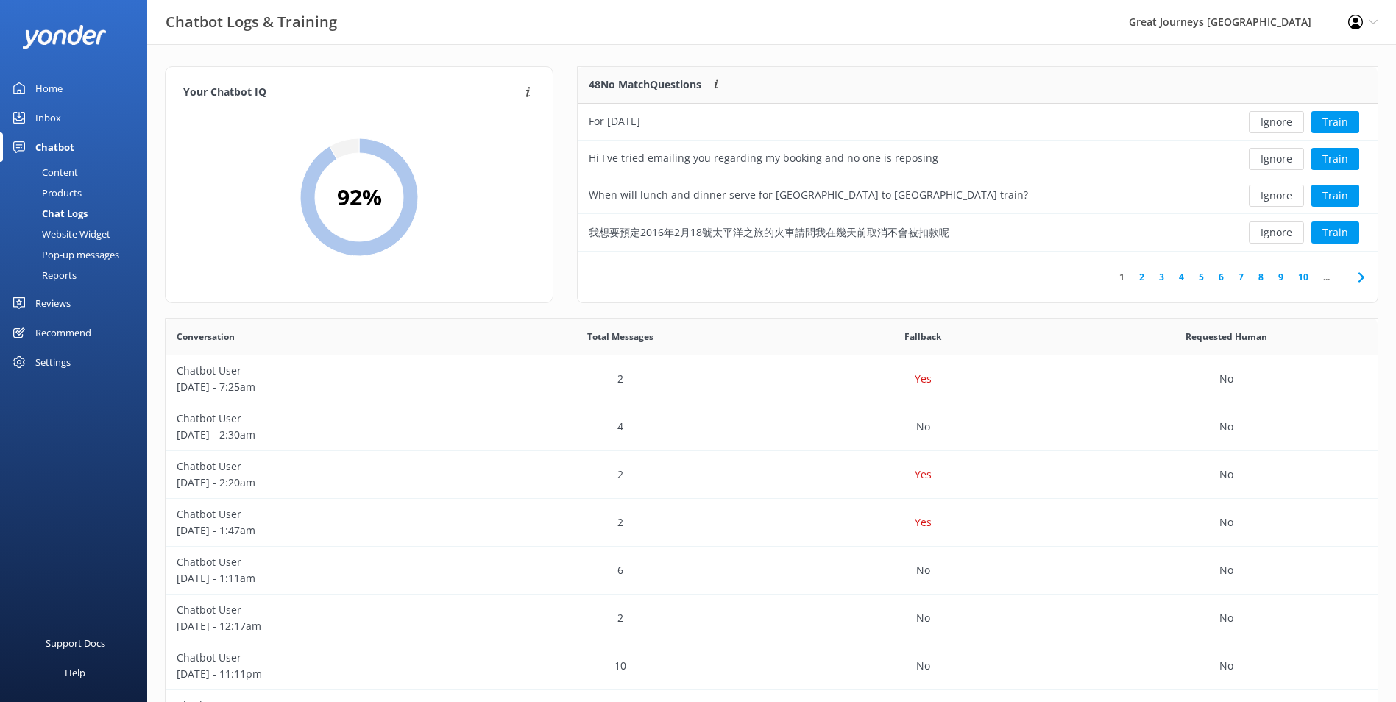
click at [1283, 124] on button "Ignore" at bounding box center [1276, 122] width 55 height 22
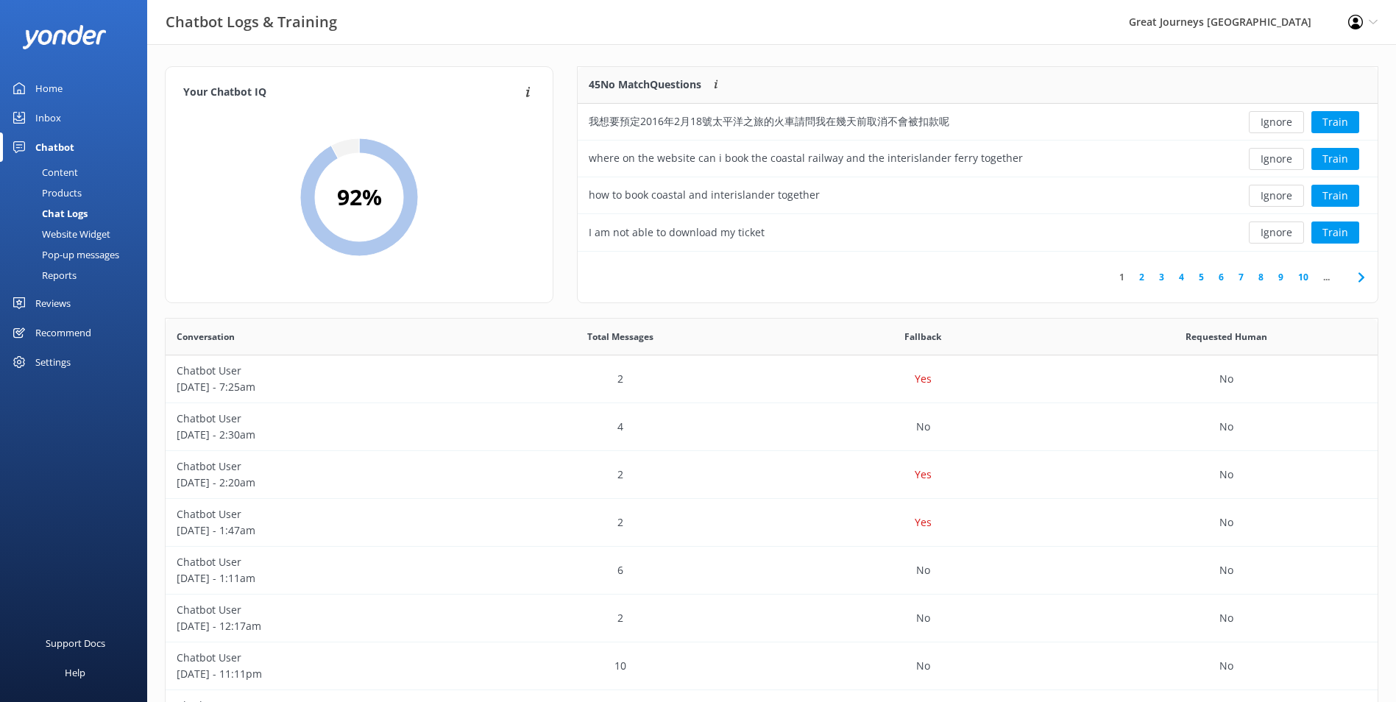
click at [1283, 124] on button "Ignore" at bounding box center [1276, 122] width 55 height 22
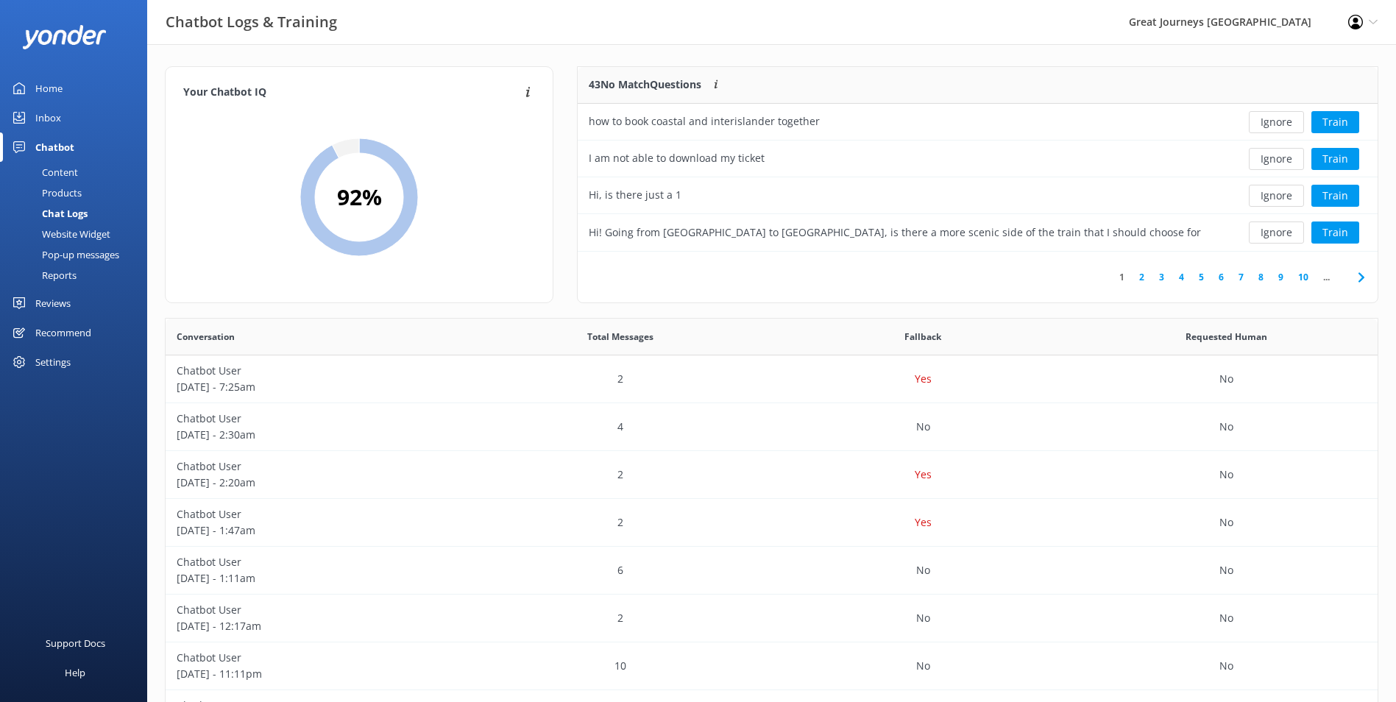
click at [1283, 124] on button "Ignore" at bounding box center [1276, 122] width 55 height 22
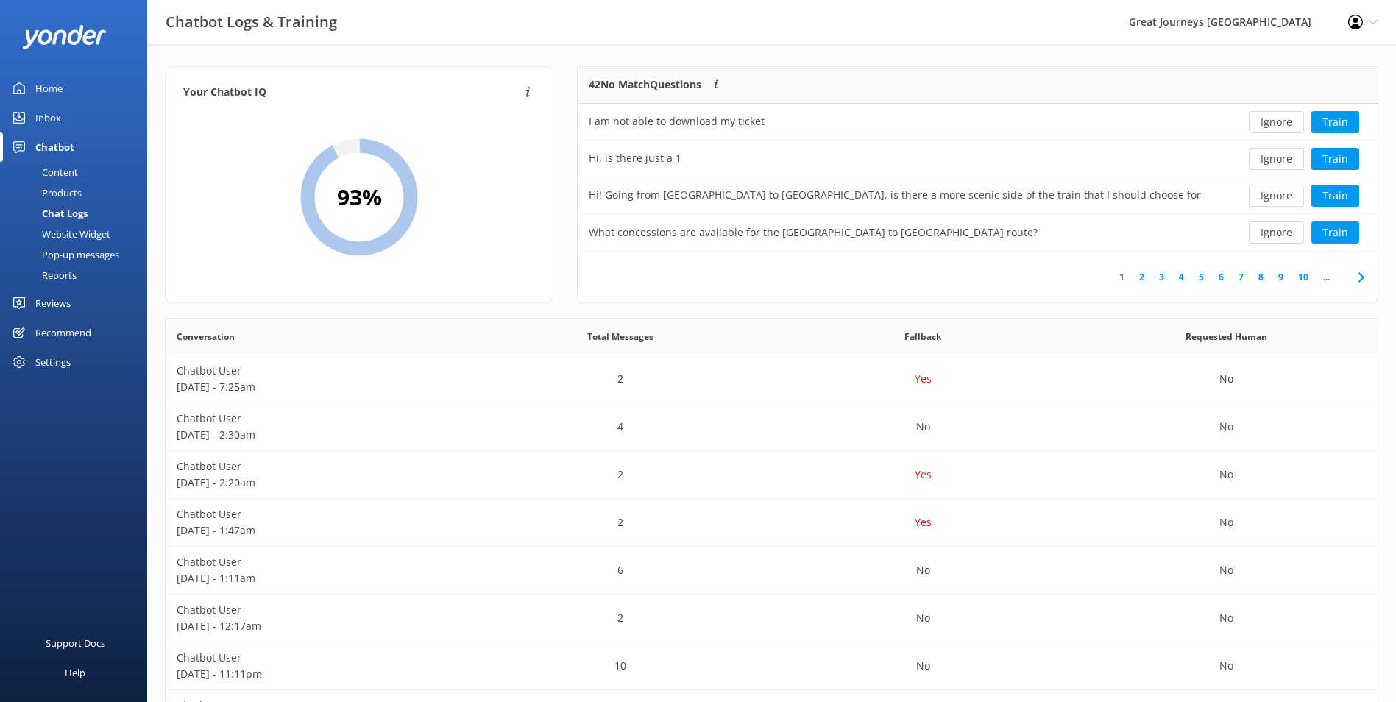
click at [1283, 124] on button "Ignore" at bounding box center [1276, 122] width 55 height 22
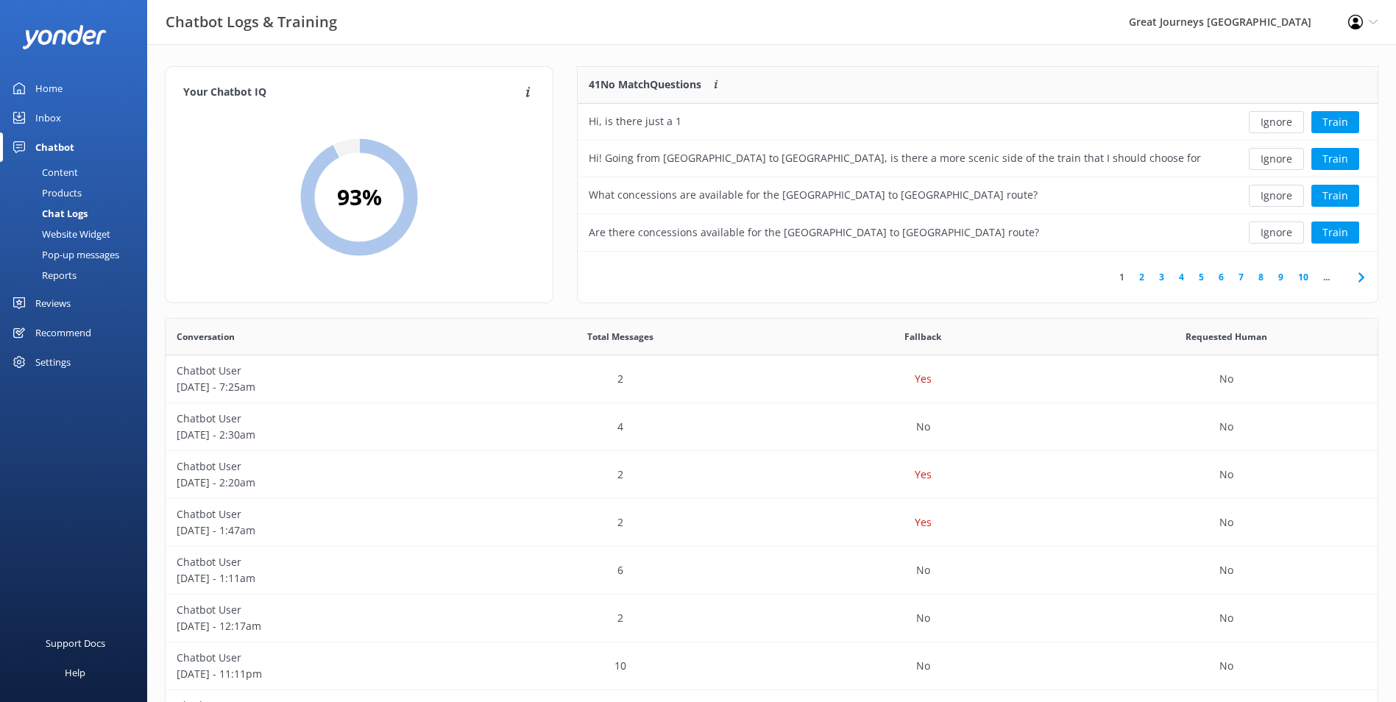
click at [1283, 124] on button "Ignore" at bounding box center [1276, 122] width 55 height 22
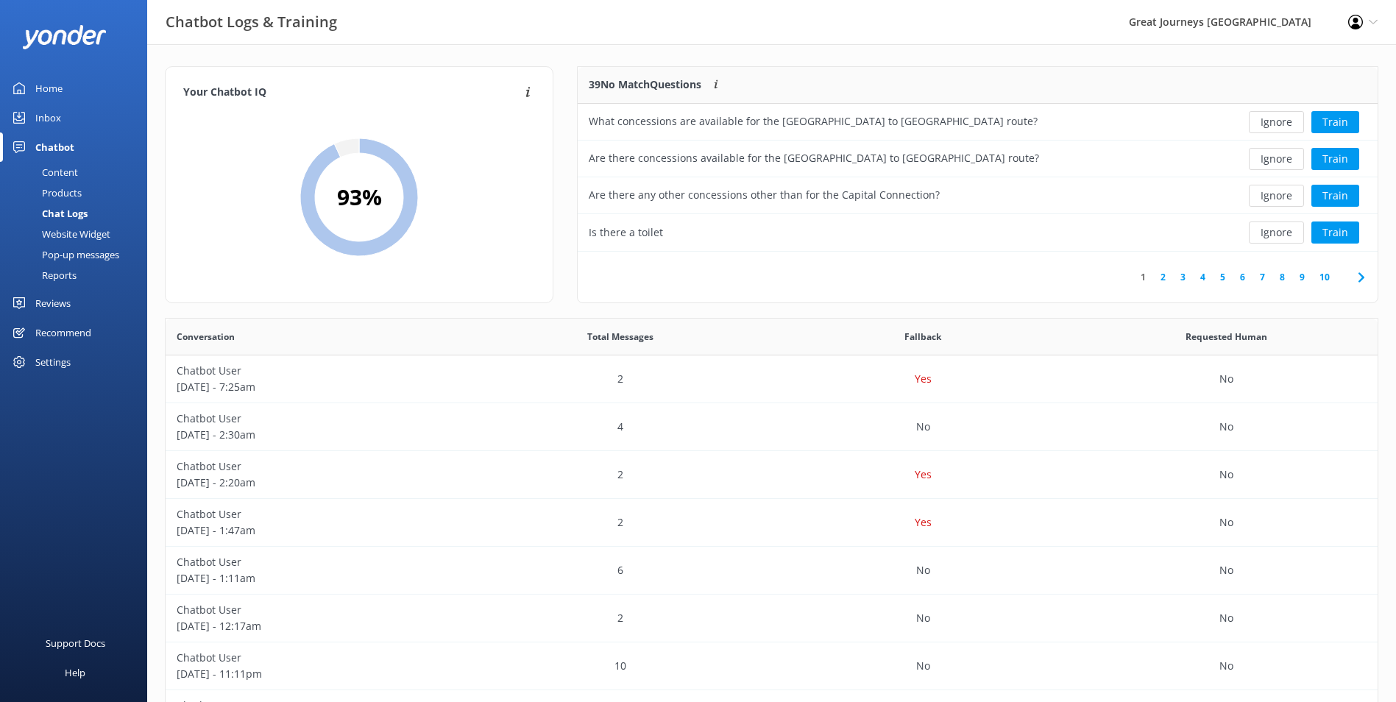
click at [1283, 124] on button "Ignore" at bounding box center [1276, 122] width 55 height 22
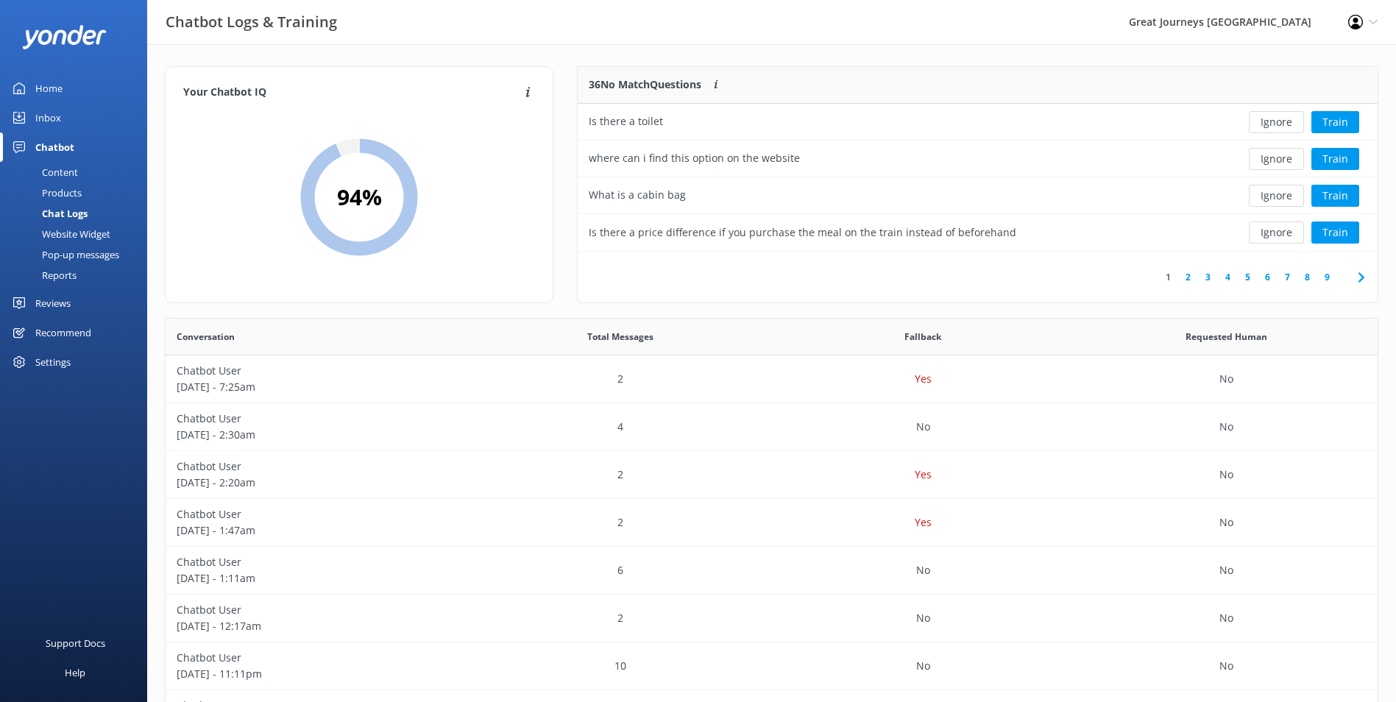
click at [1283, 124] on button "Ignore" at bounding box center [1276, 122] width 55 height 22
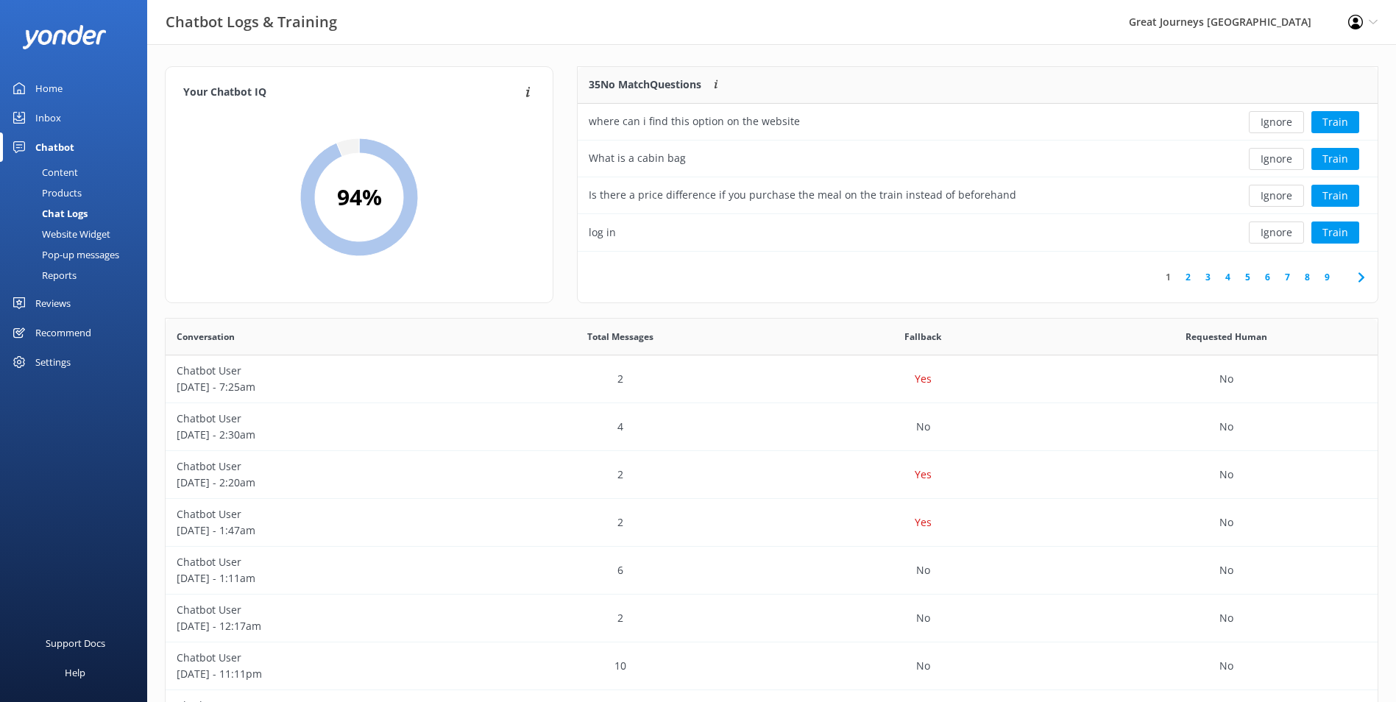
click at [1283, 124] on button "Ignore" at bounding box center [1276, 122] width 55 height 22
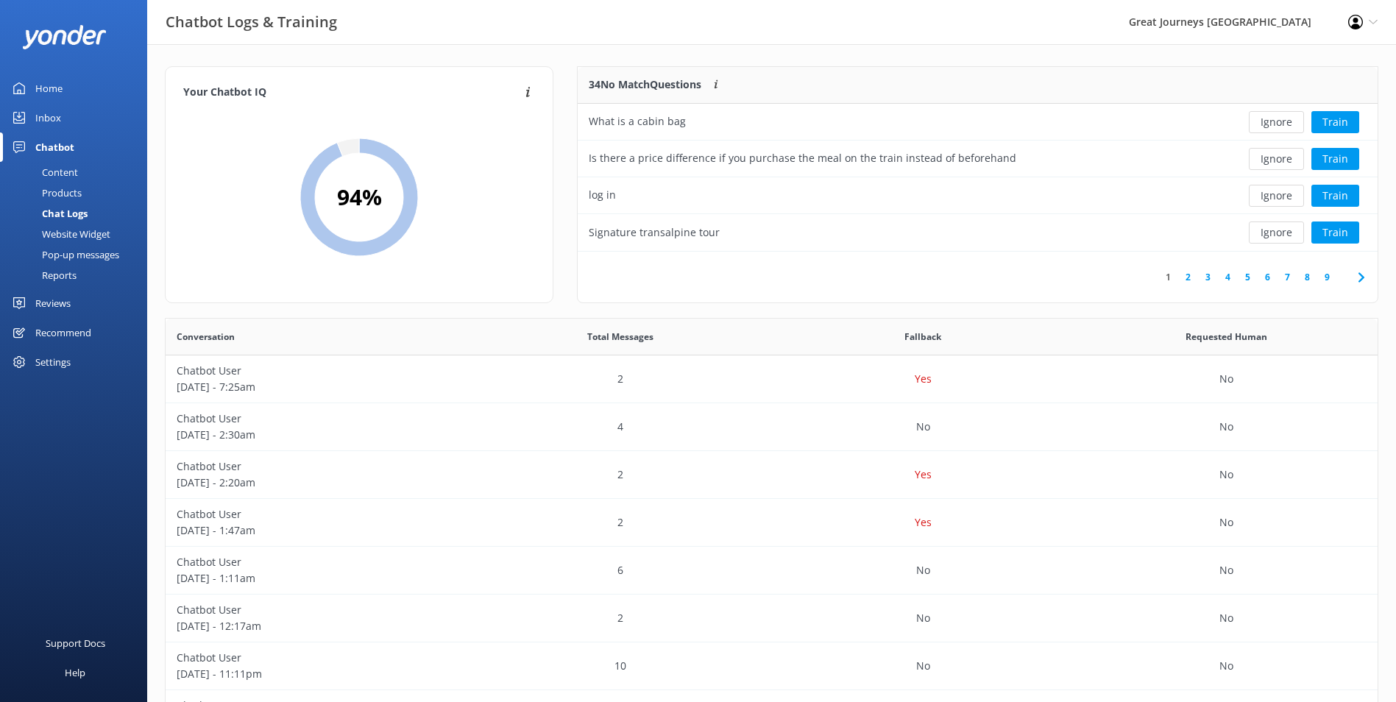
click at [1283, 124] on button "Ignore" at bounding box center [1276, 122] width 55 height 22
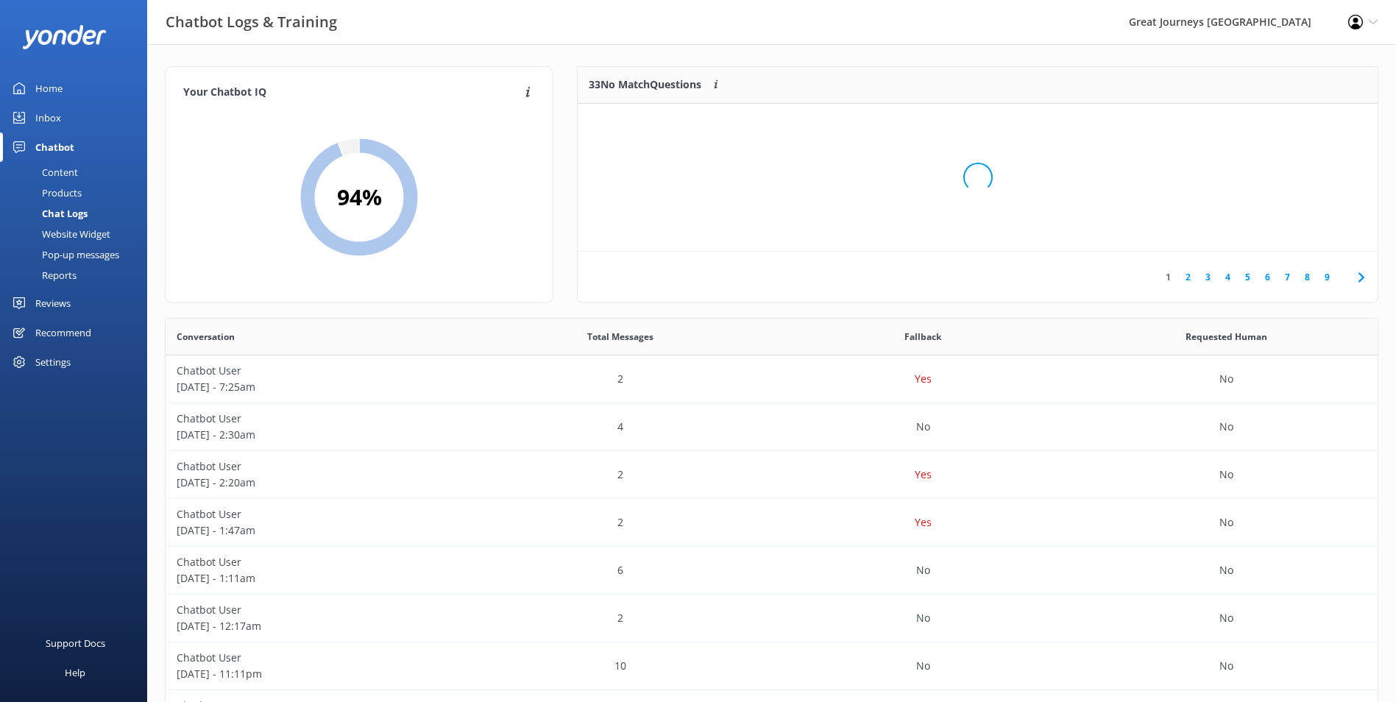
click at [1283, 124] on div "Loading.." at bounding box center [978, 177] width 771 height 702
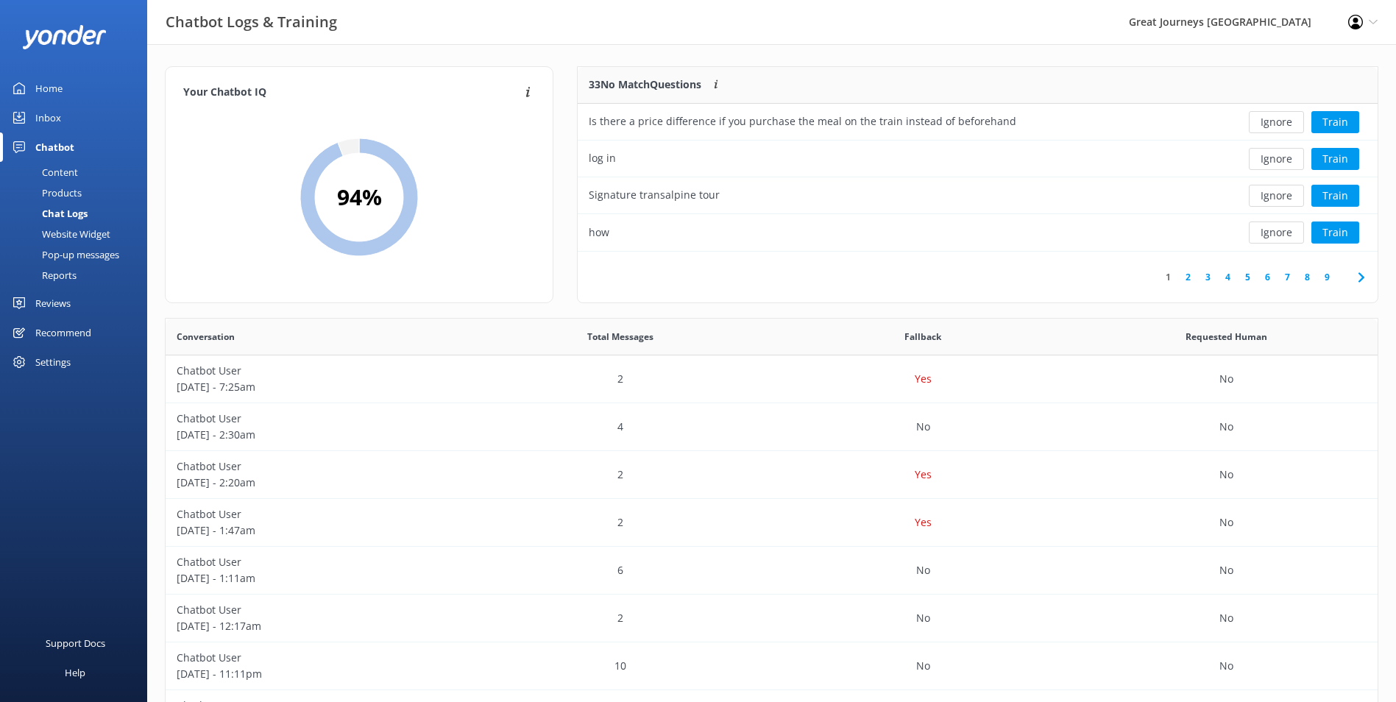
click at [1283, 124] on button "Ignore" at bounding box center [1276, 122] width 55 height 22
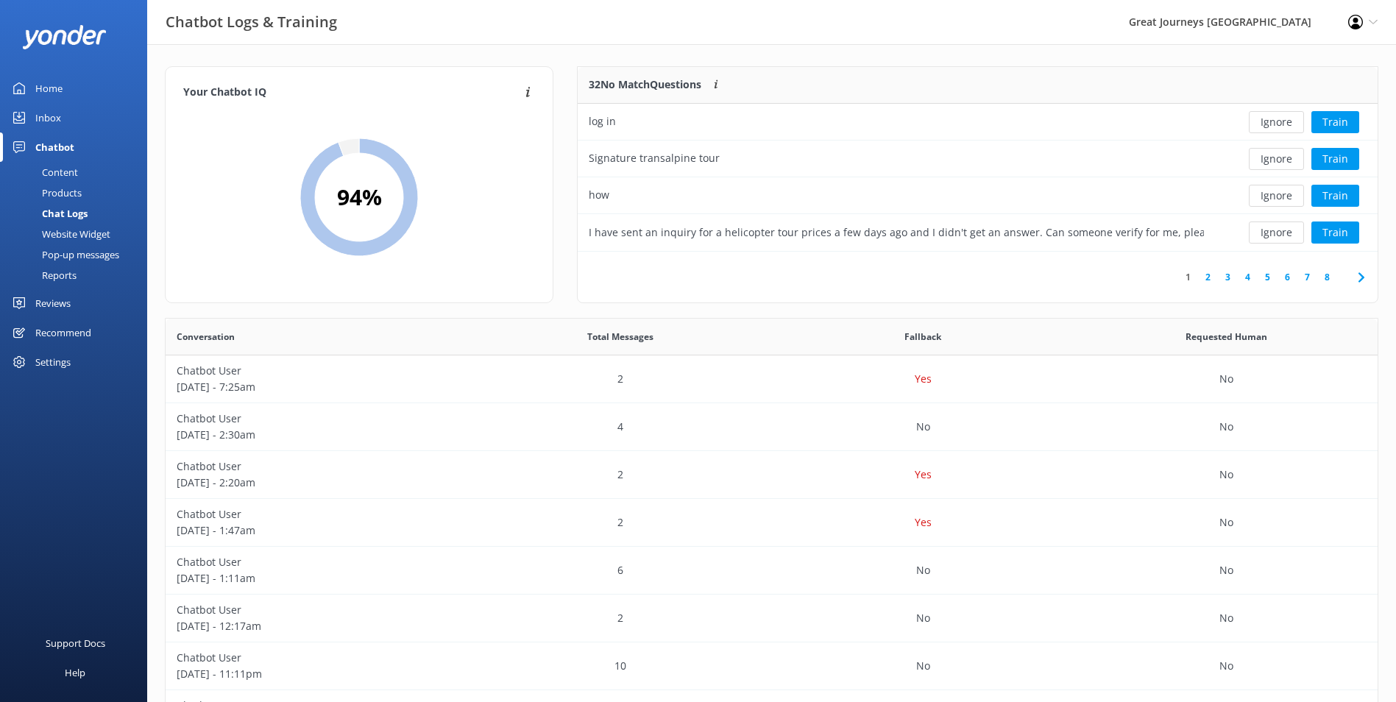
click at [1283, 124] on button "Ignore" at bounding box center [1276, 122] width 55 height 22
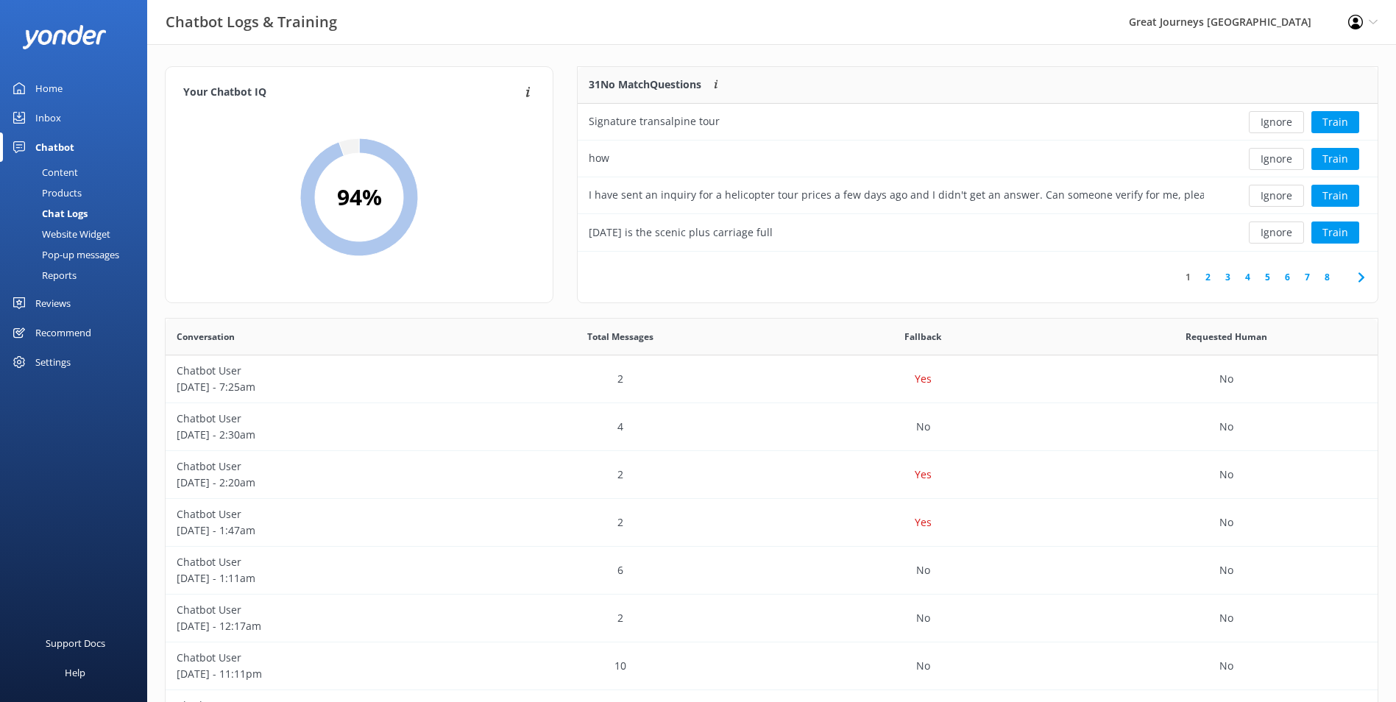
click at [1283, 124] on button "Ignore" at bounding box center [1276, 122] width 55 height 22
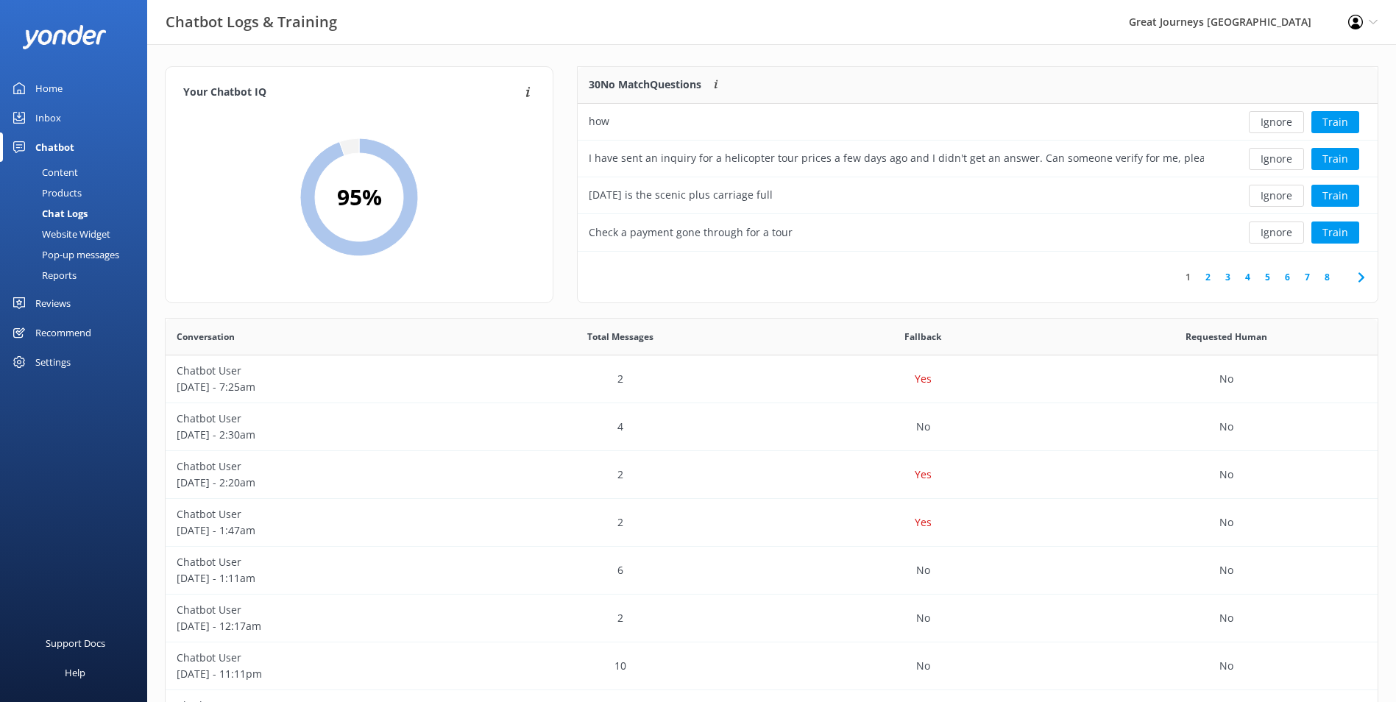
click at [1283, 124] on button "Ignore" at bounding box center [1276, 122] width 55 height 22
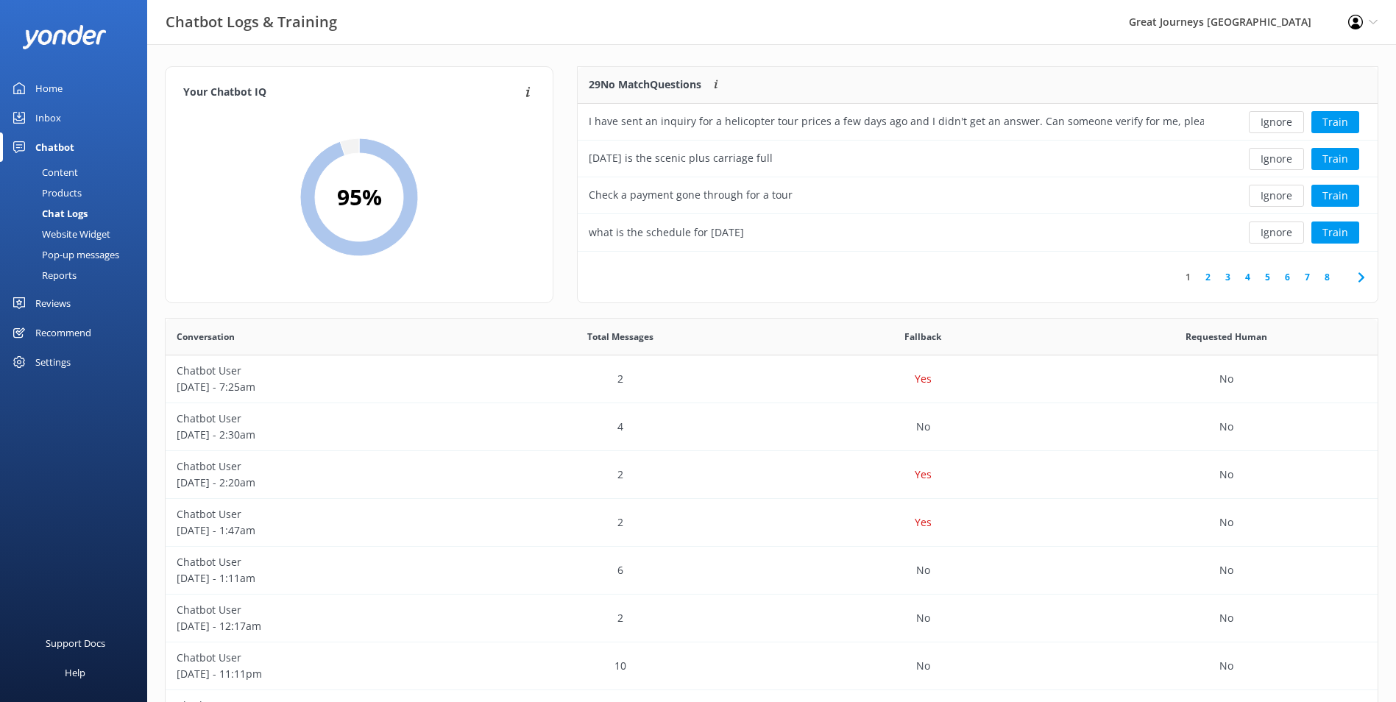
click at [1283, 123] on button "Ignore" at bounding box center [1276, 122] width 55 height 22
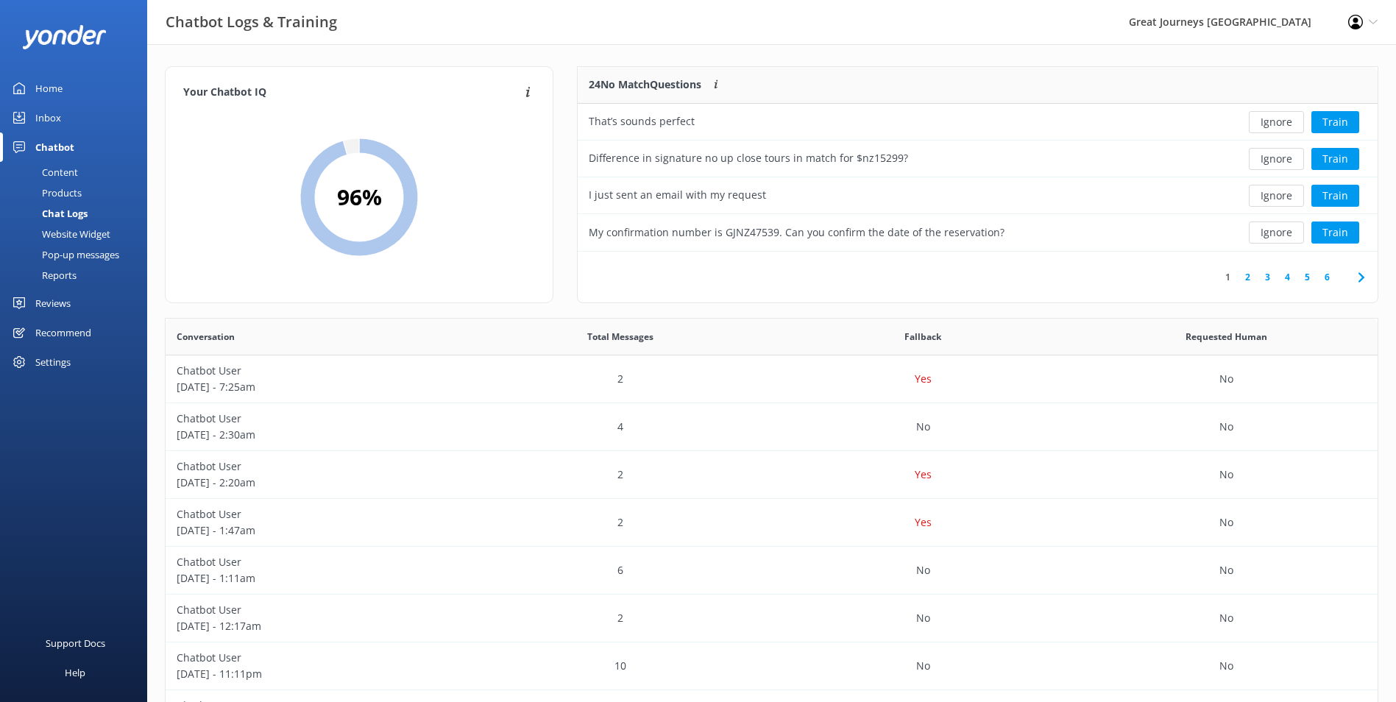
click at [1283, 123] on button "Ignore" at bounding box center [1276, 122] width 55 height 22
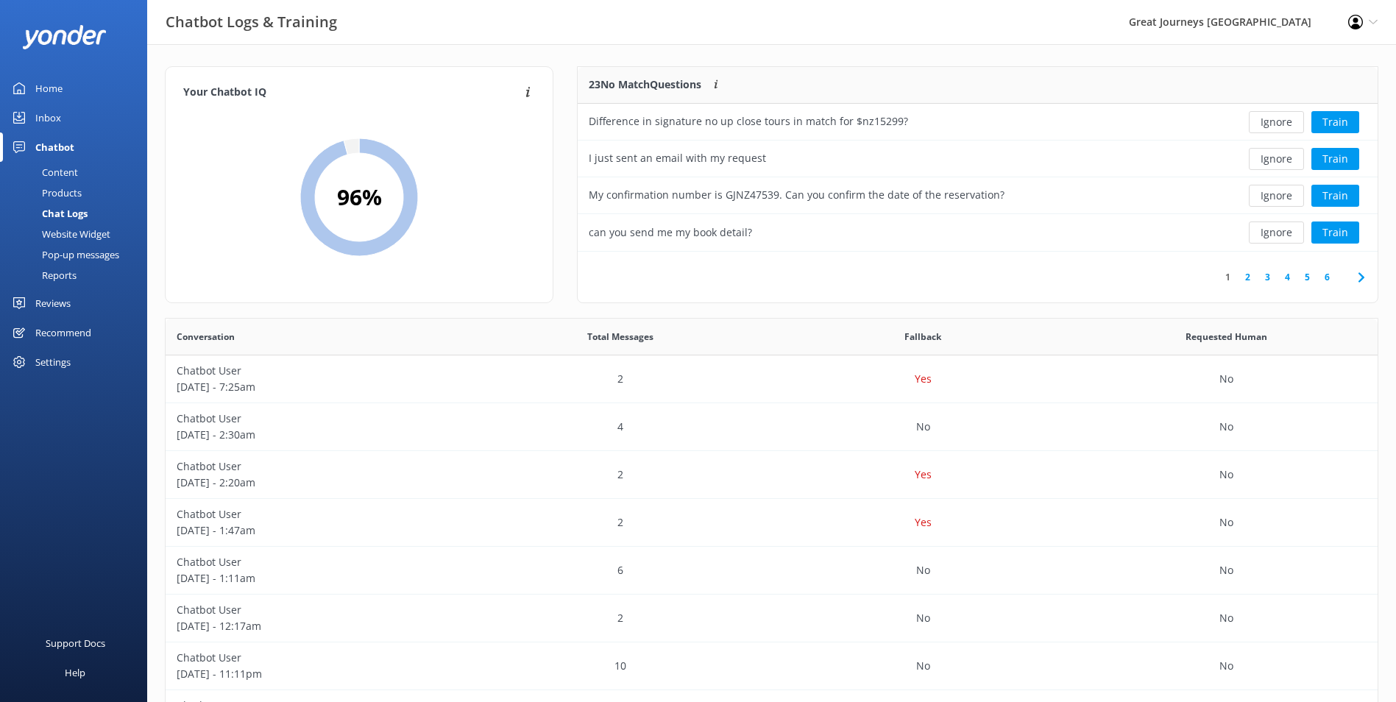
click at [1283, 123] on button "Ignore" at bounding box center [1276, 122] width 55 height 22
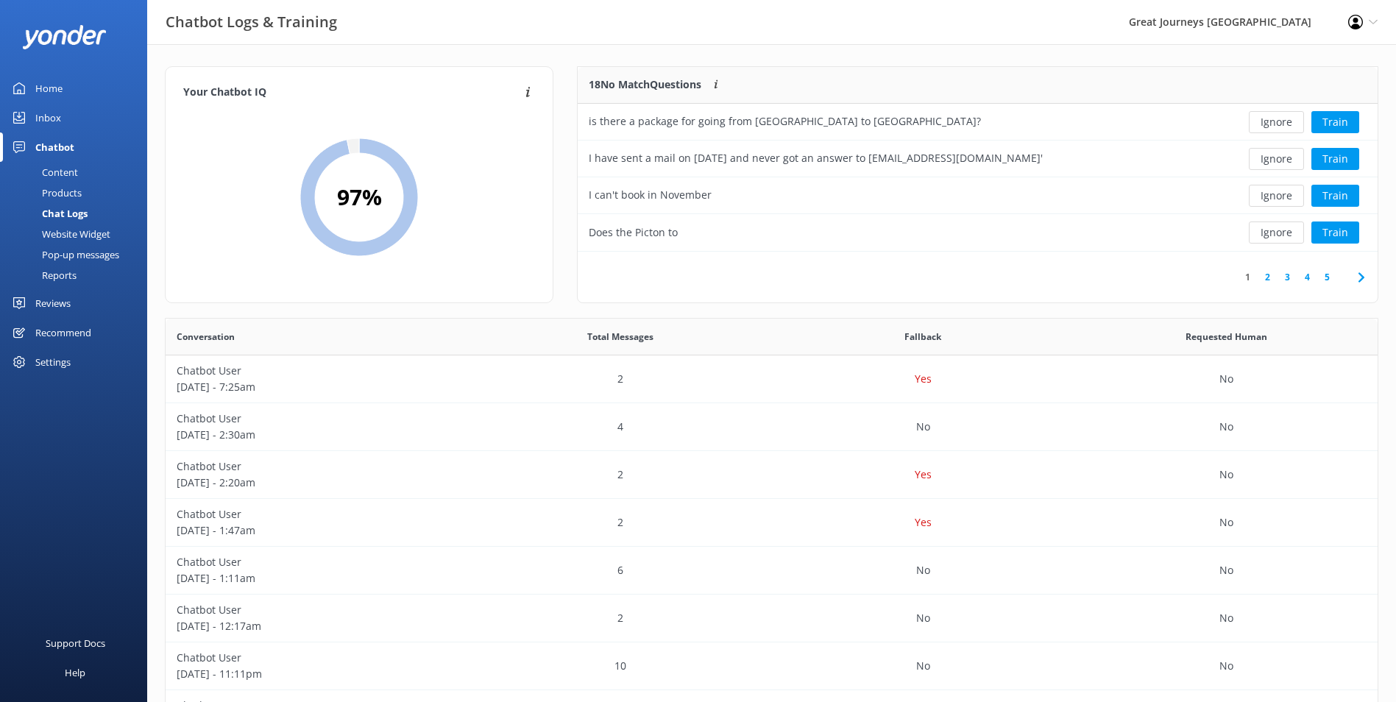
click at [1283, 123] on button "Ignore" at bounding box center [1276, 122] width 55 height 22
click at [1283, 123] on div "Ignore Train" at bounding box center [1296, 122] width 141 height 22
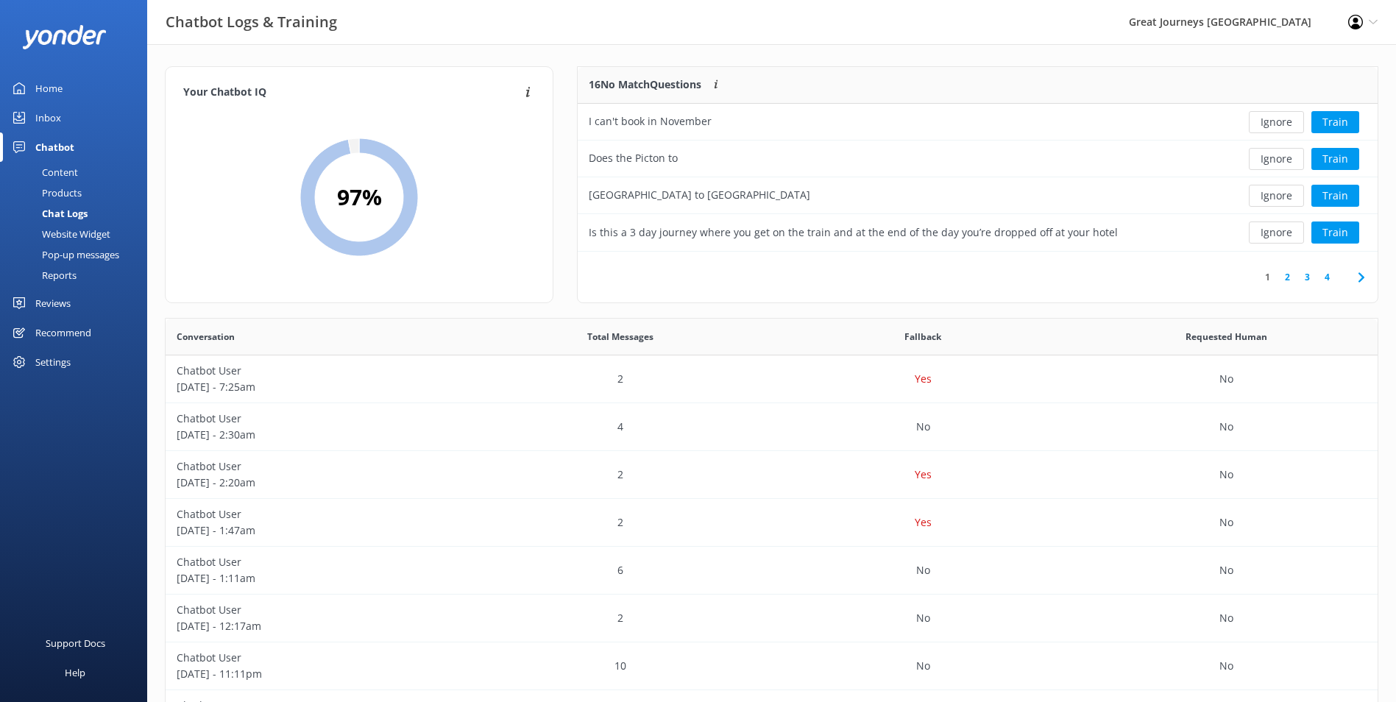
click at [1283, 123] on button "Ignore" at bounding box center [1276, 122] width 55 height 22
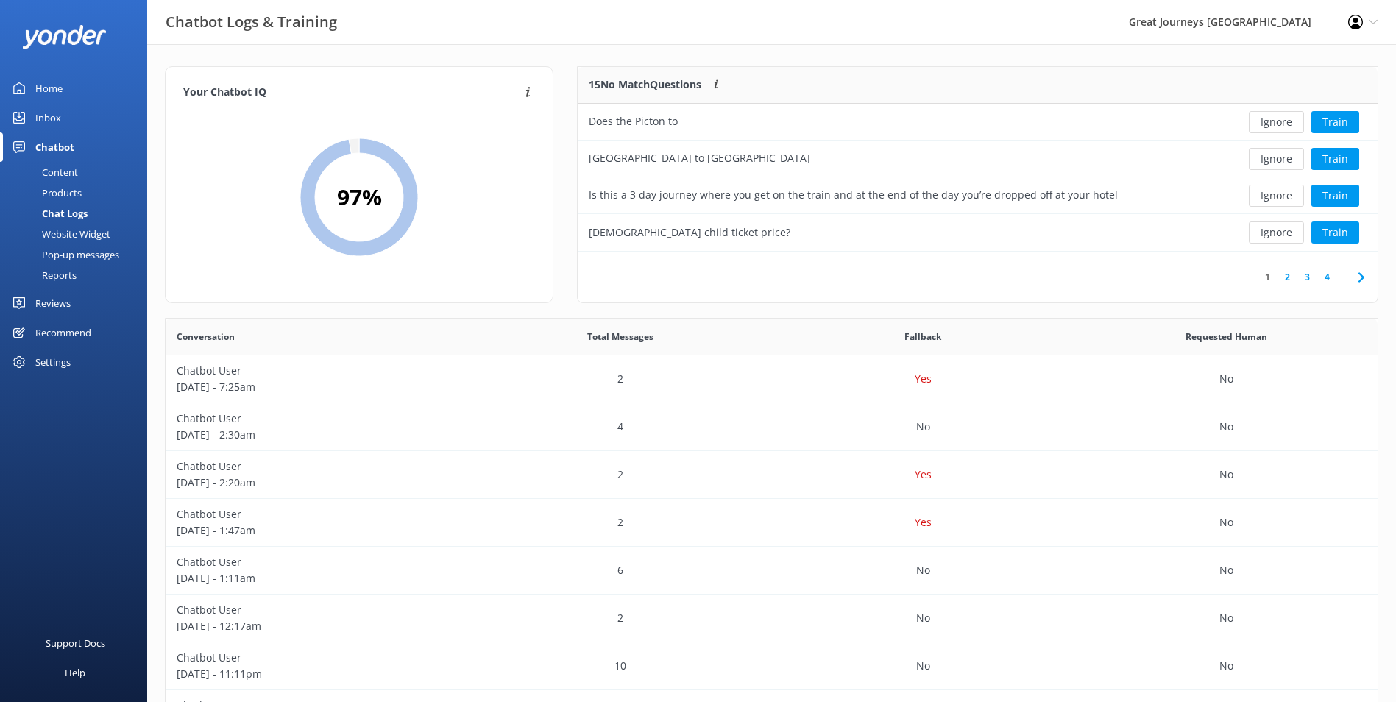
click at [1283, 123] on button "Ignore" at bounding box center [1276, 122] width 55 height 22
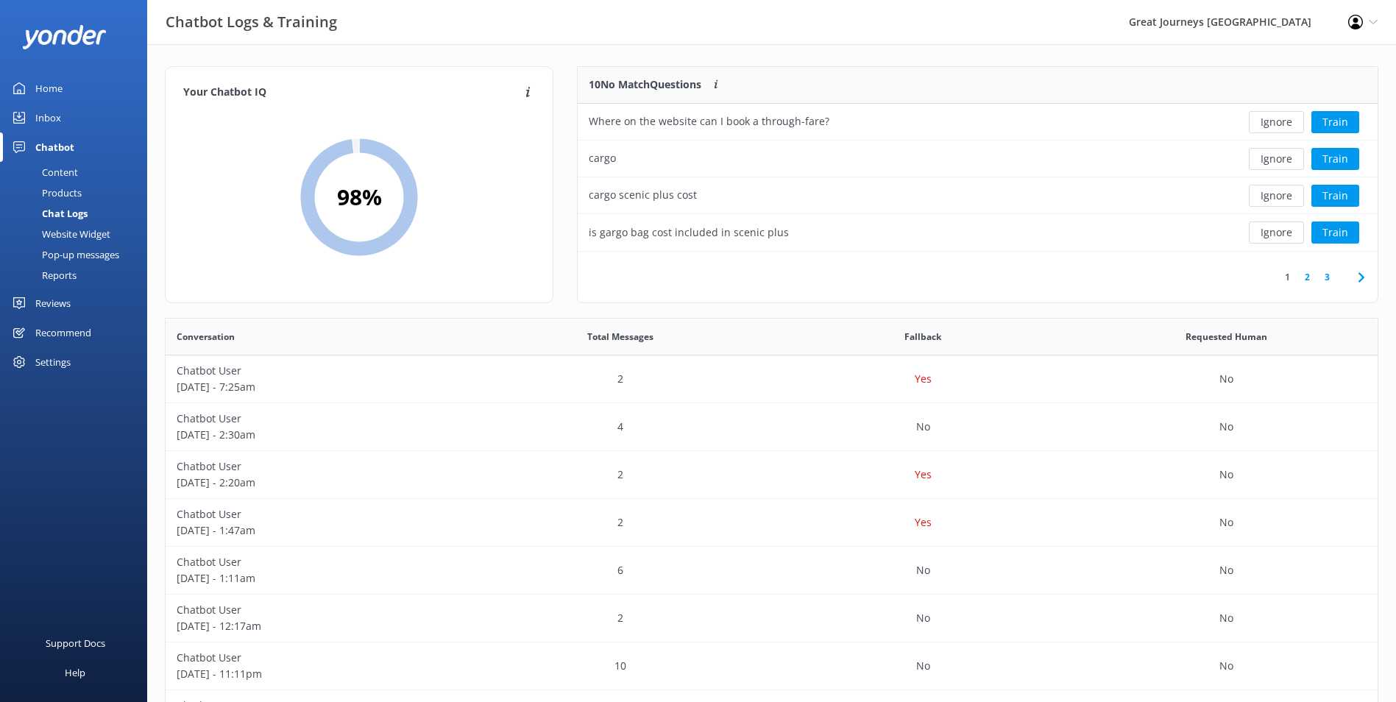
click at [1283, 123] on button "Ignore" at bounding box center [1276, 122] width 55 height 22
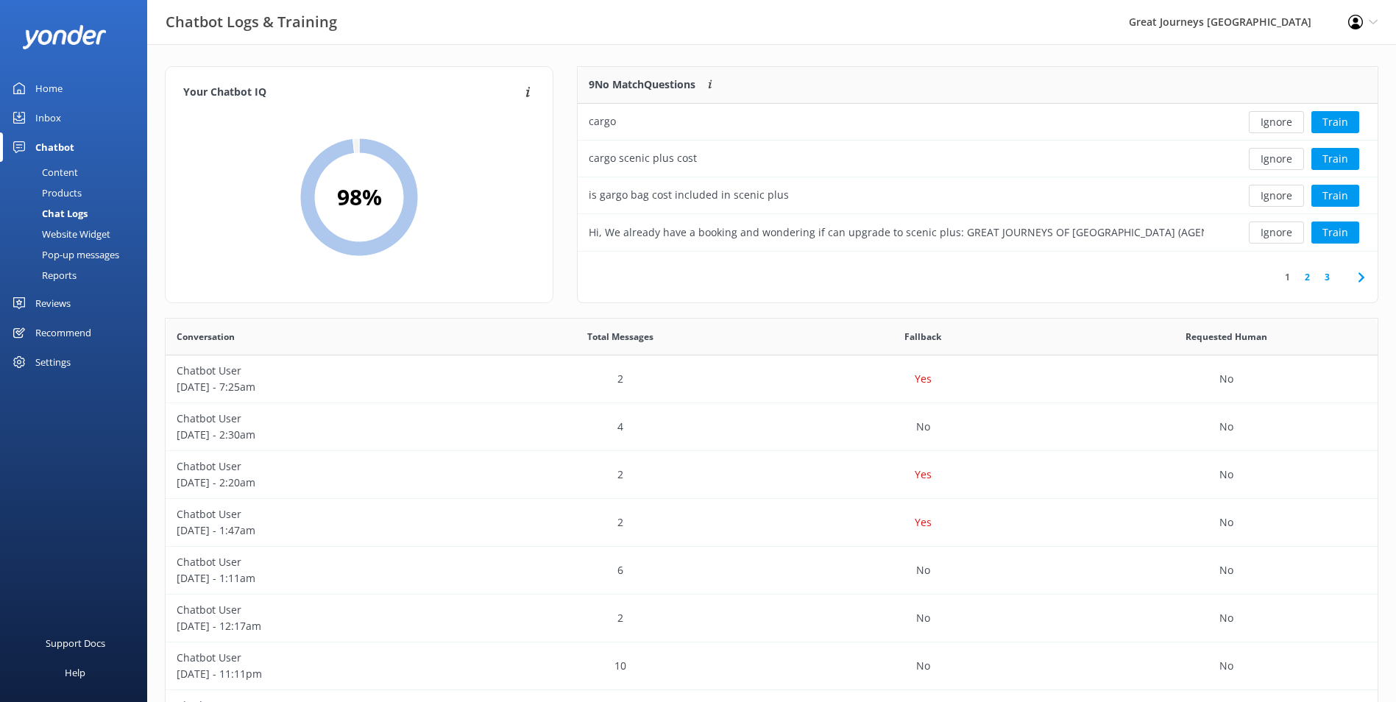
click at [1283, 123] on button "Ignore" at bounding box center [1276, 122] width 55 height 22
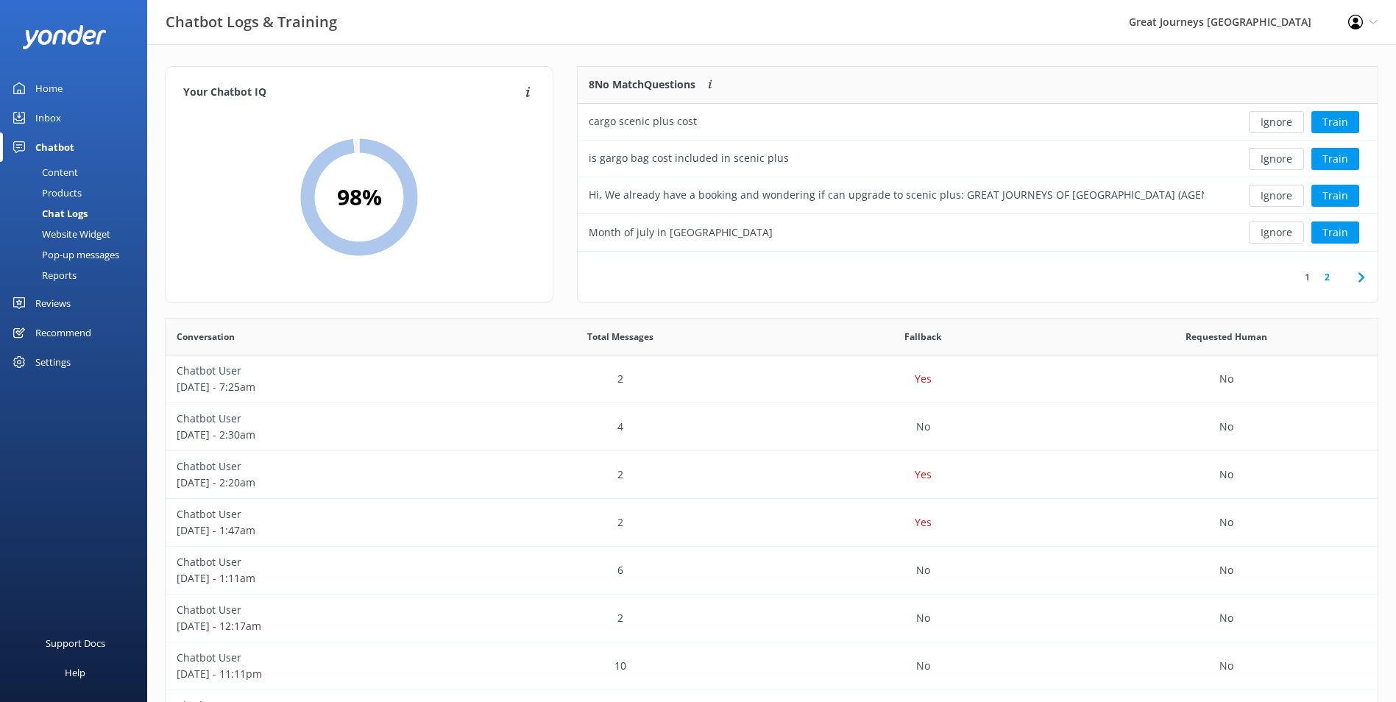
click at [1283, 123] on button "Ignore" at bounding box center [1276, 122] width 55 height 22
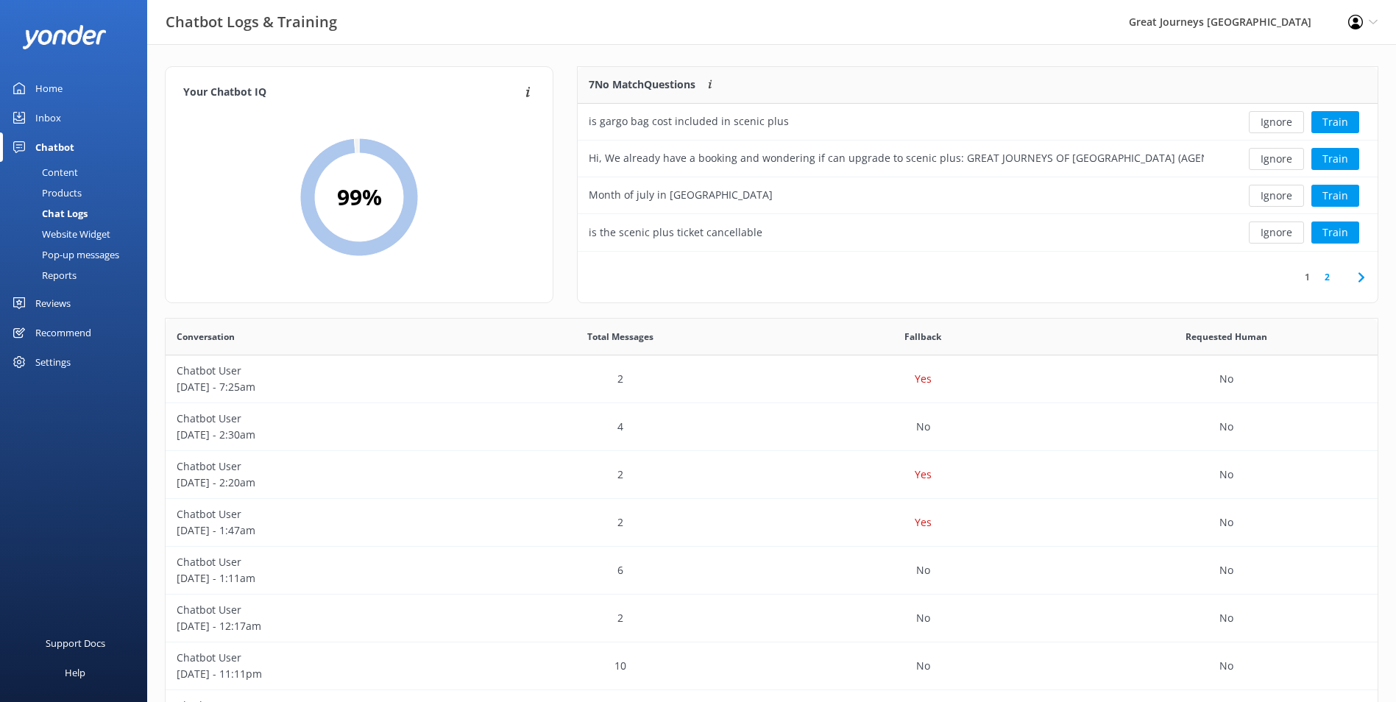
click at [1283, 123] on button "Ignore" at bounding box center [1276, 122] width 55 height 22
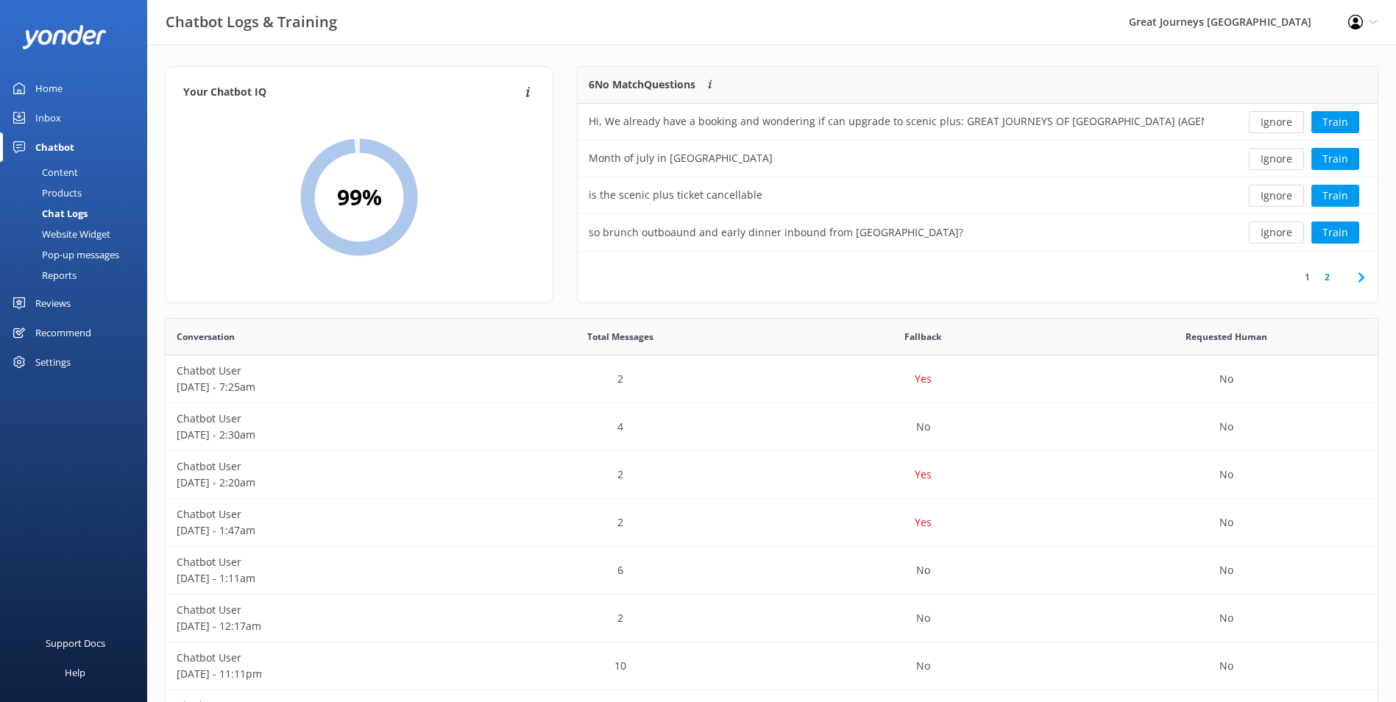
click at [1283, 123] on button "Ignore" at bounding box center [1276, 122] width 55 height 22
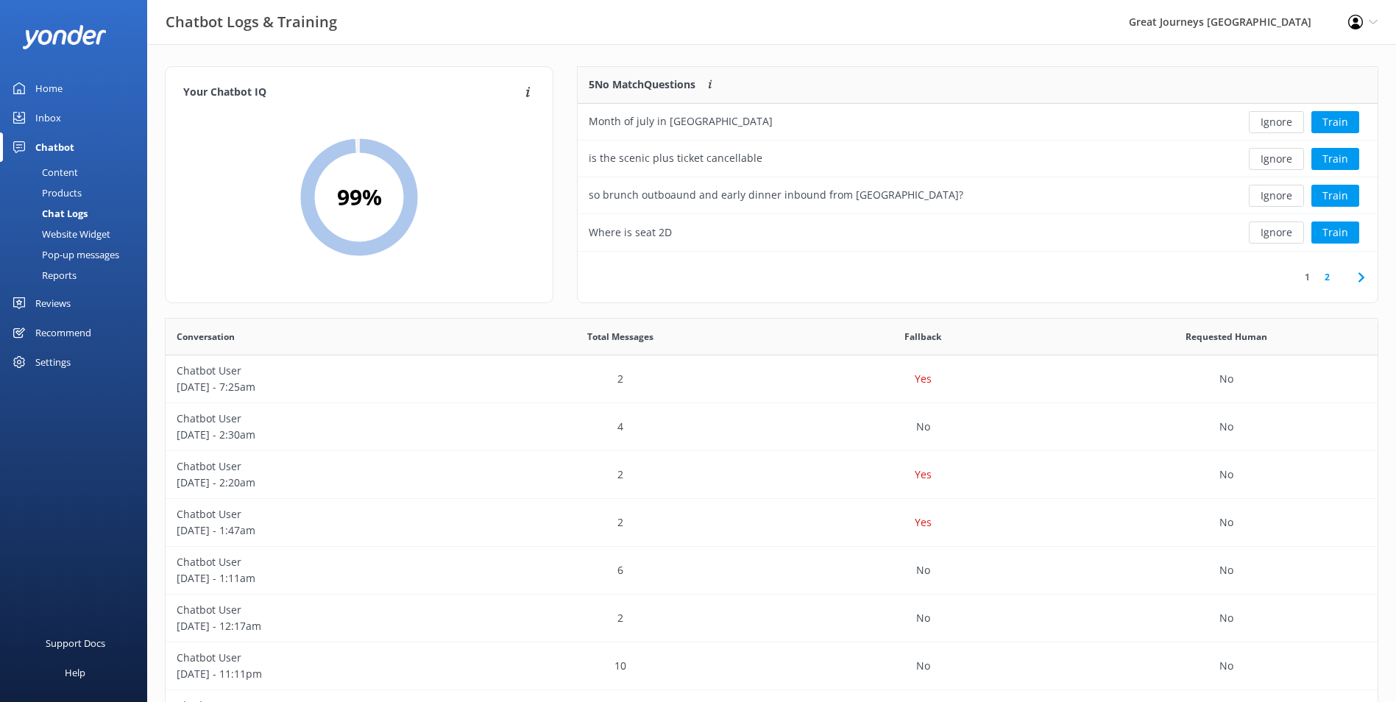
click at [1283, 123] on button "Ignore" at bounding box center [1276, 122] width 55 height 22
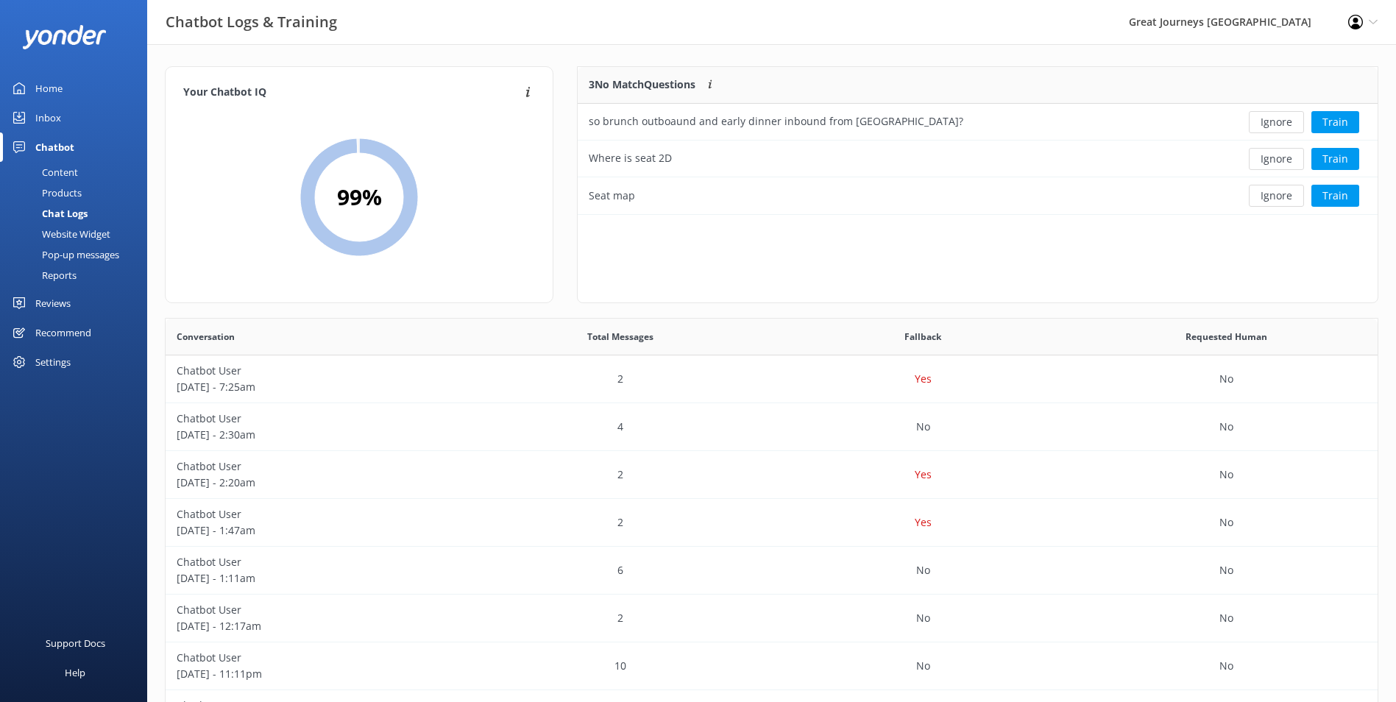
scroll to position [137, 788]
click at [1283, 123] on button "Ignore" at bounding box center [1276, 122] width 55 height 22
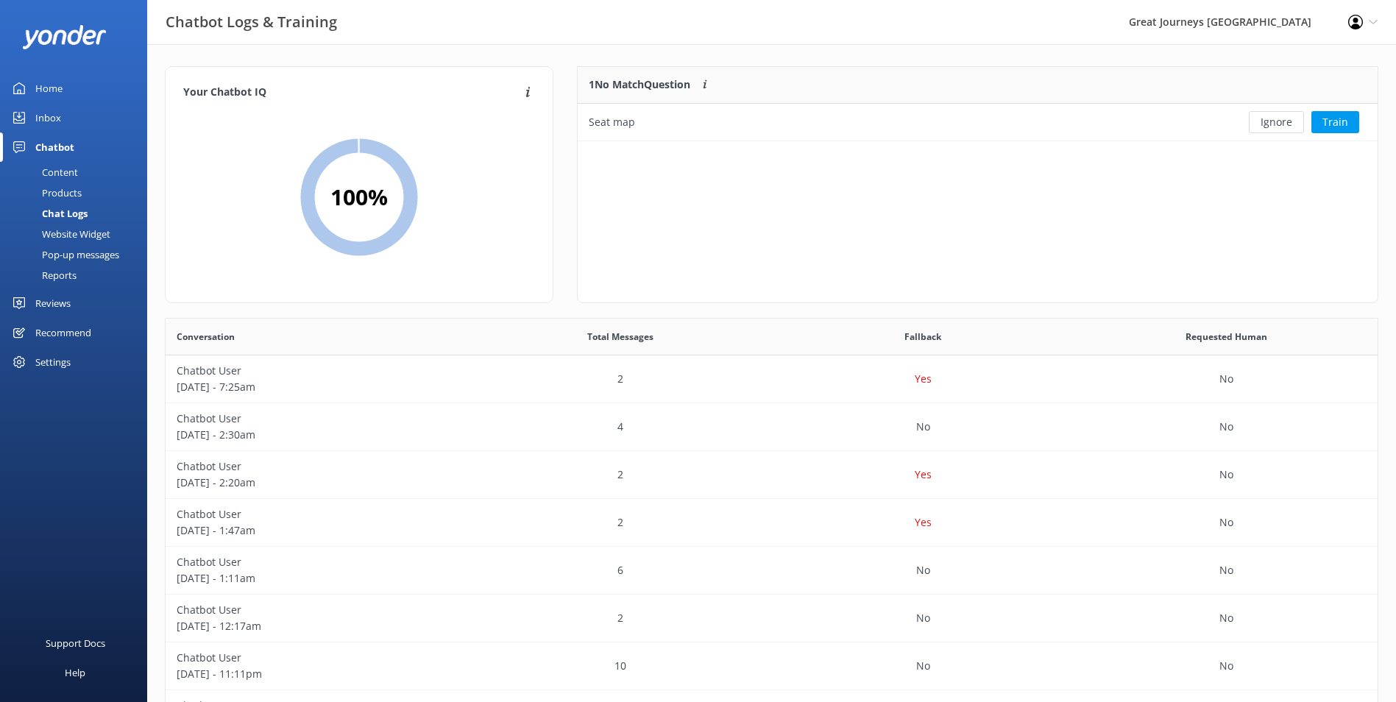
scroll to position [63, 788]
click at [1283, 123] on button "Ignore" at bounding box center [1276, 122] width 55 height 22
click at [1283, 123] on div "Loading.. Train" at bounding box center [1296, 122] width 141 height 22
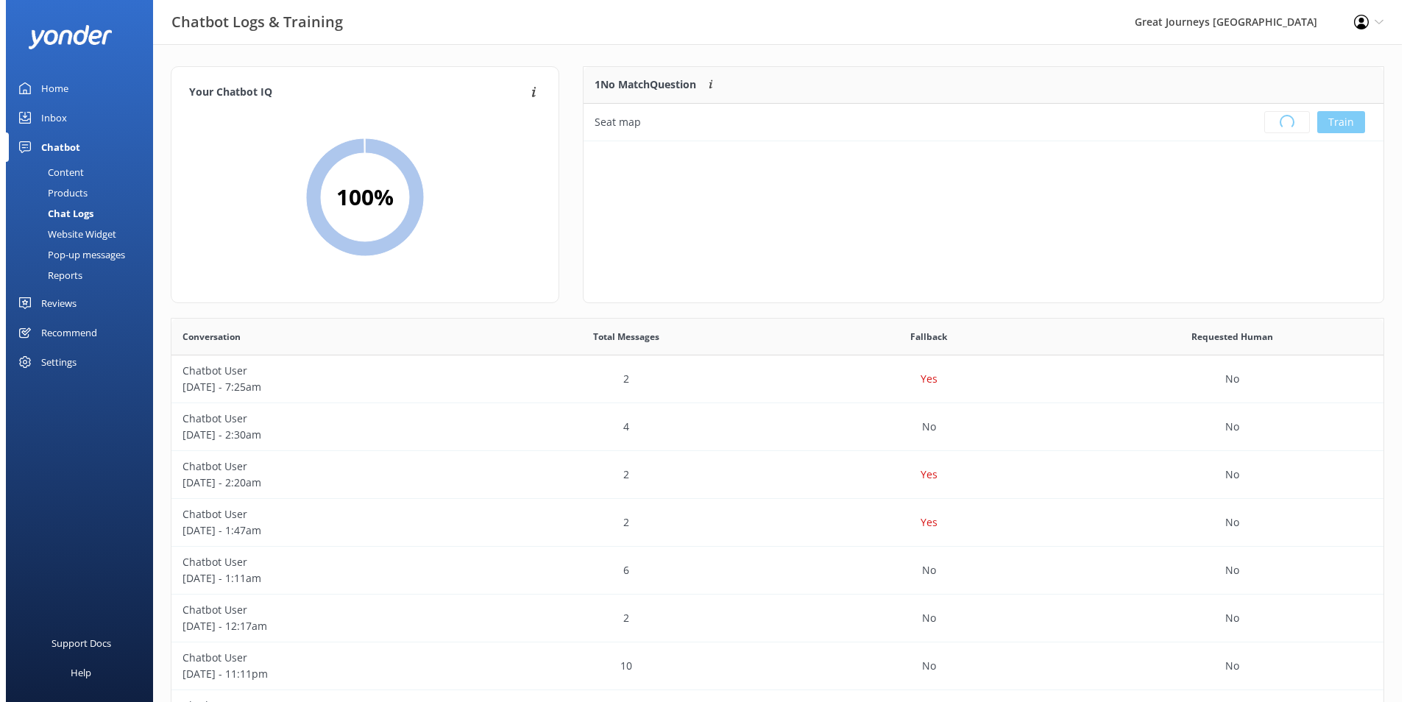
scroll to position [173, 788]
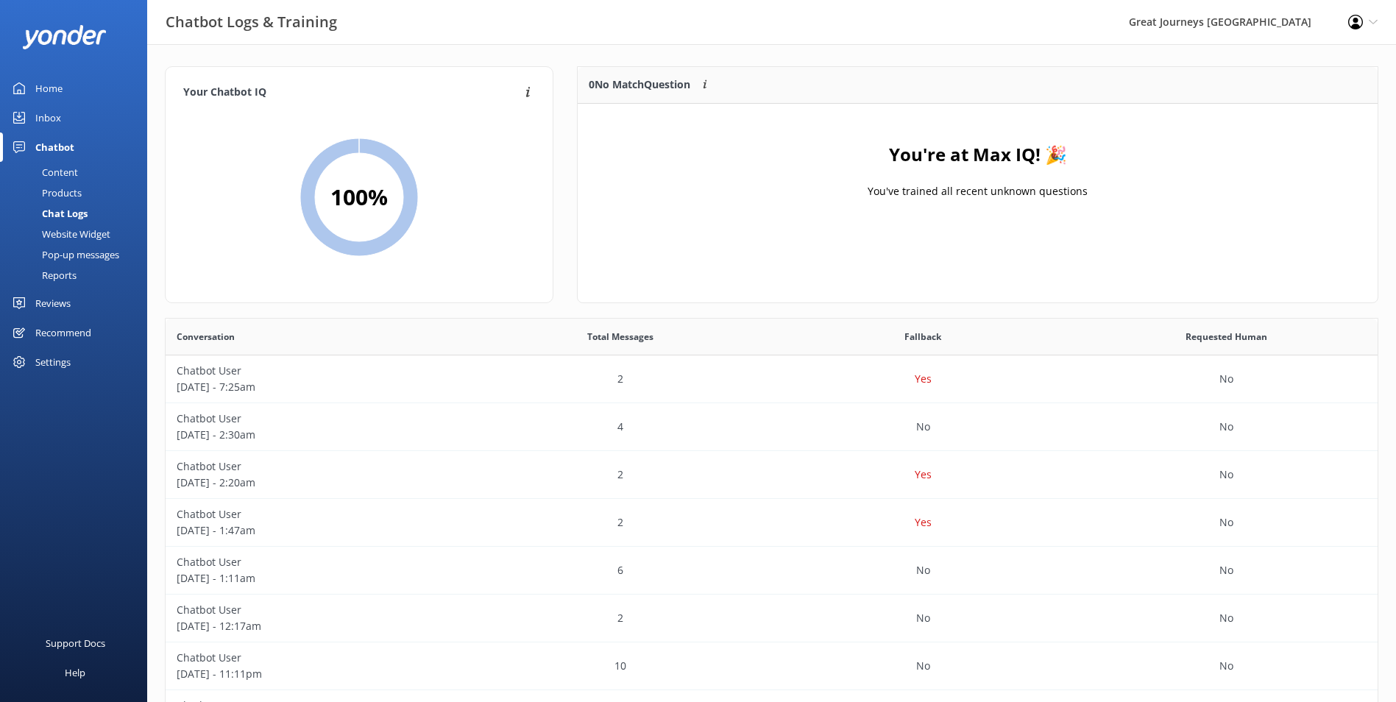
click at [1359, 23] on icon at bounding box center [1355, 22] width 15 height 15
click at [1287, 100] on link "Logout" at bounding box center [1323, 100] width 147 height 37
